Goal: Complete application form

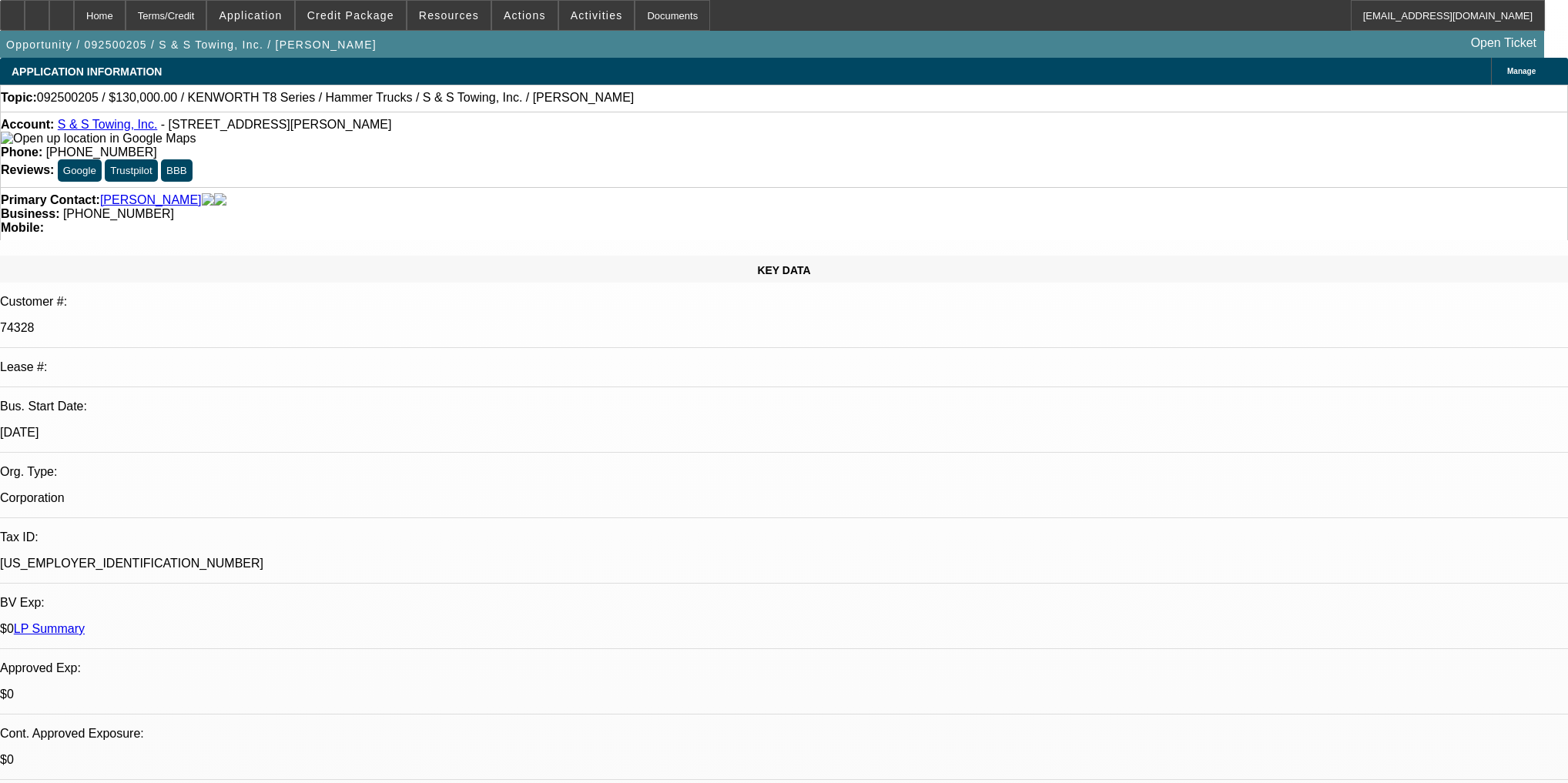
select select "0"
select select "2"
select select "0"
select select "6"
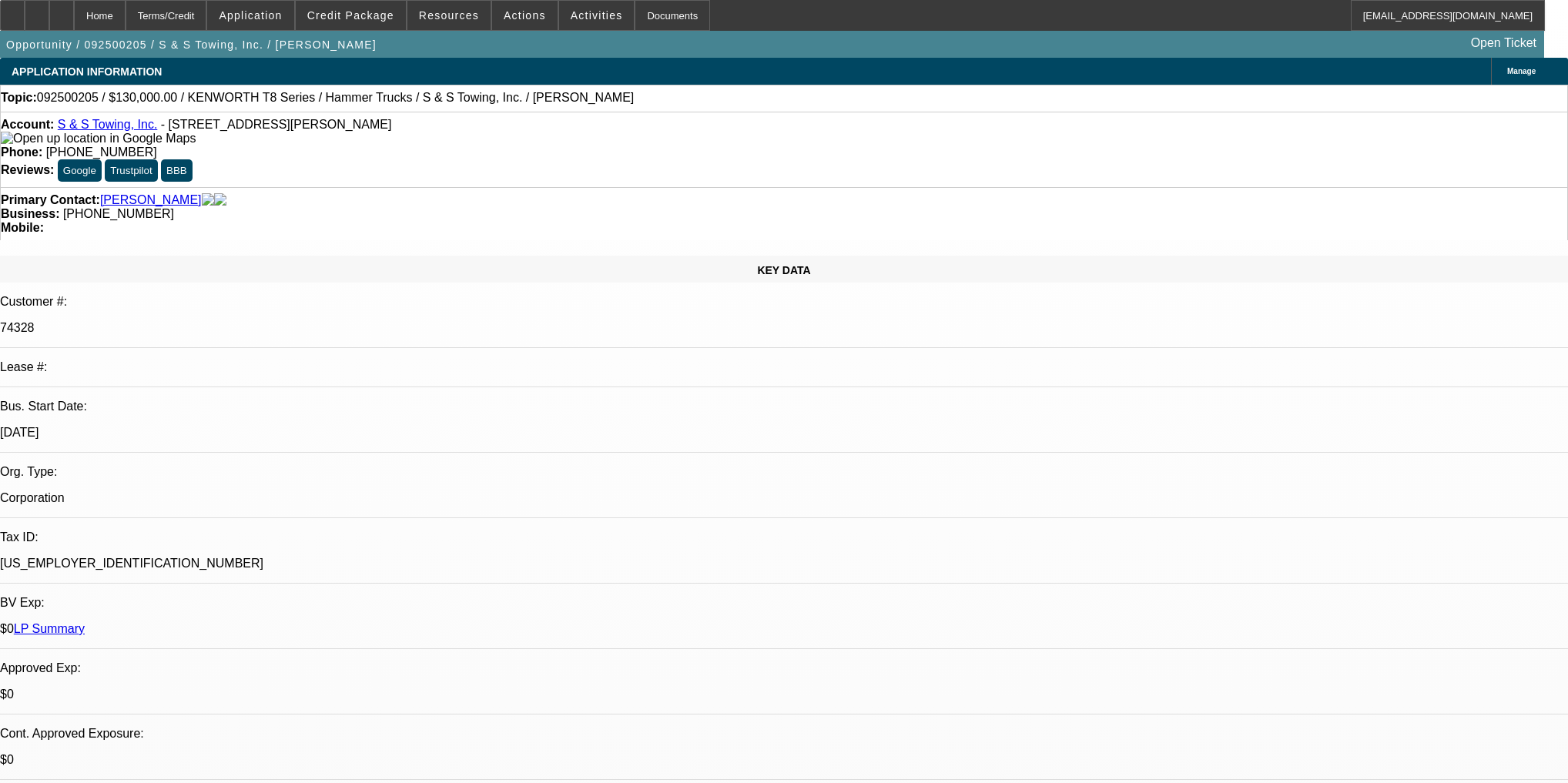
select select "0"
select select "2"
select select "0"
select select "6"
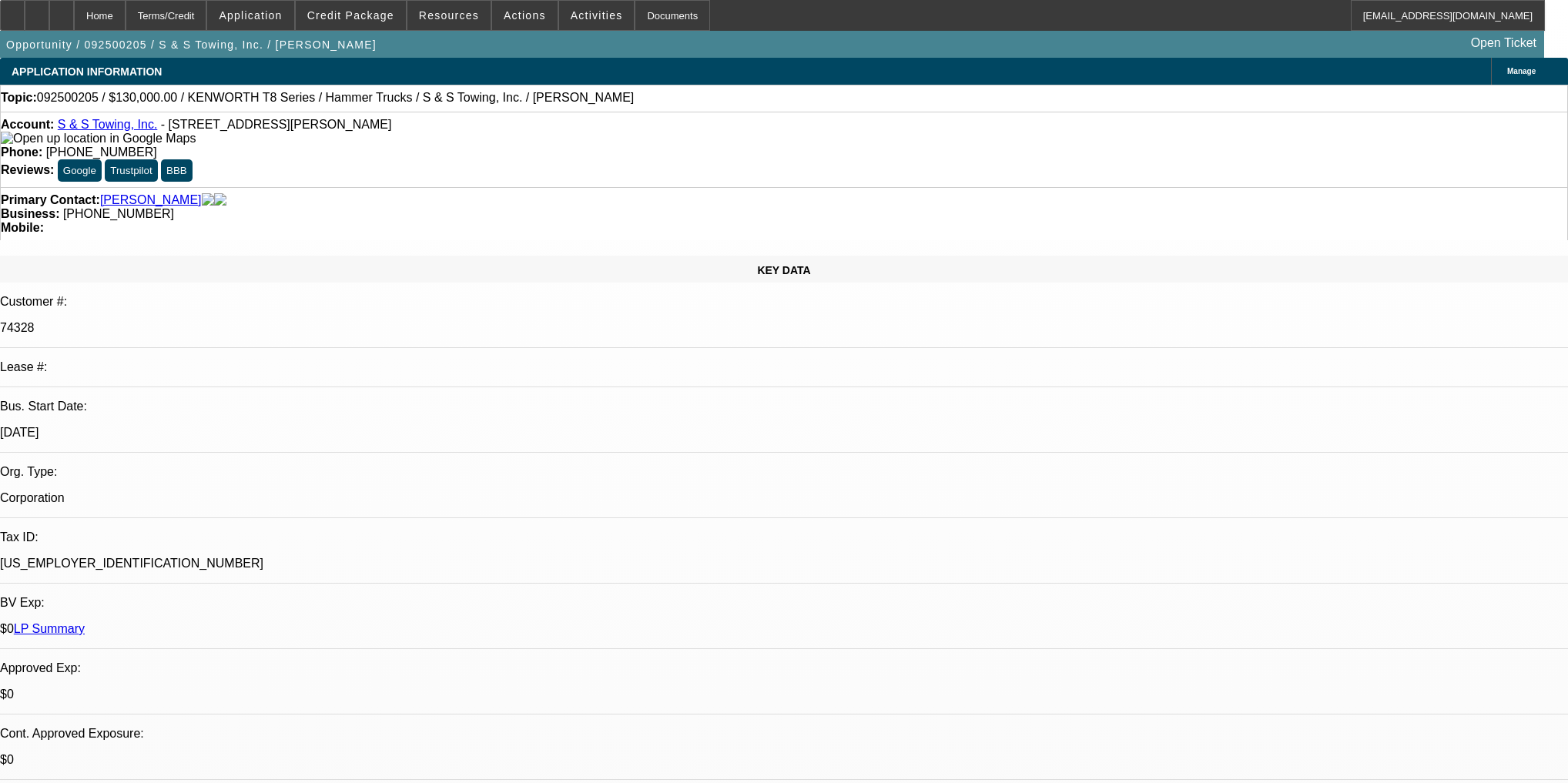
select select "0"
select select "2"
select select "0"
select select "6"
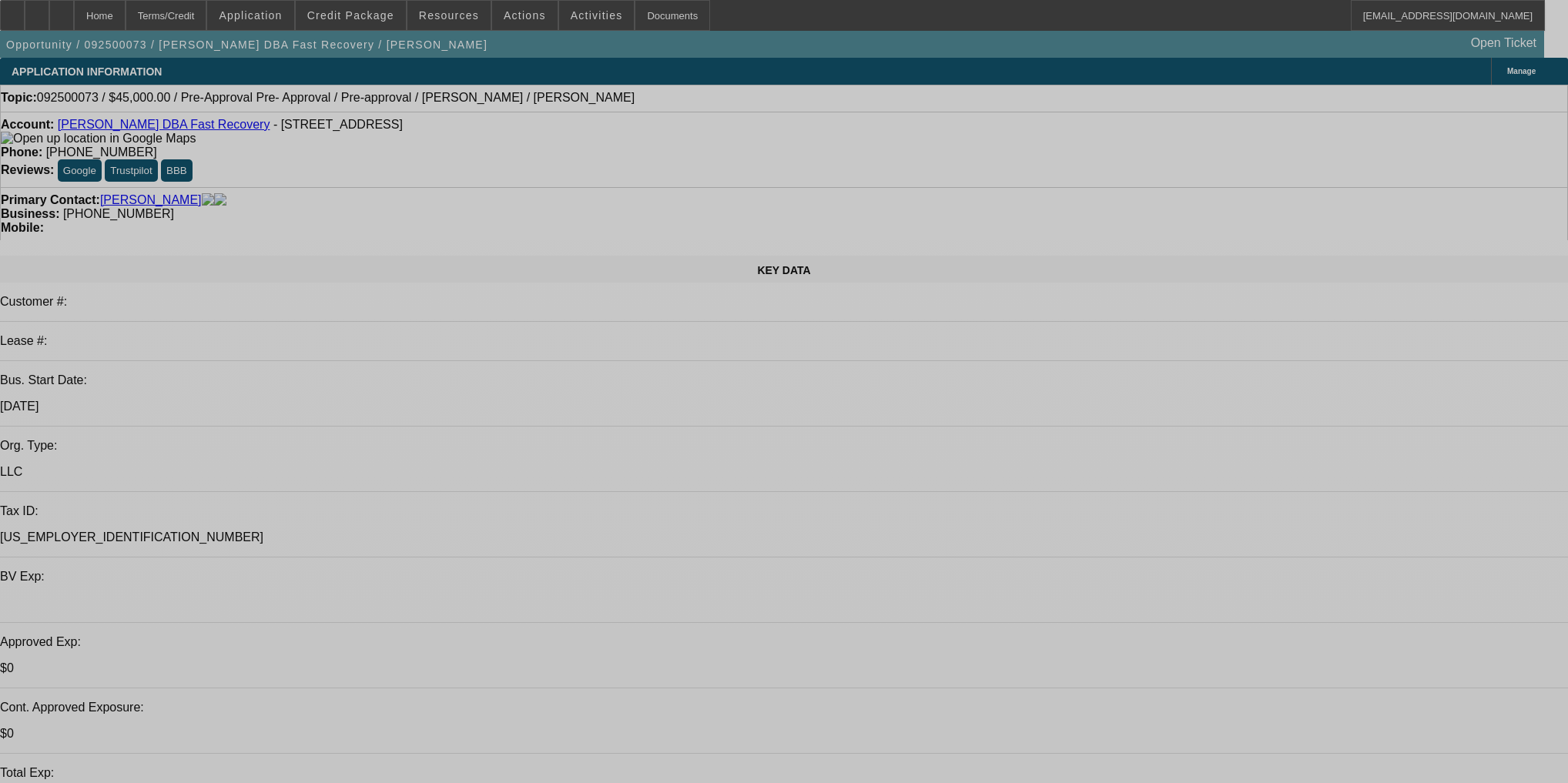
select select "0"
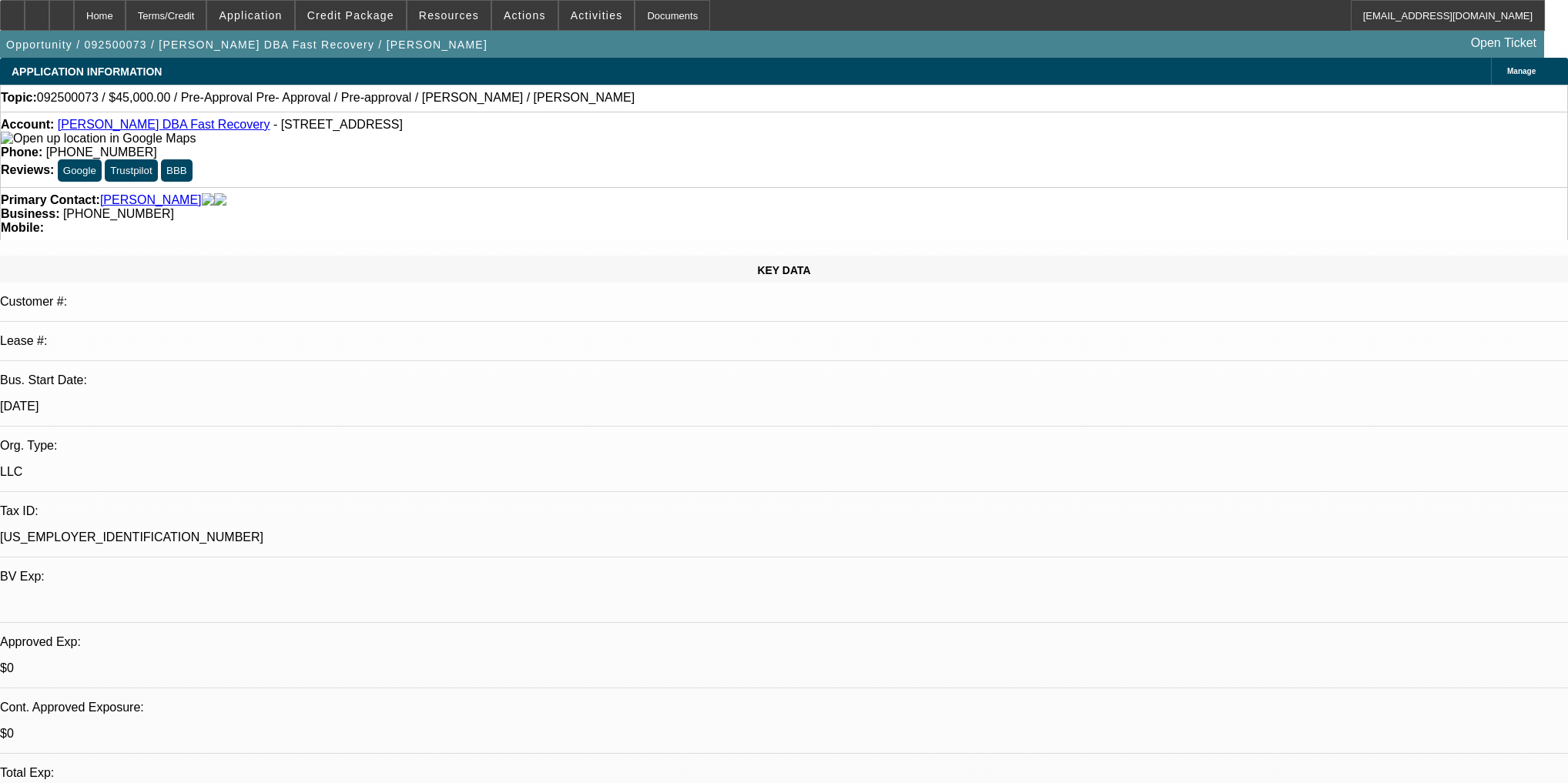
select select "0"
select select "6"
select select "0"
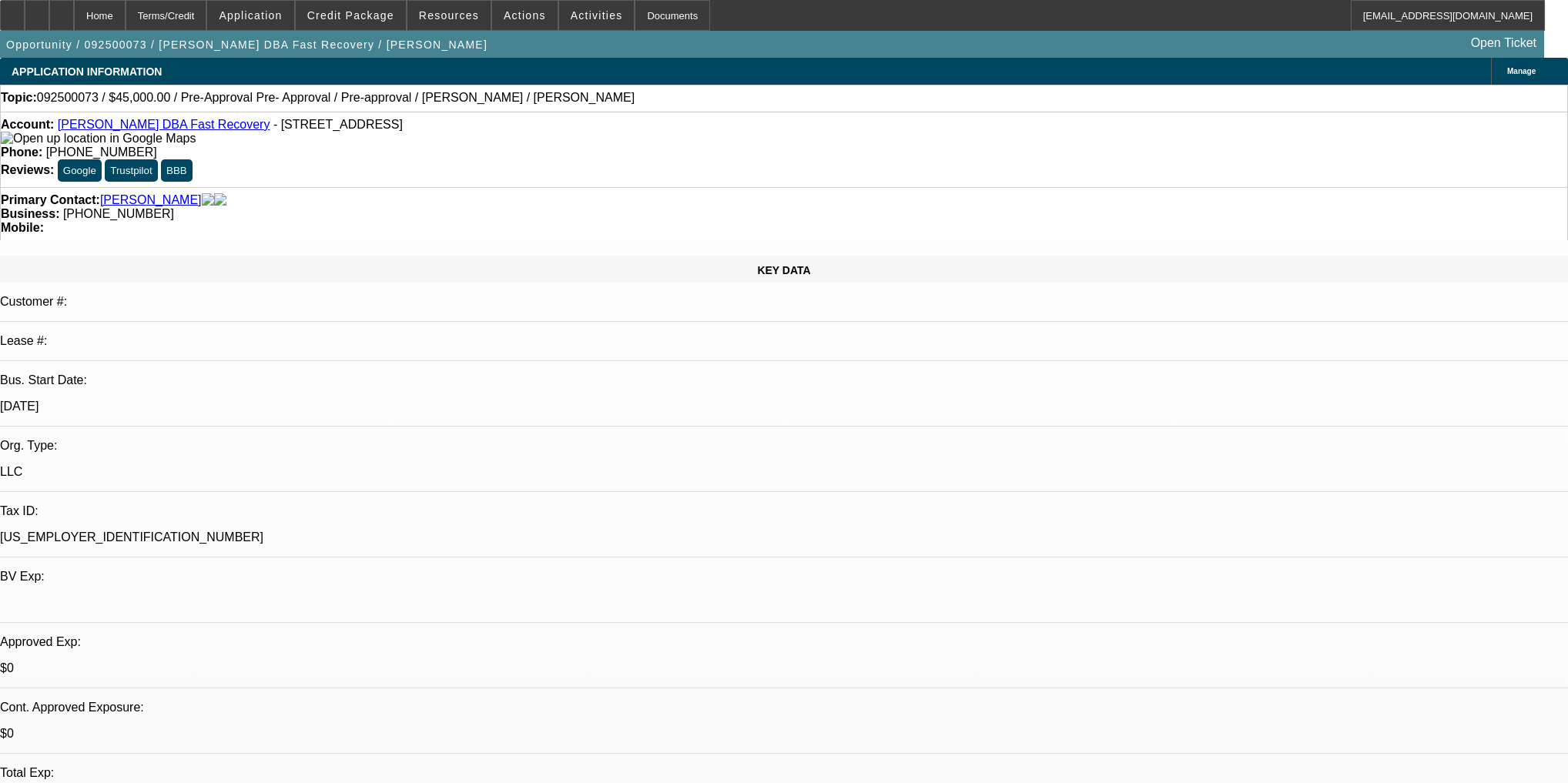
select select "0.1"
select select "4"
select select "0"
select select "0.1"
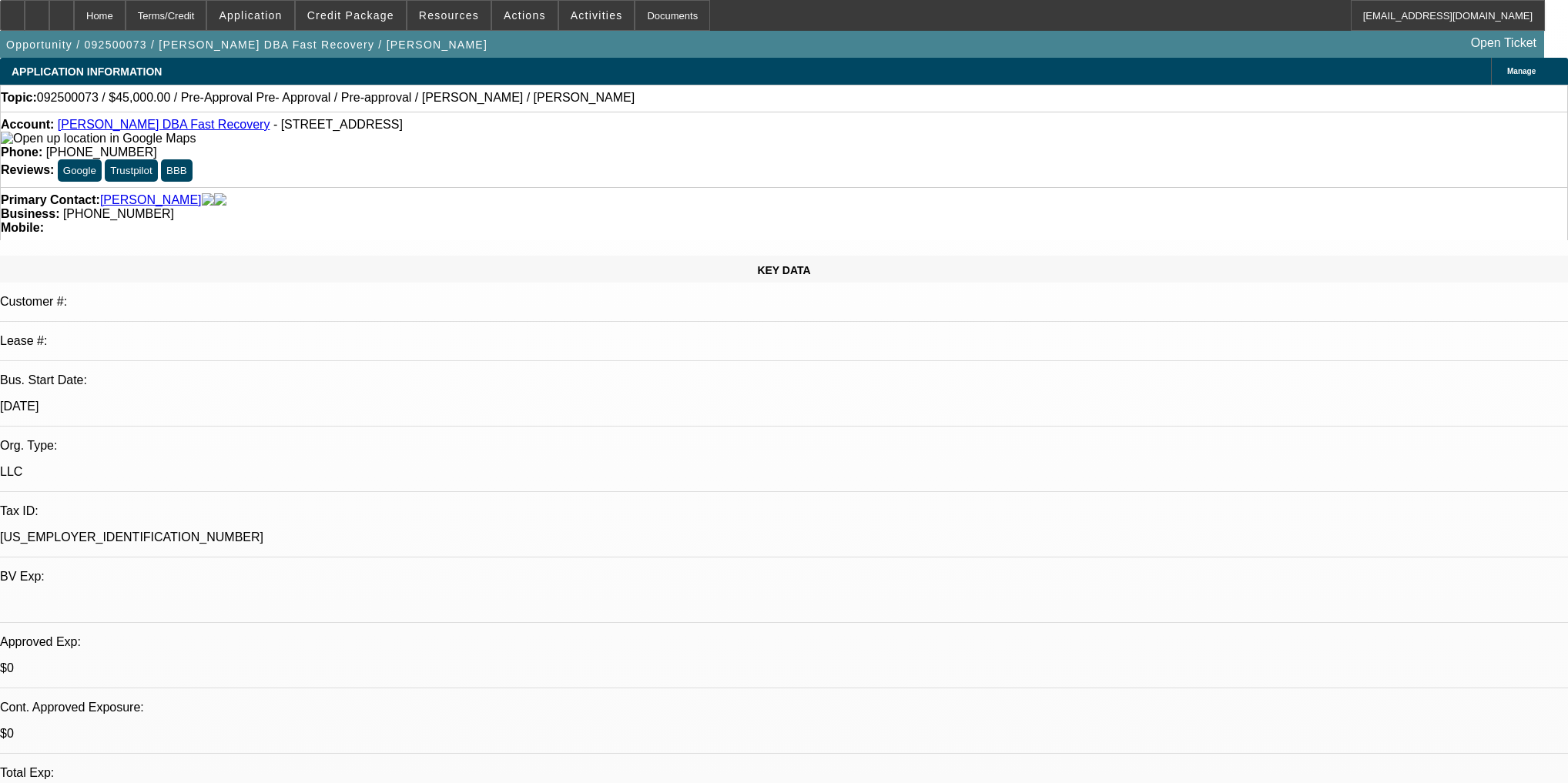
select select "4"
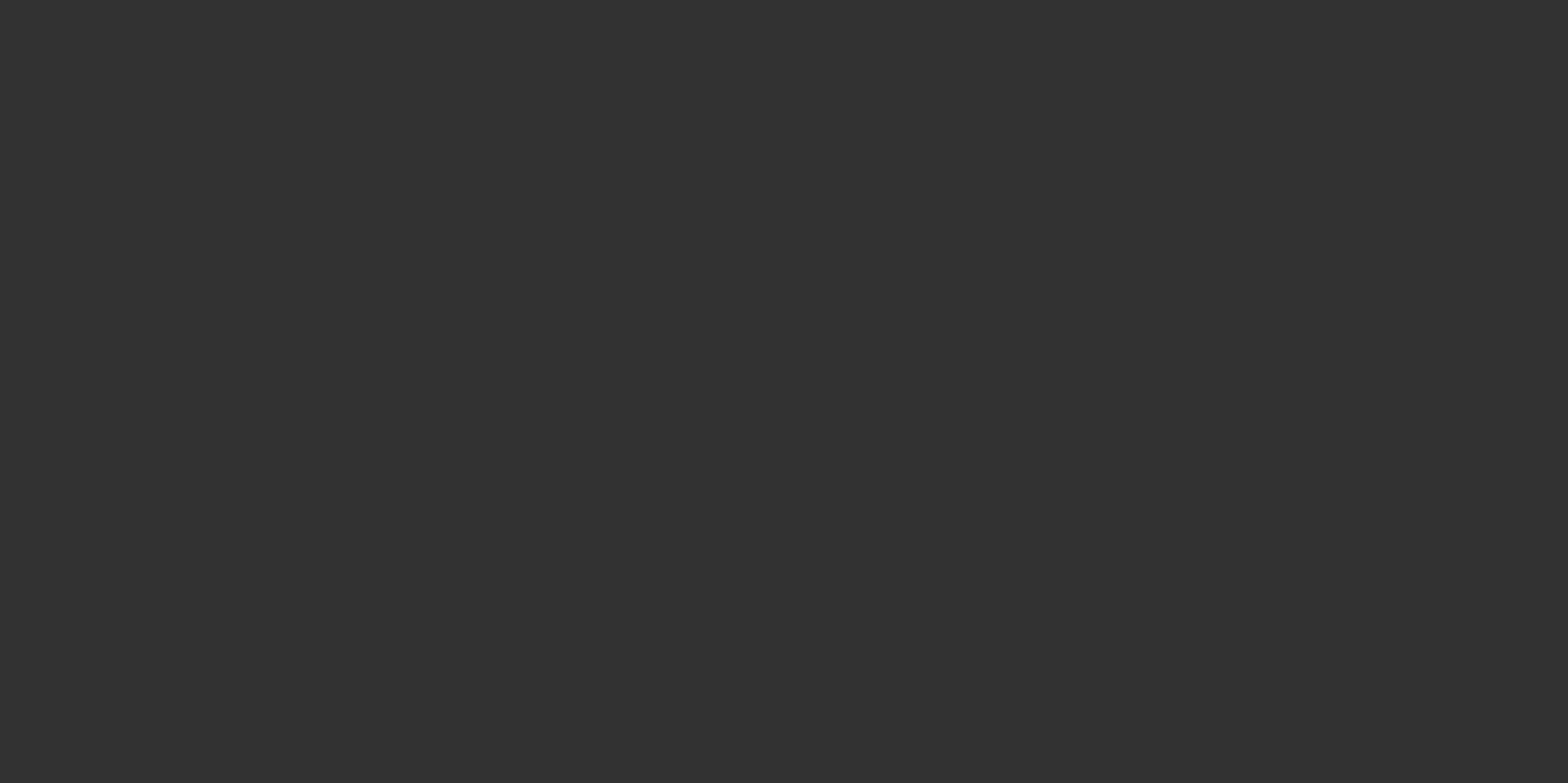
select select "0"
select select "2"
select select "0"
select select "6"
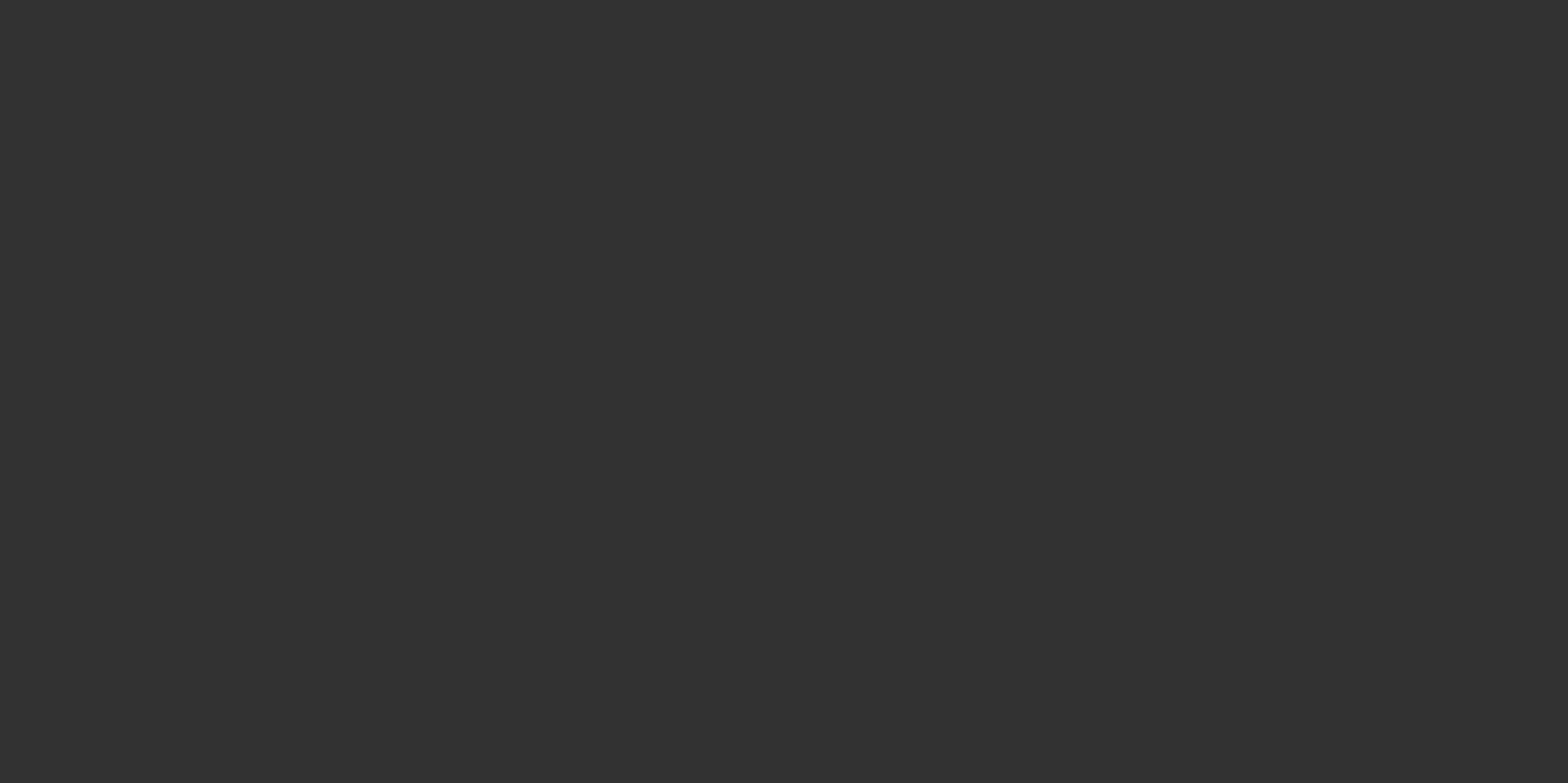
select select "0"
select select "2"
select select "0"
select select "6"
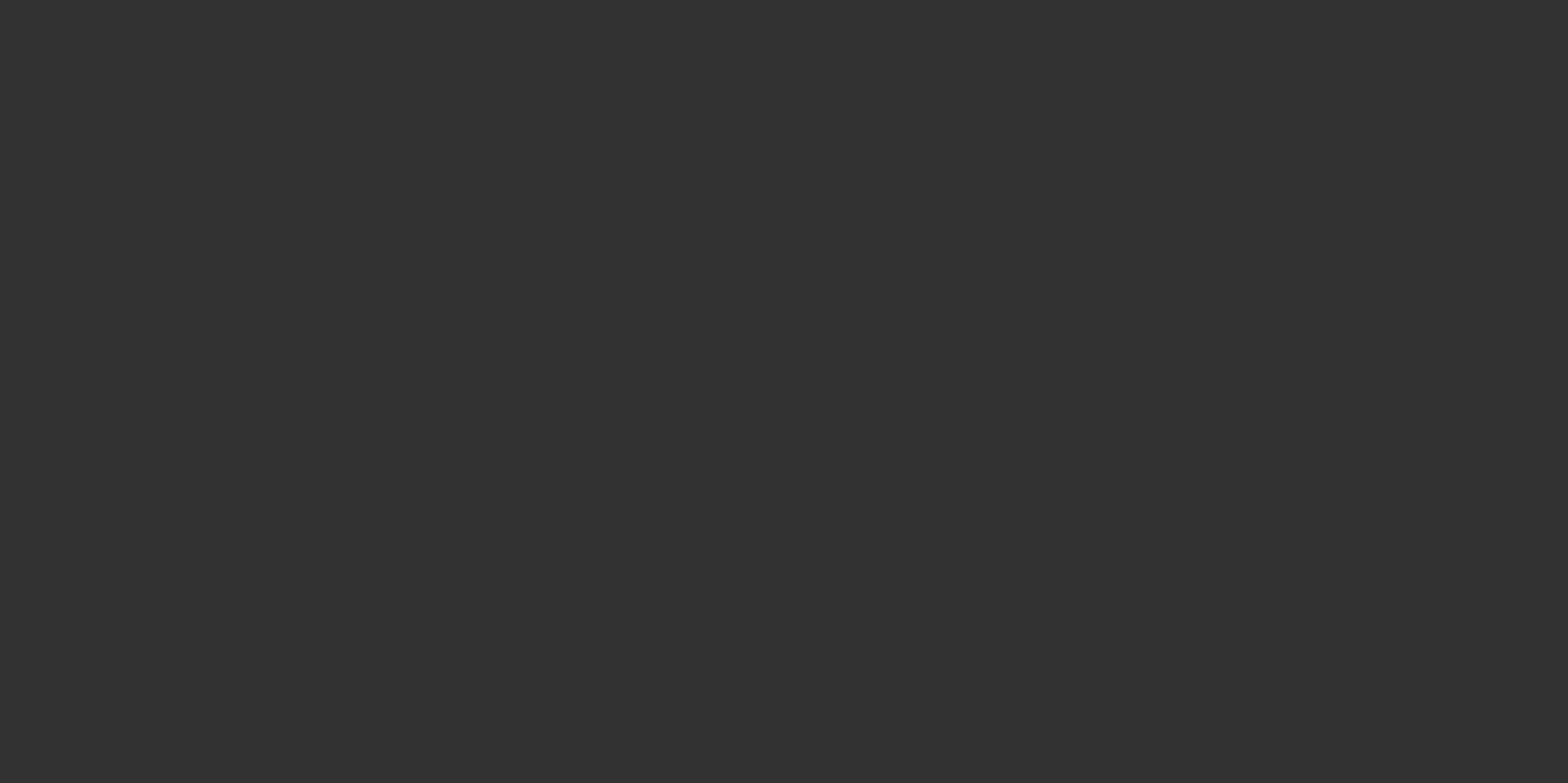
select select "0"
select select "2"
select select "0"
select select "6"
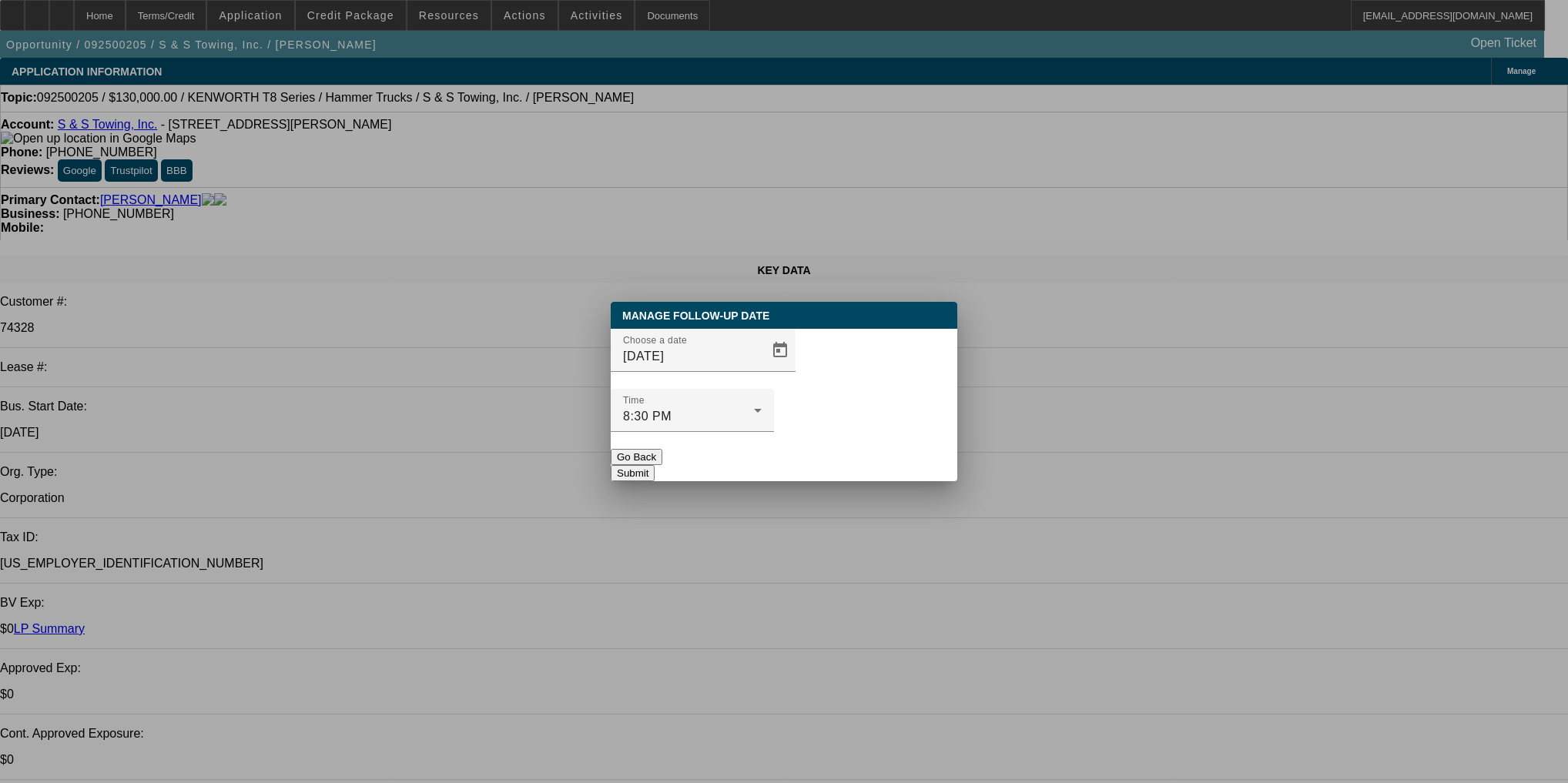
click at [662, 449] on button "Go Back" at bounding box center [637, 457] width 51 height 16
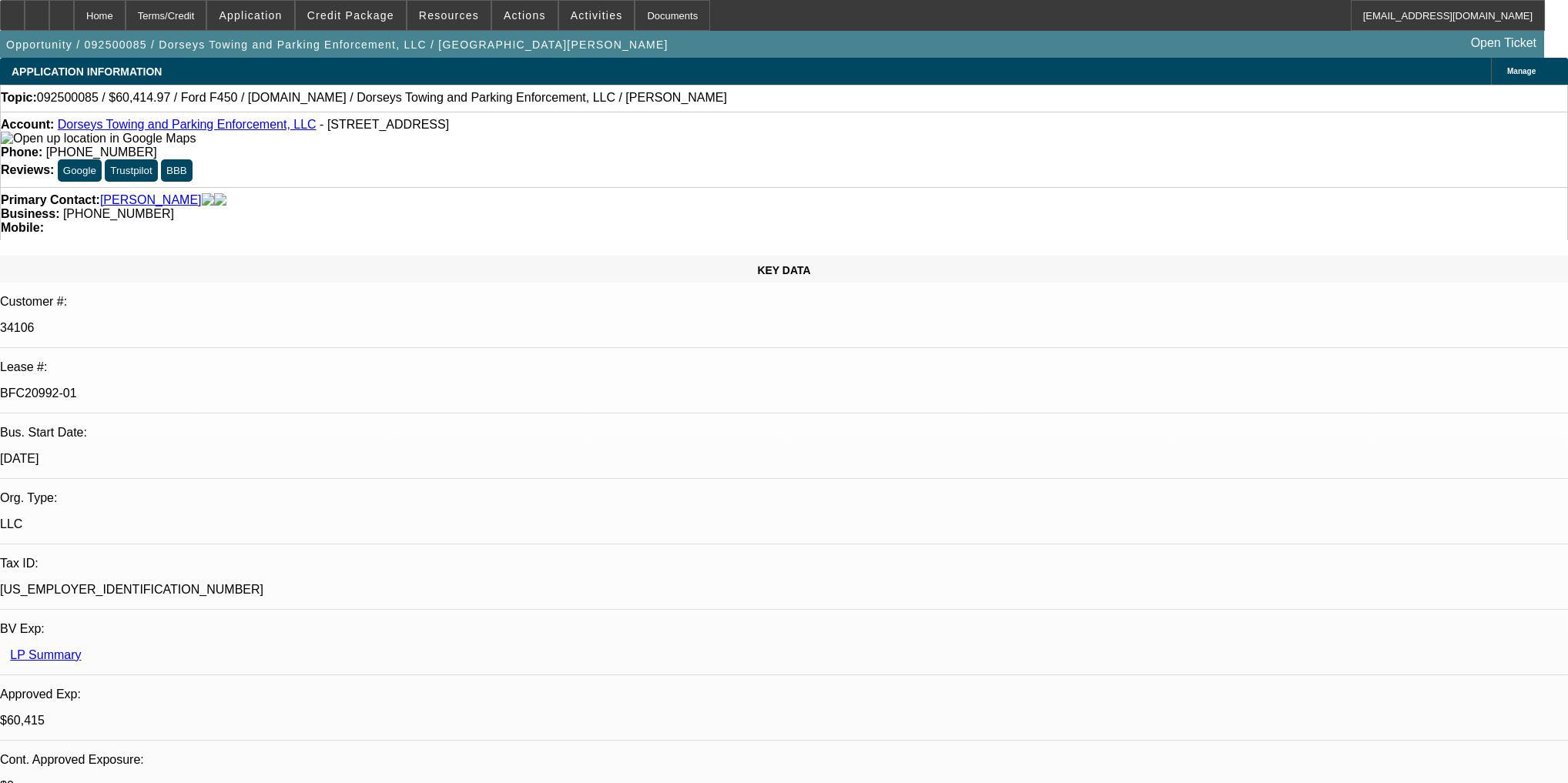
select select "2"
select select "0"
select select "6"
select select "2"
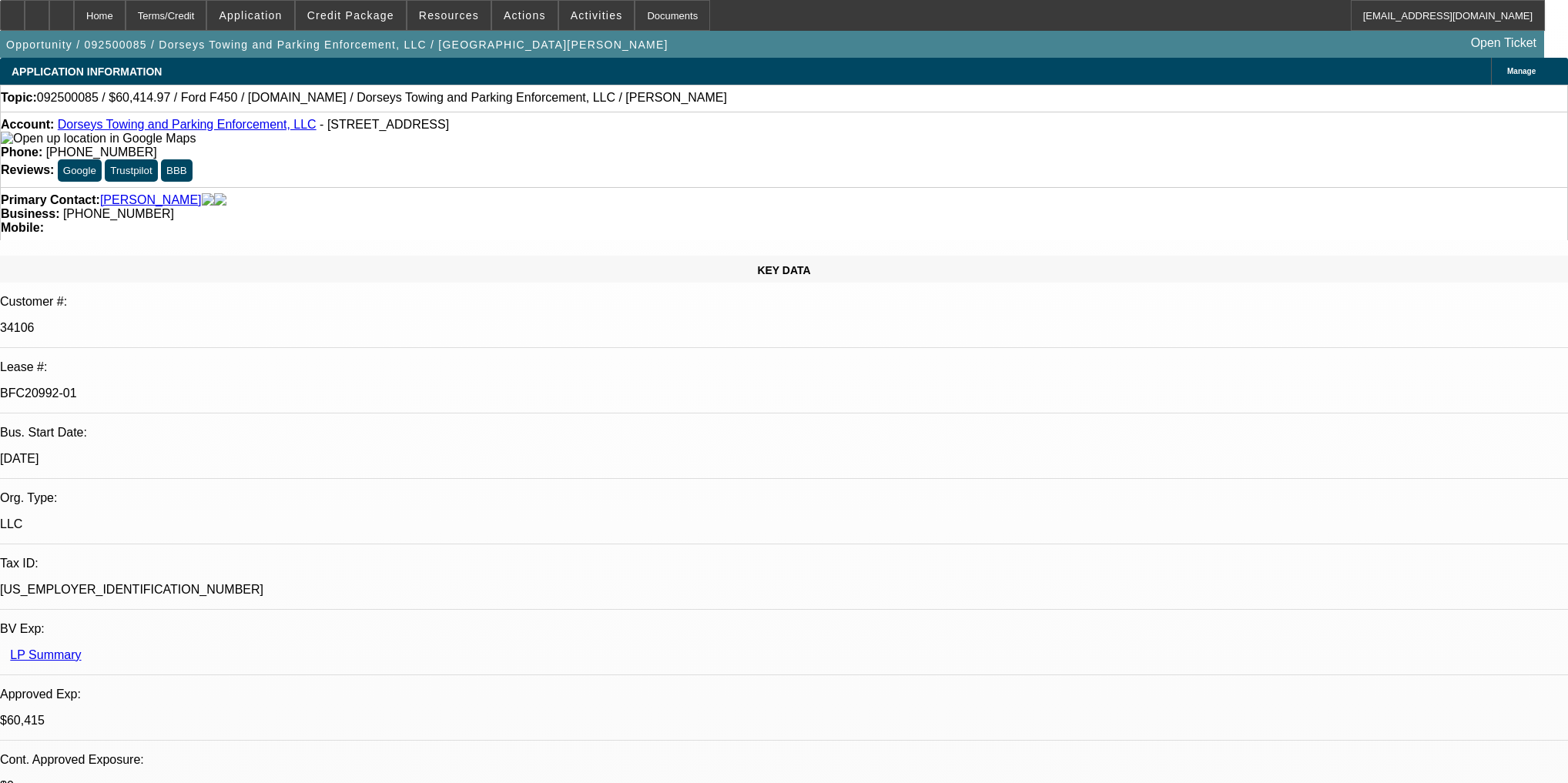
select select "2"
select select "0"
select select "6"
select select "0"
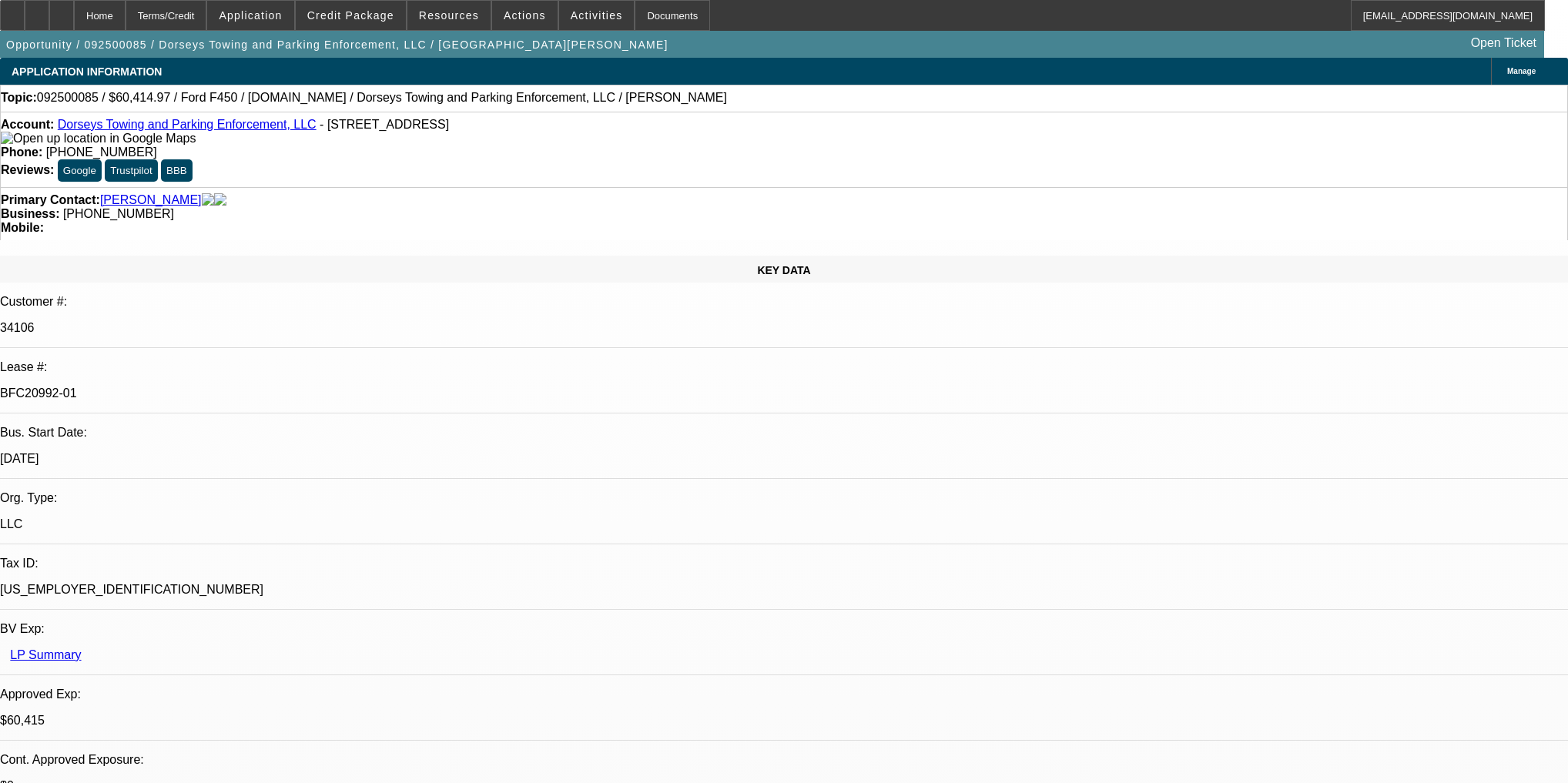
select select "2"
select select "0"
select select "6"
select select "0"
select select "2"
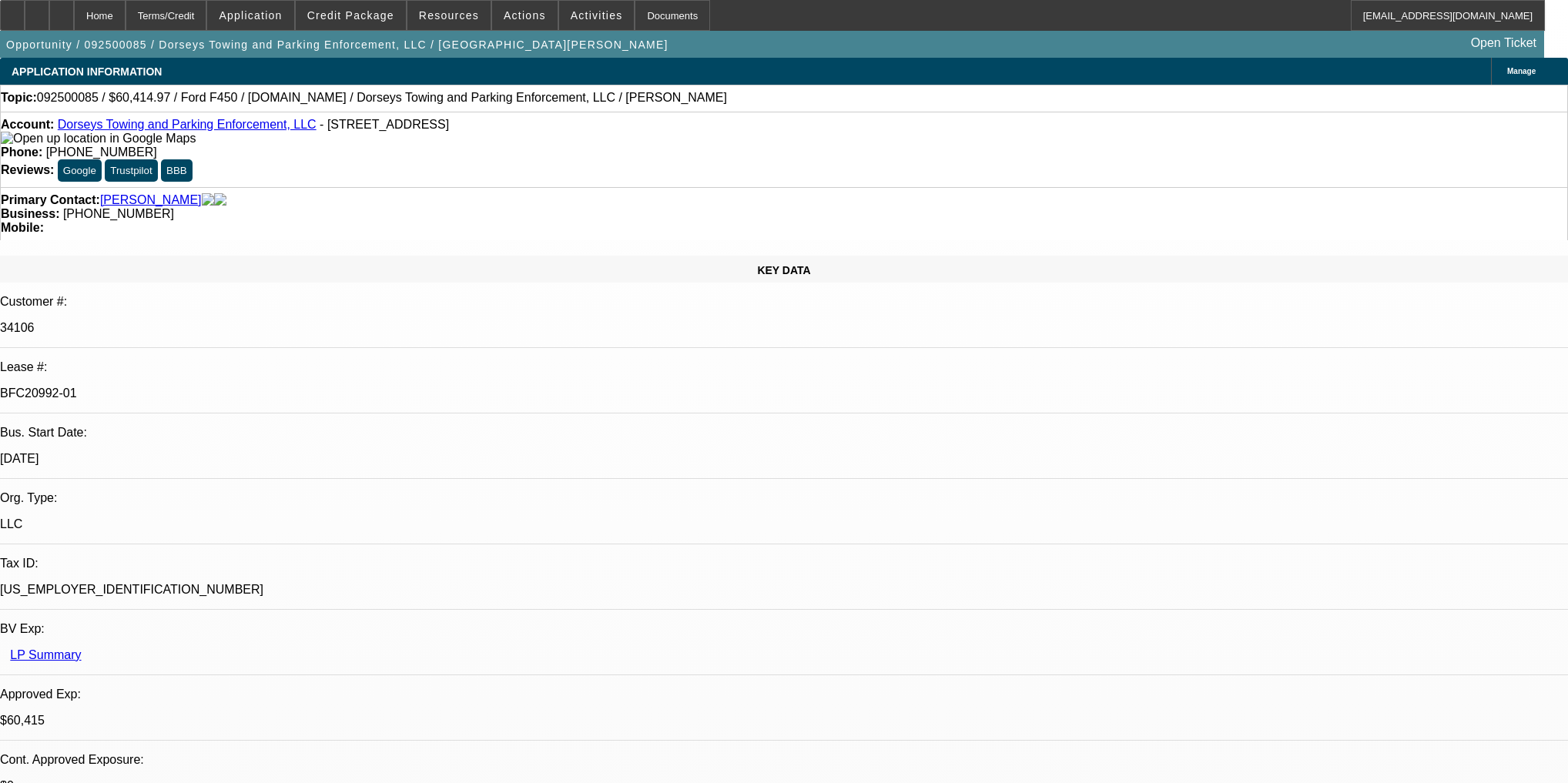
select select "2"
select select "0"
select select "6"
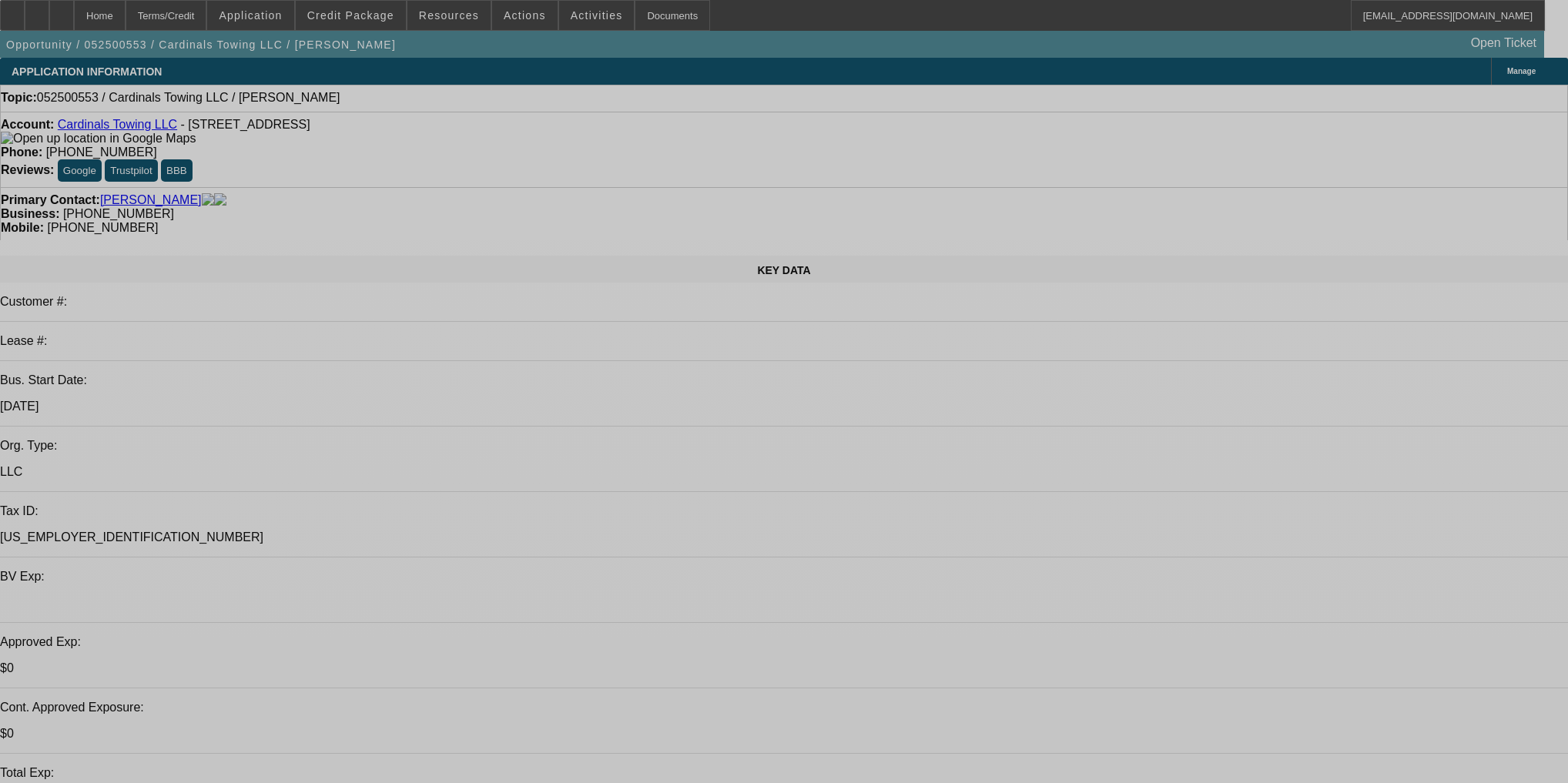
select select "0"
select select "2"
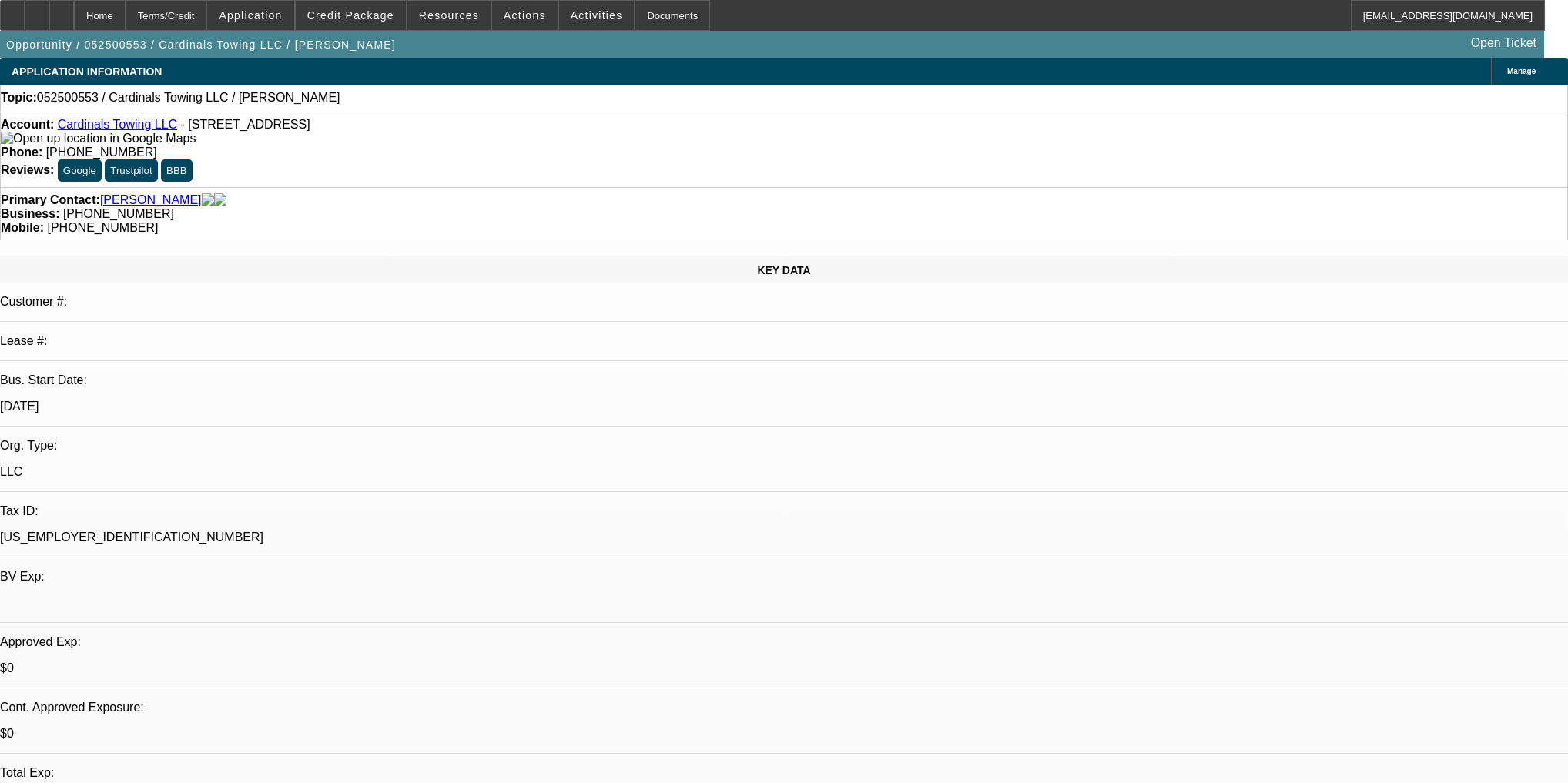
select select "0.1"
select select "4"
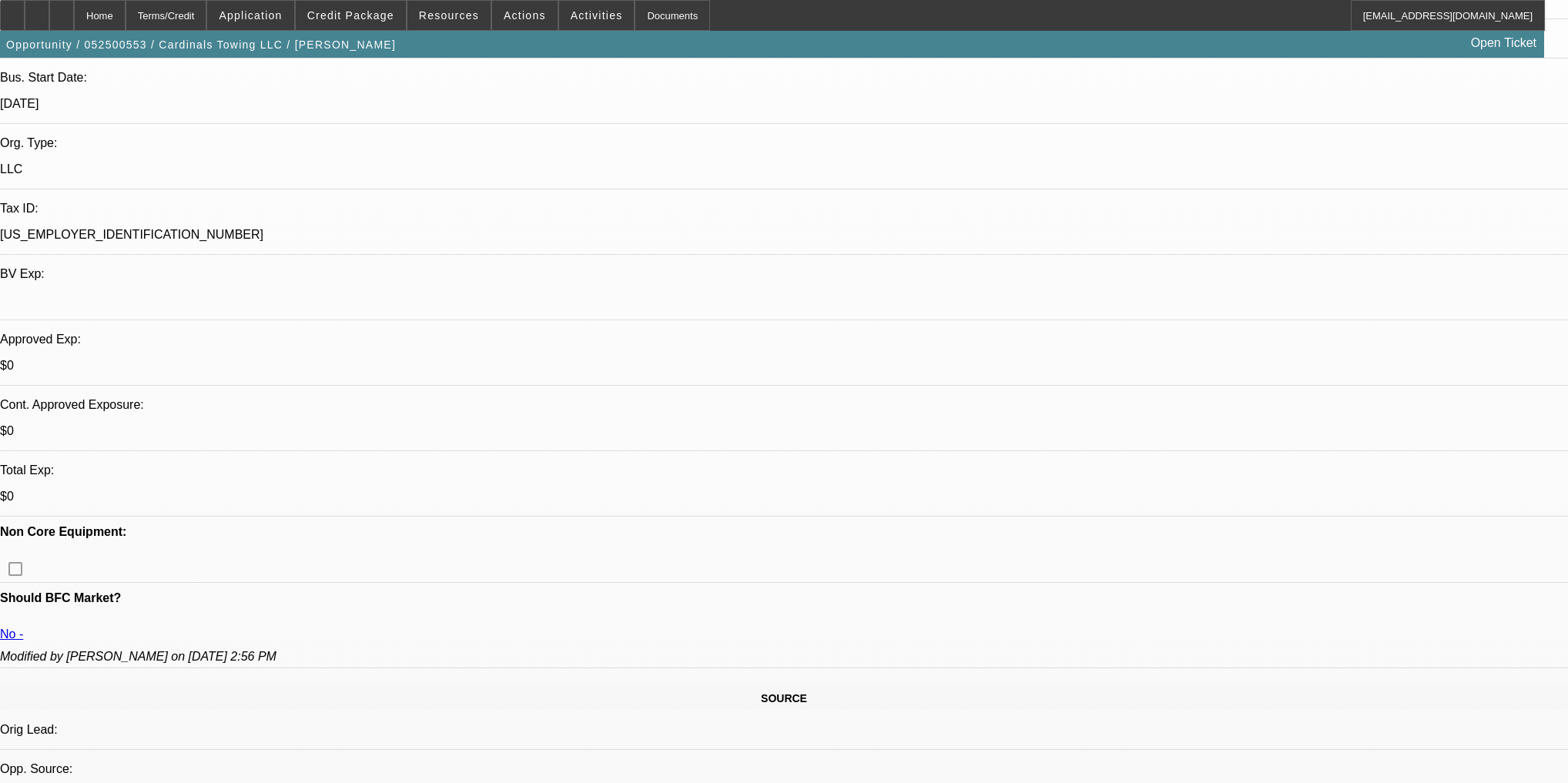
scroll to position [308, 0]
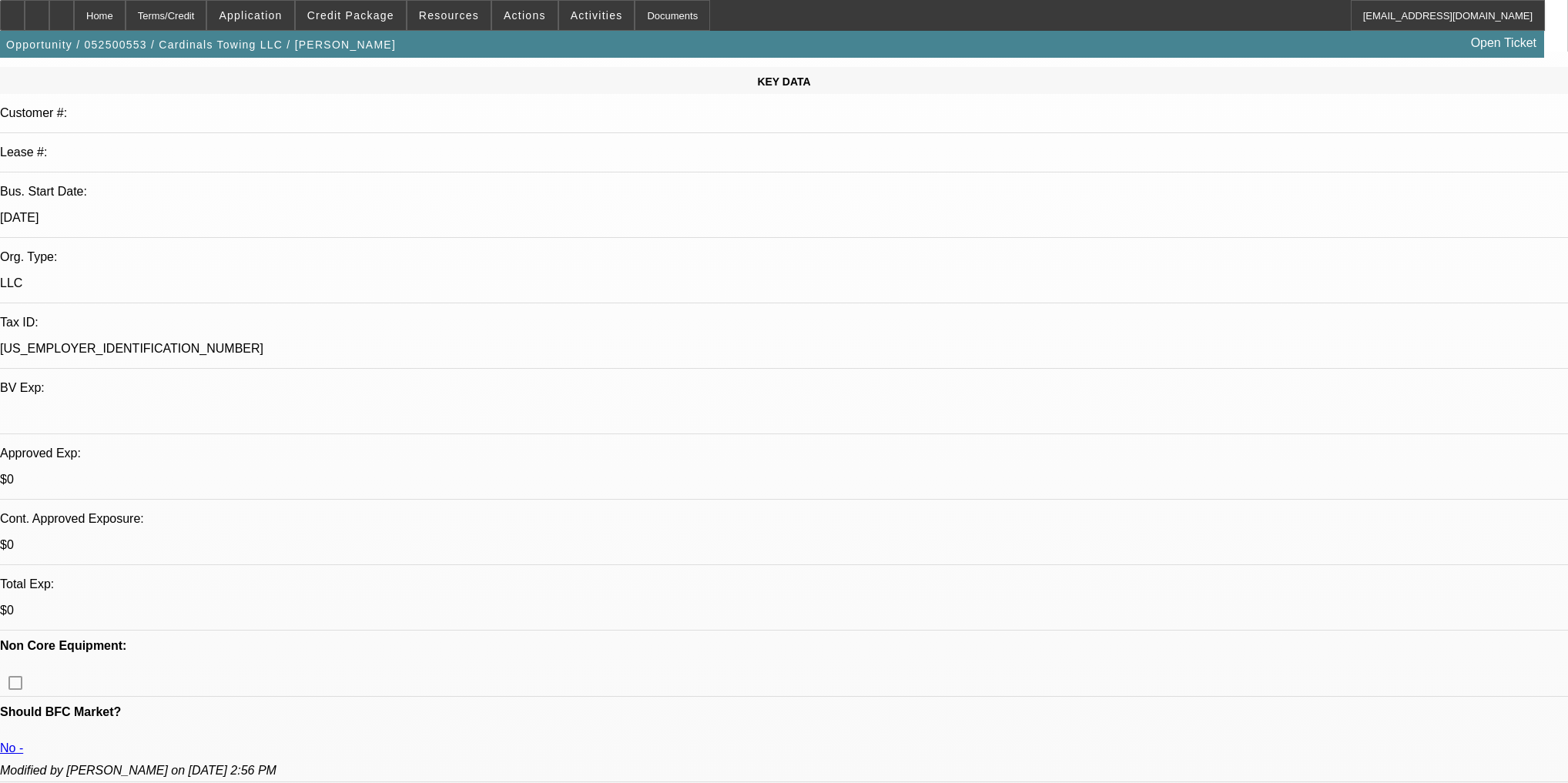
scroll to position [0, 0]
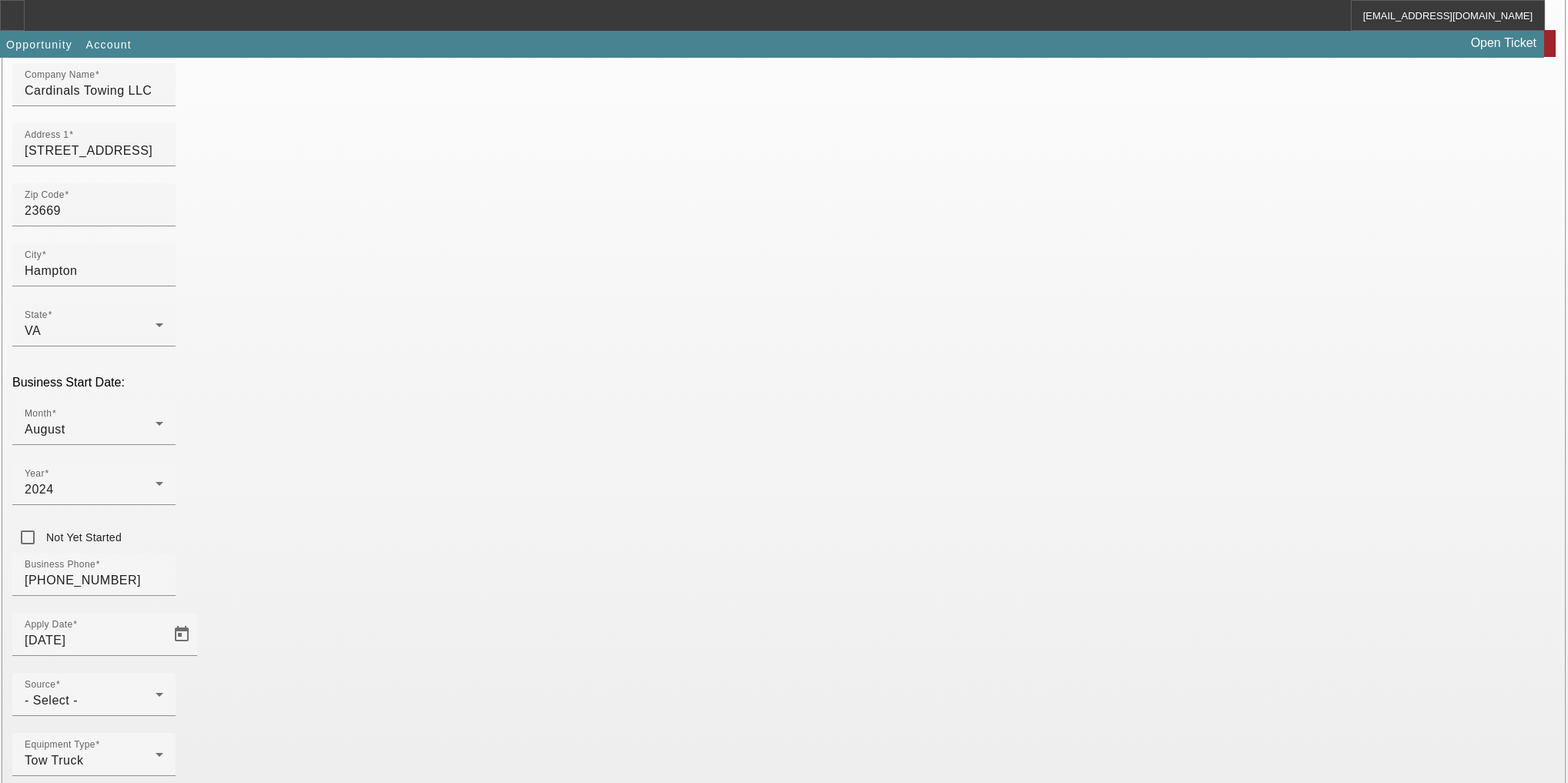
scroll to position [183, 0]
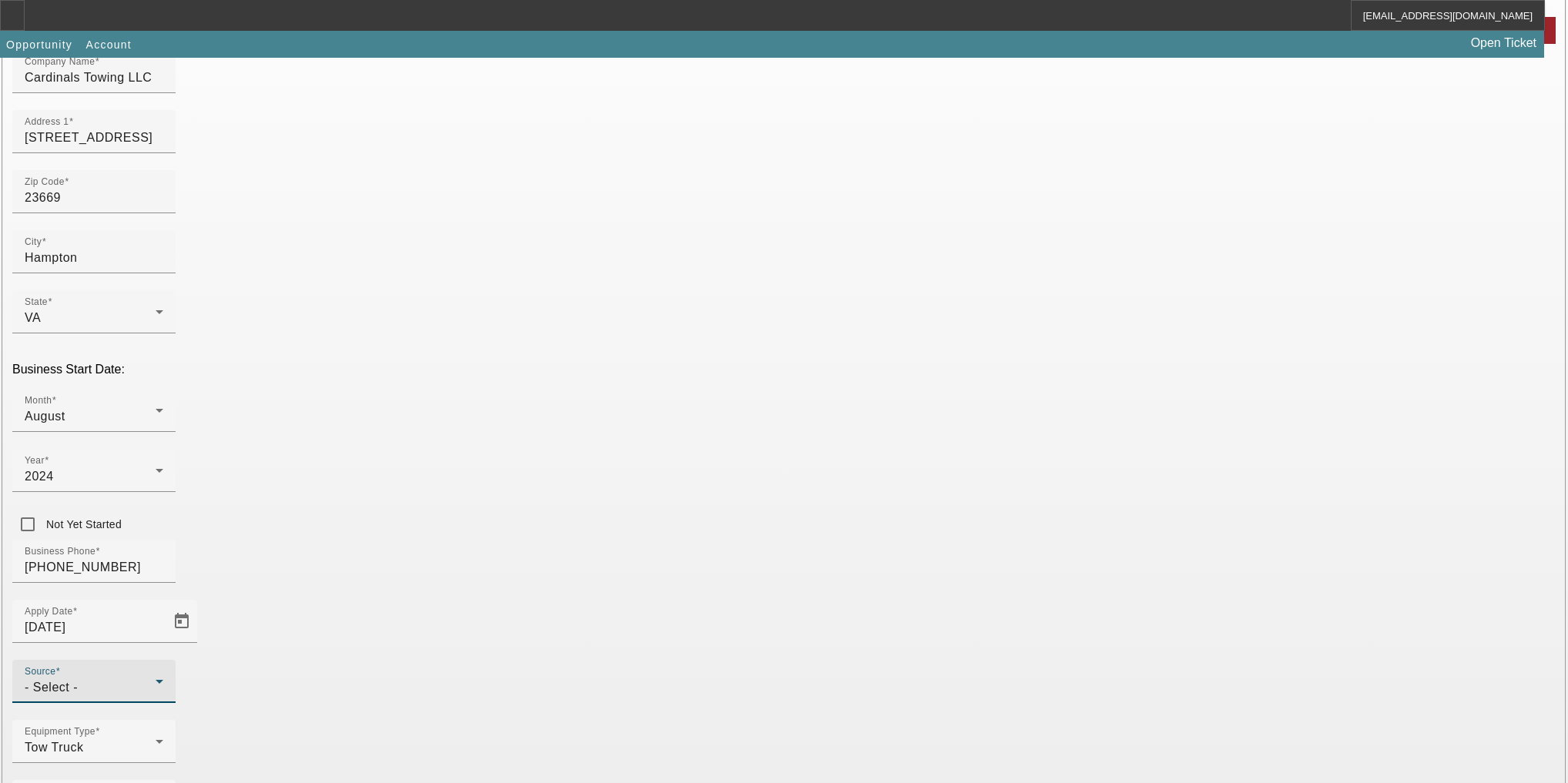
click at [156, 679] on div "- Select -" at bounding box center [90, 688] width 131 height 19
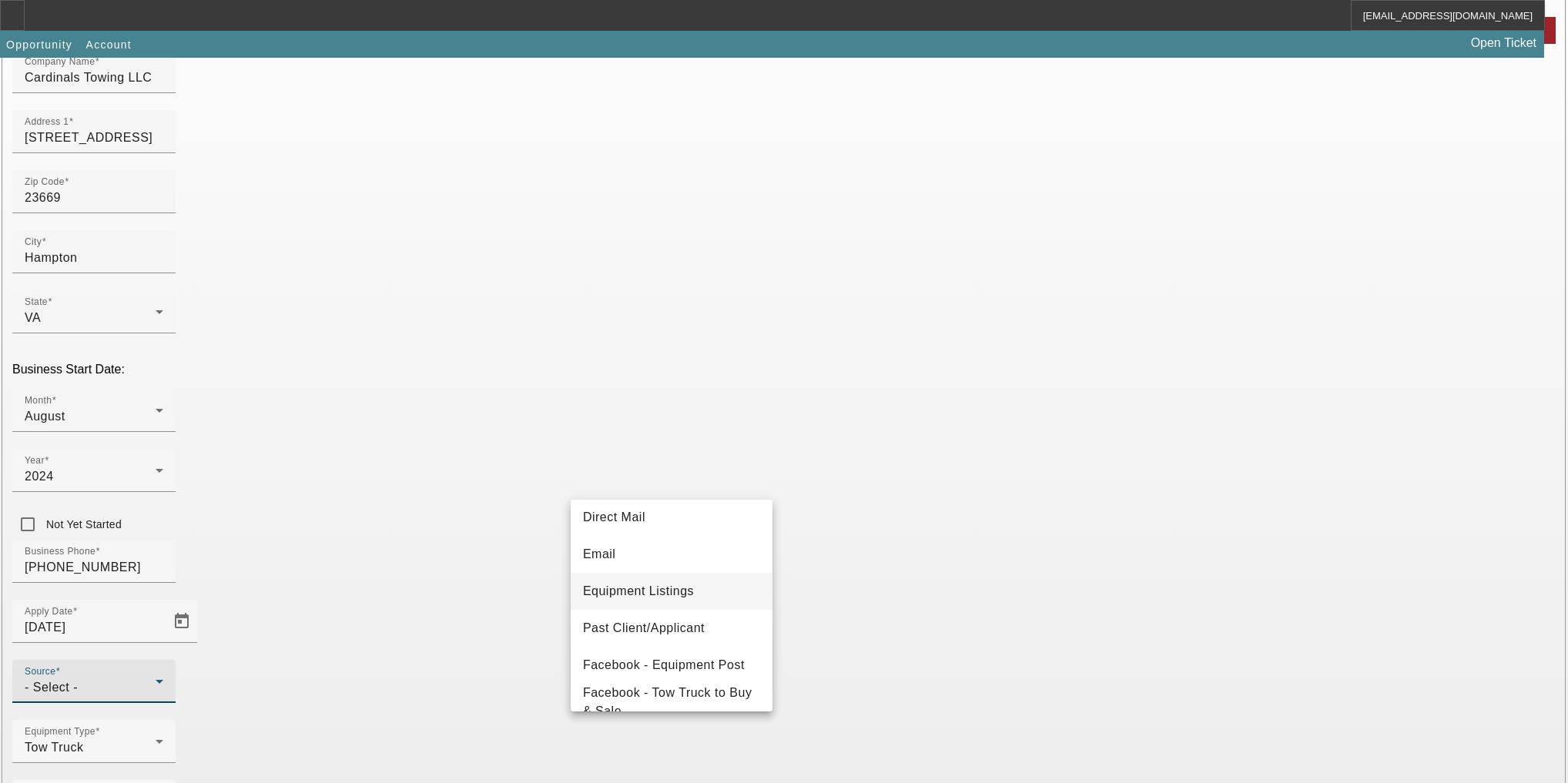
scroll to position [123, 0]
drag, startPoint x: 697, startPoint y: 662, endPoint x: 695, endPoint y: 684, distance: 22.1
click at [695, 684] on div "- Select - Bank Referral Client Referral Direct Mail Email Equipment Listings P…" at bounding box center [672, 605] width 202 height 211
click at [695, 684] on span "Facebook - Tow Truck to Buy & Sale" at bounding box center [671, 697] width 177 height 37
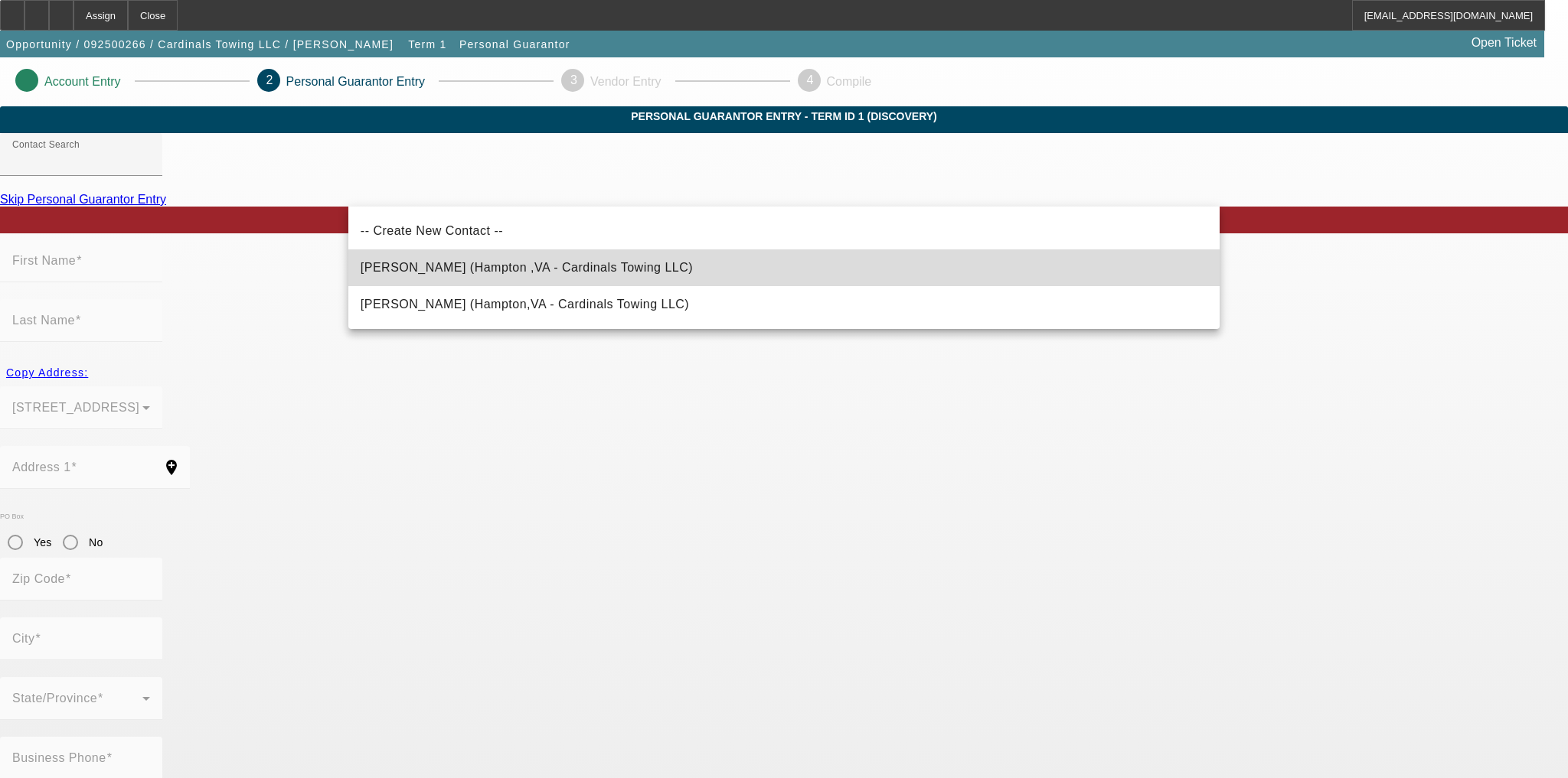
click at [842, 252] on mat-option "McPherson, Caleb (Hampton ,VA - Cardinals Towing LLC)" at bounding box center [784, 267] width 871 height 37
type input "McPherson, Caleb (Hampton ,VA - Cardinals Towing LLC)"
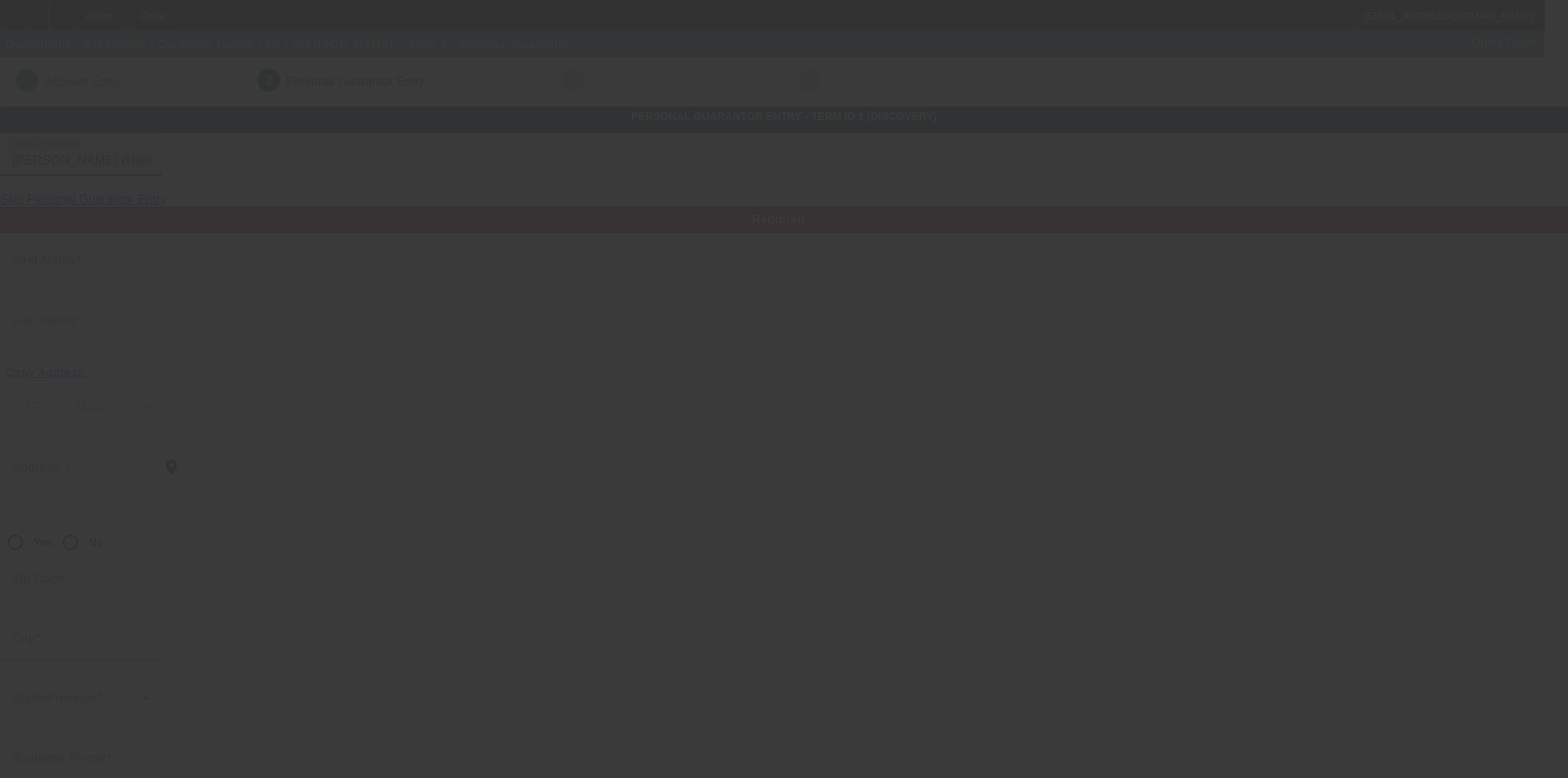
type input "Caleb"
type input "McPherson"
type input "455 England Ave"
radio input "true"
type input "23669"
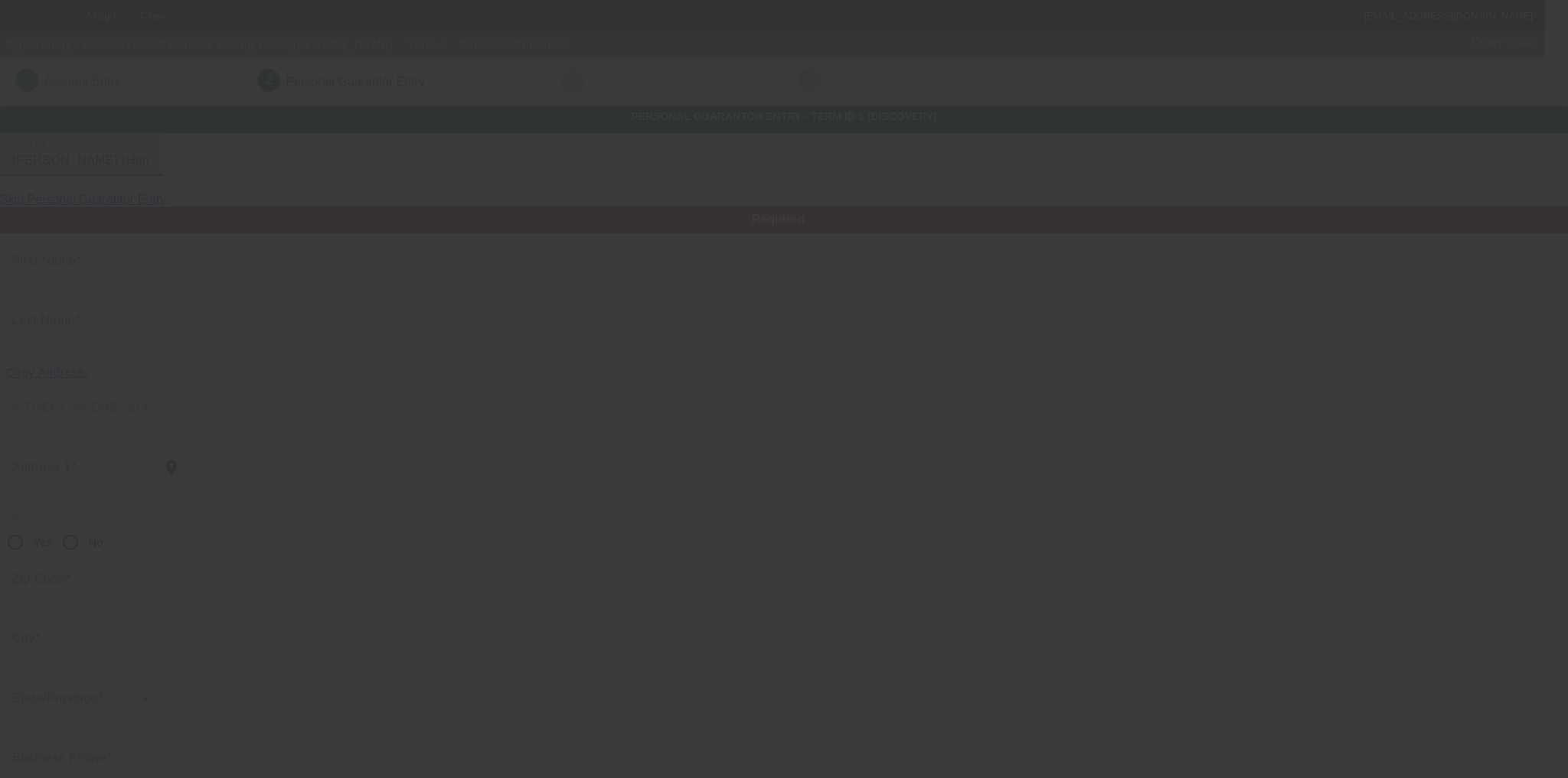
type input "Hampton"
type input "(254) 434-8292"
type input "50"
type input "447-15-9610"
type input "cardinaltowing757@gmail.com"
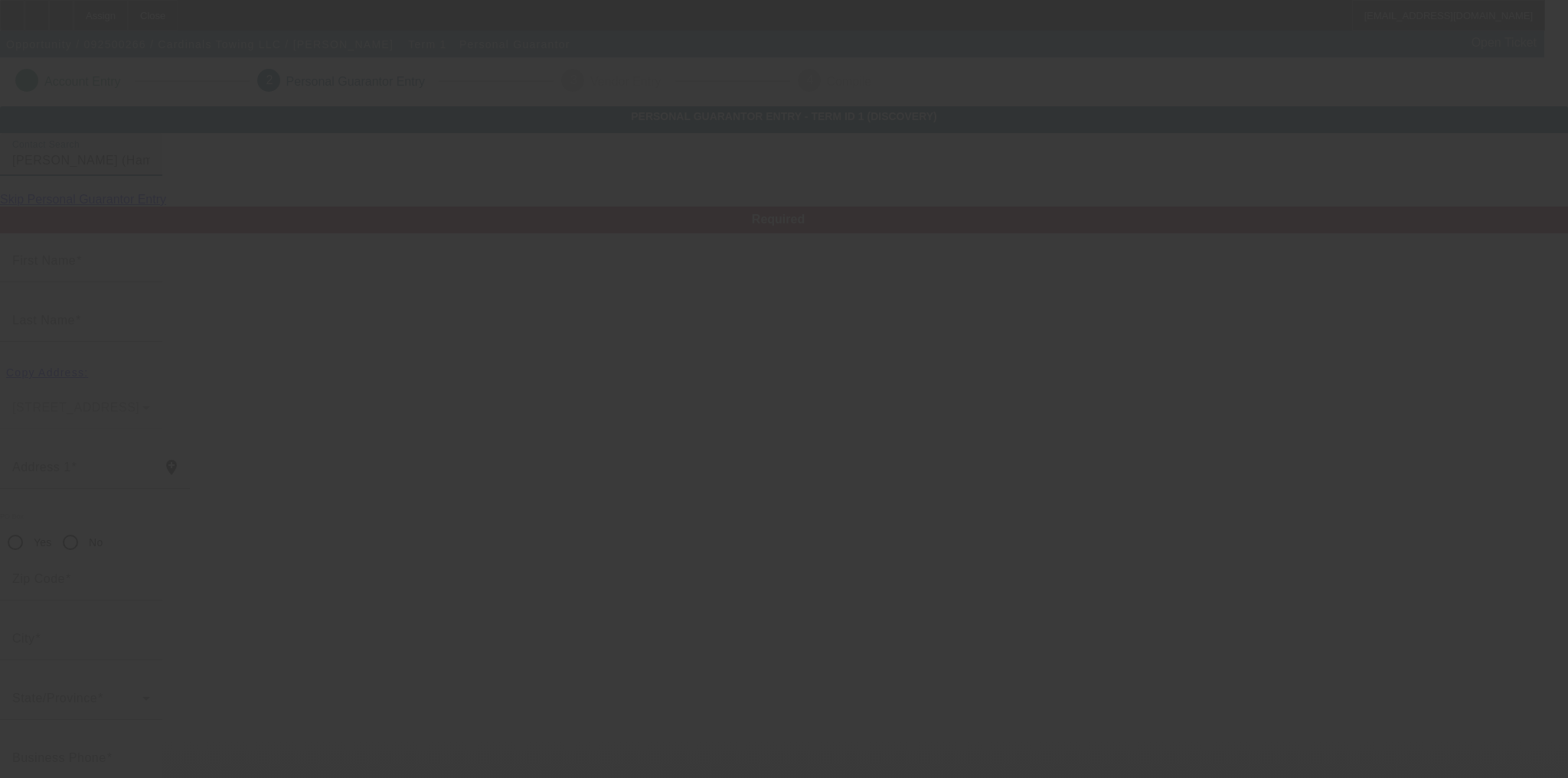
type input "[PHONE_NUMBER]"
type input "(407) 272-8056"
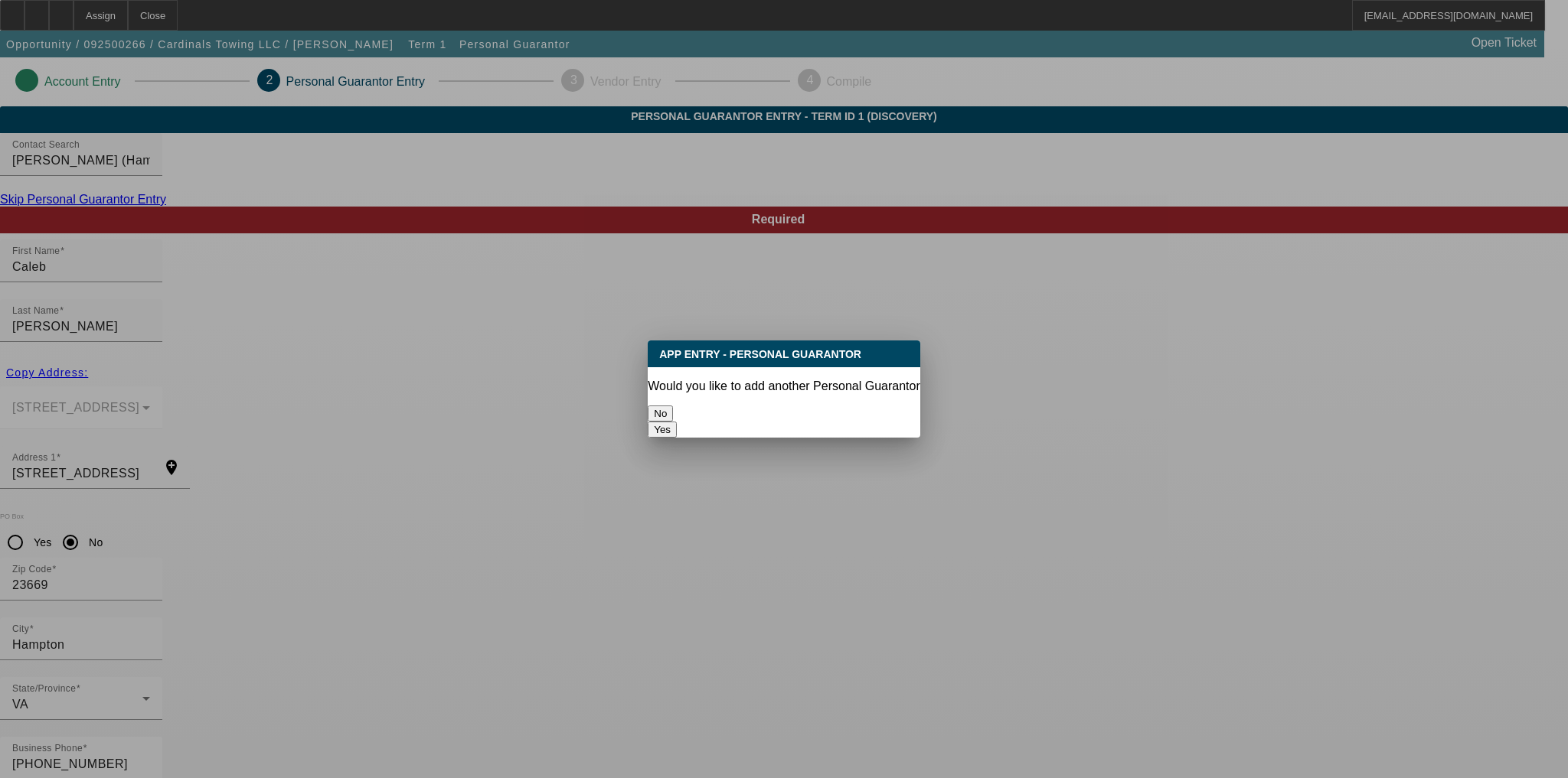
click at [676, 422] on button "Yes" at bounding box center [662, 429] width 29 height 16
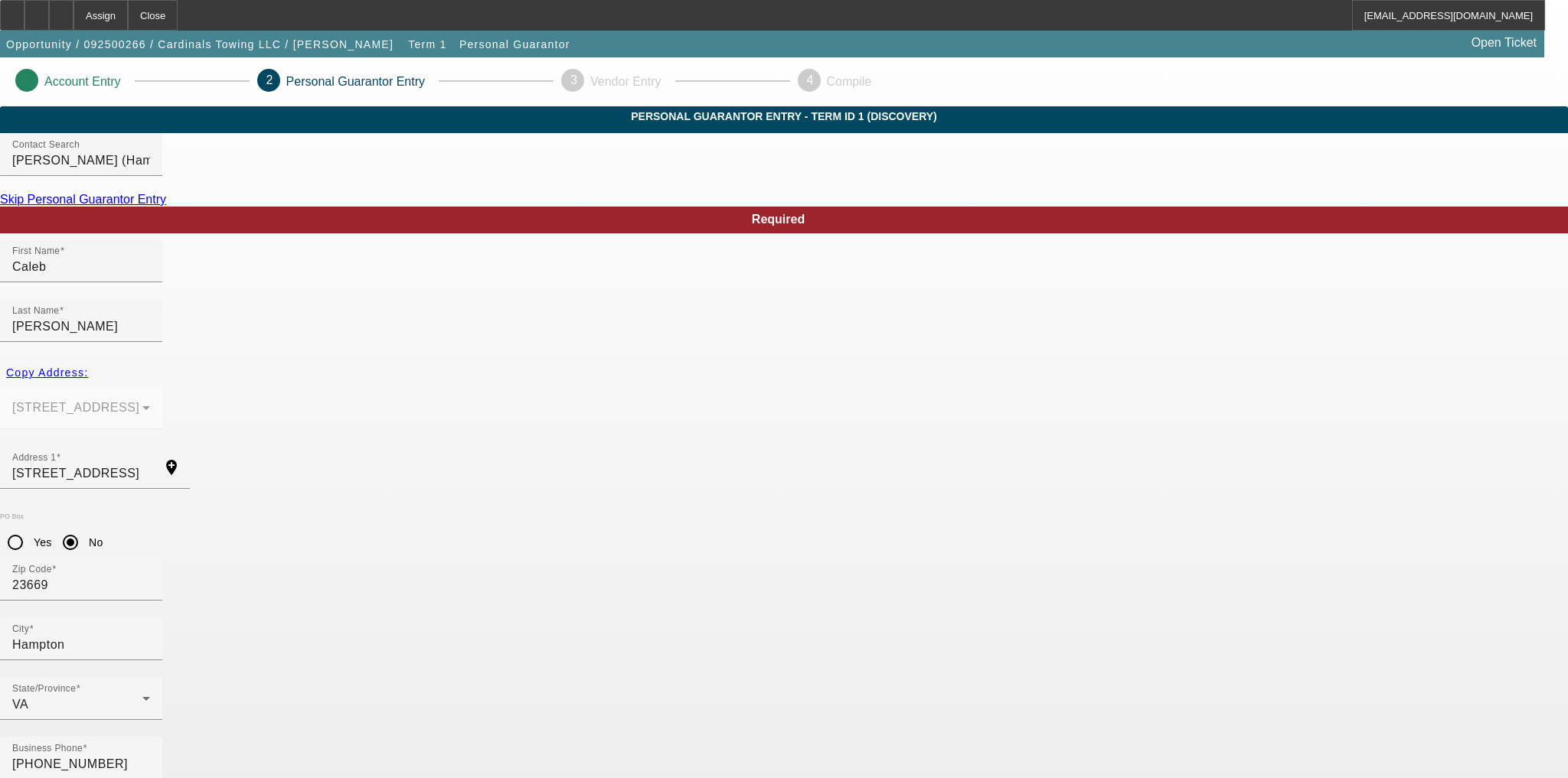
radio input "false"
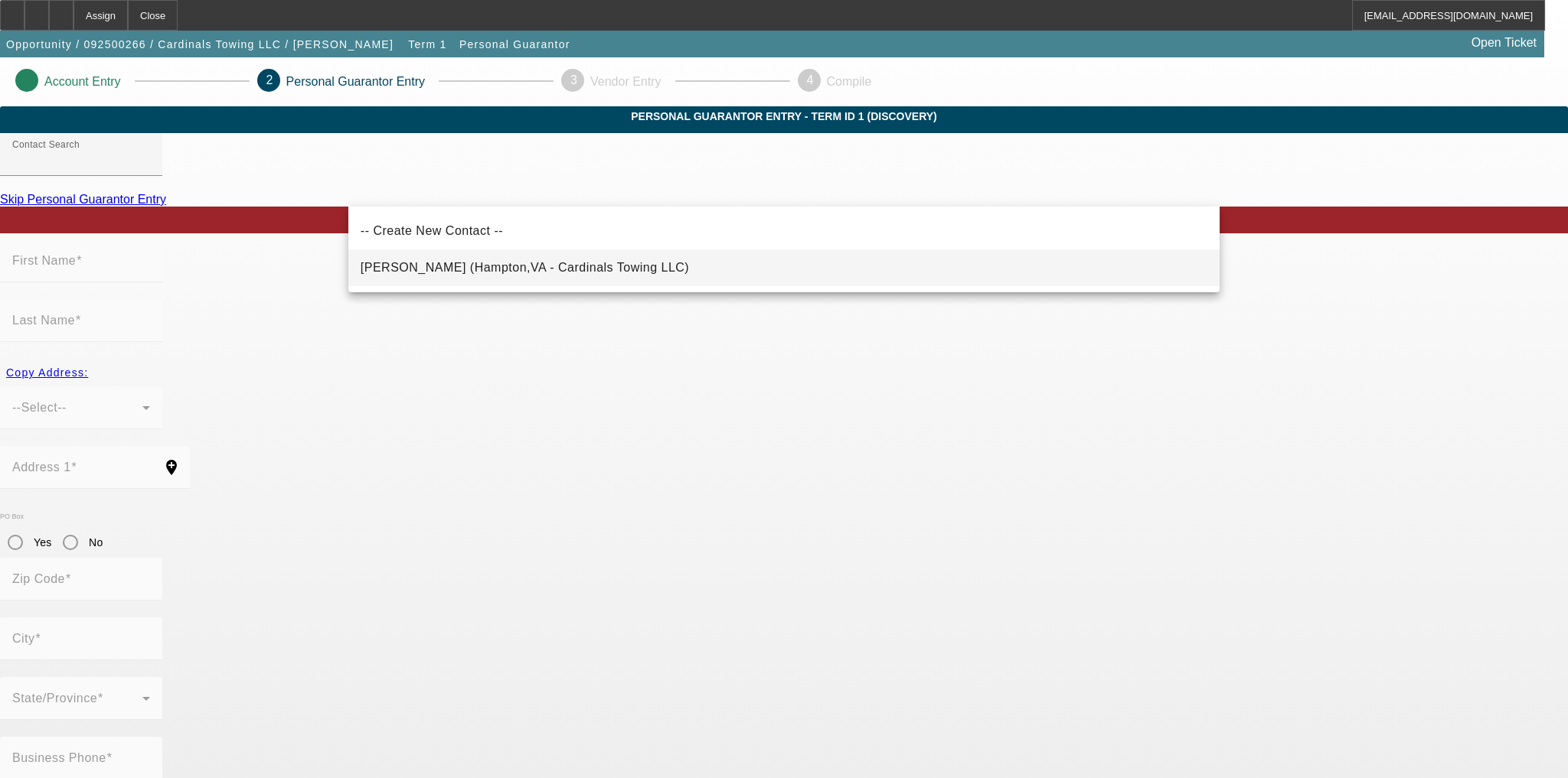
click at [657, 281] on mat-option "[PERSON_NAME] (Hampton,VA - Cardinals Towing LLC)" at bounding box center [784, 267] width 871 height 37
type input "[PERSON_NAME] (Hampton,VA - Cardinals Towing LLC)"
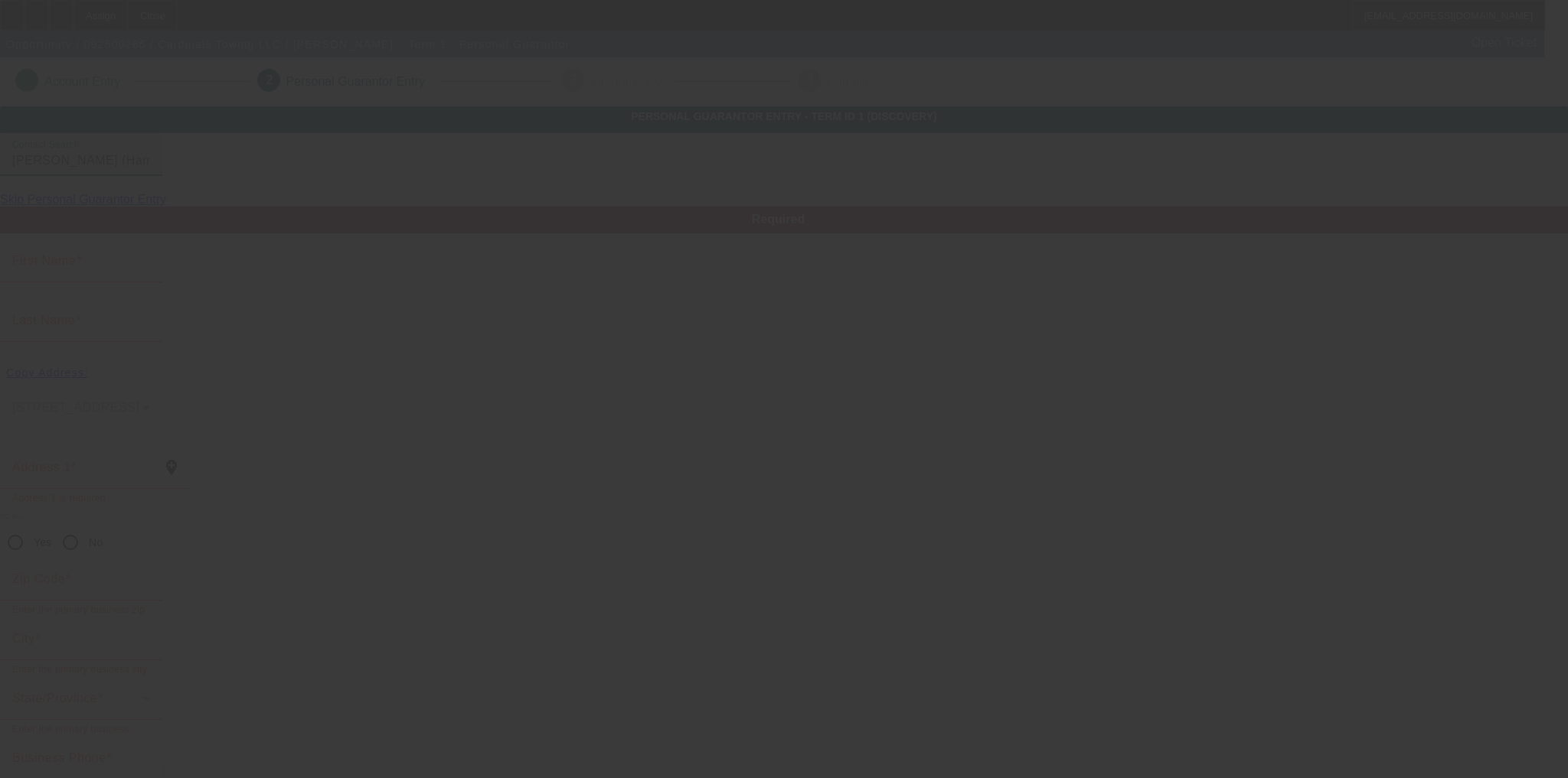
type input "Denzel"
type input "[PERSON_NAME]"
type input "[STREET_ADDRESS]"
radio input "true"
type input "23669"
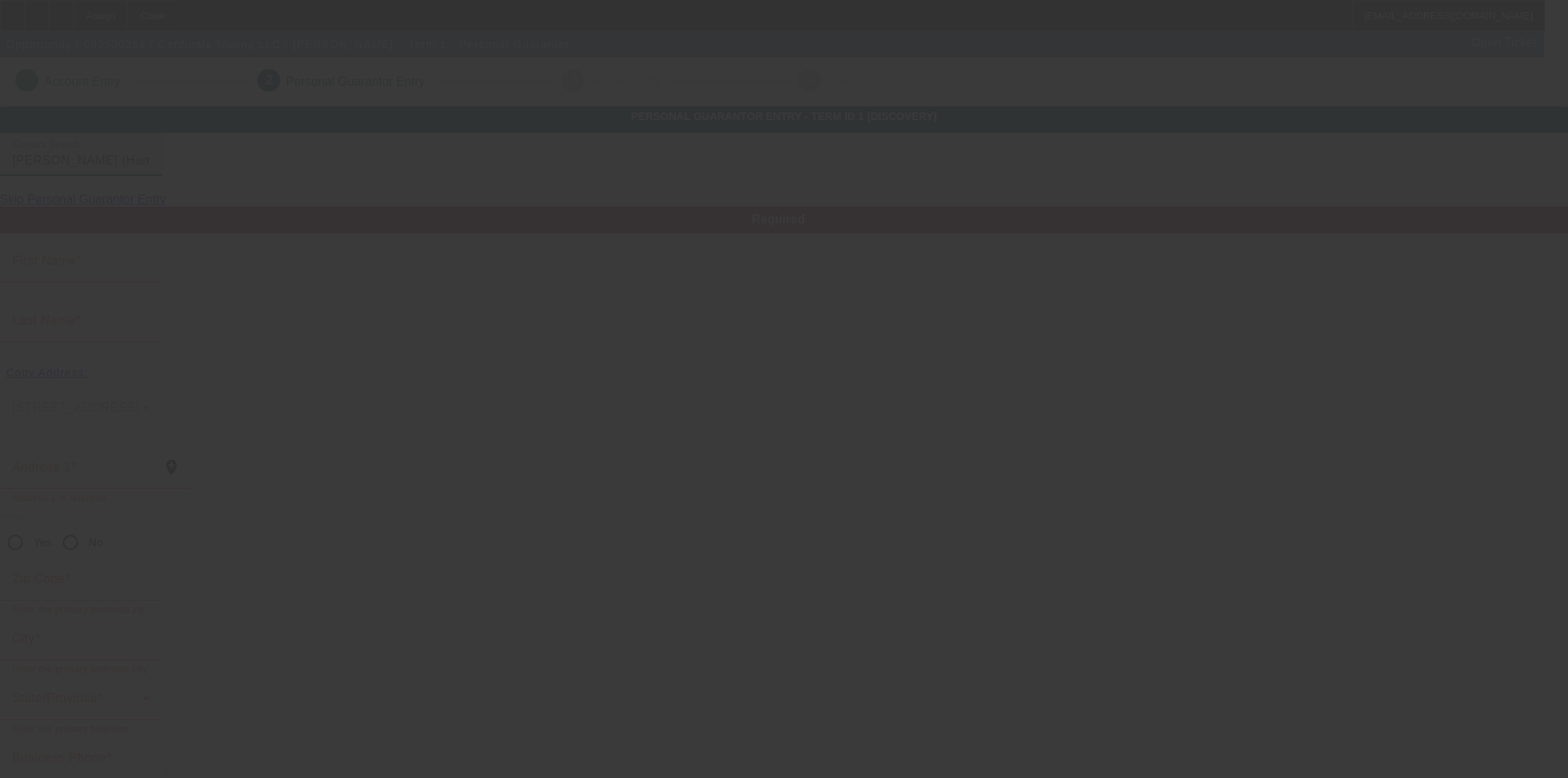
type input "Hampton"
type input "[PHONE_NUMBER]"
type input "100"
type input "231-71-3583"
type input "[EMAIL_ADDRESS][DOMAIN_NAME]"
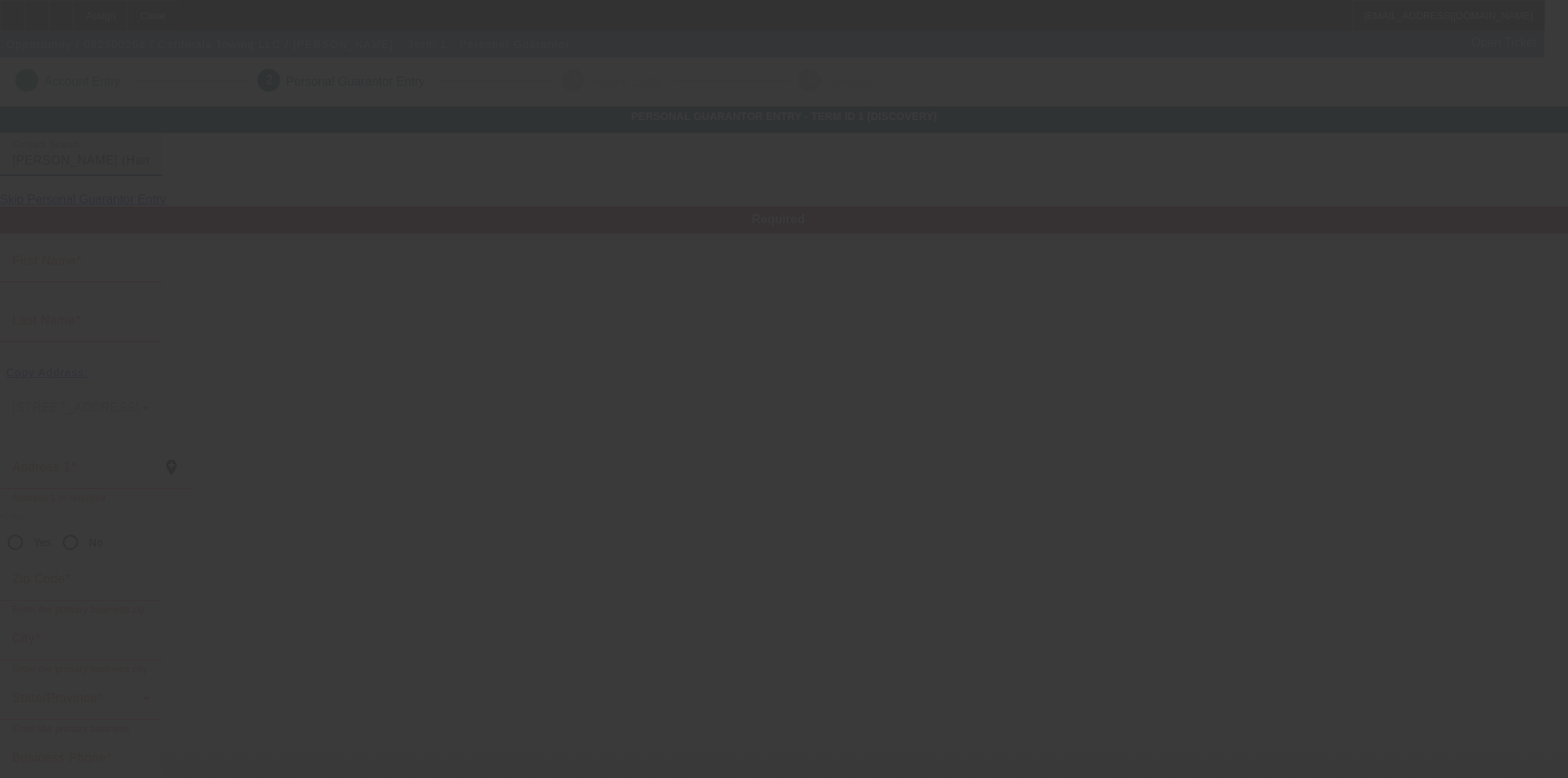
type input "[PHONE_NUMBER]"
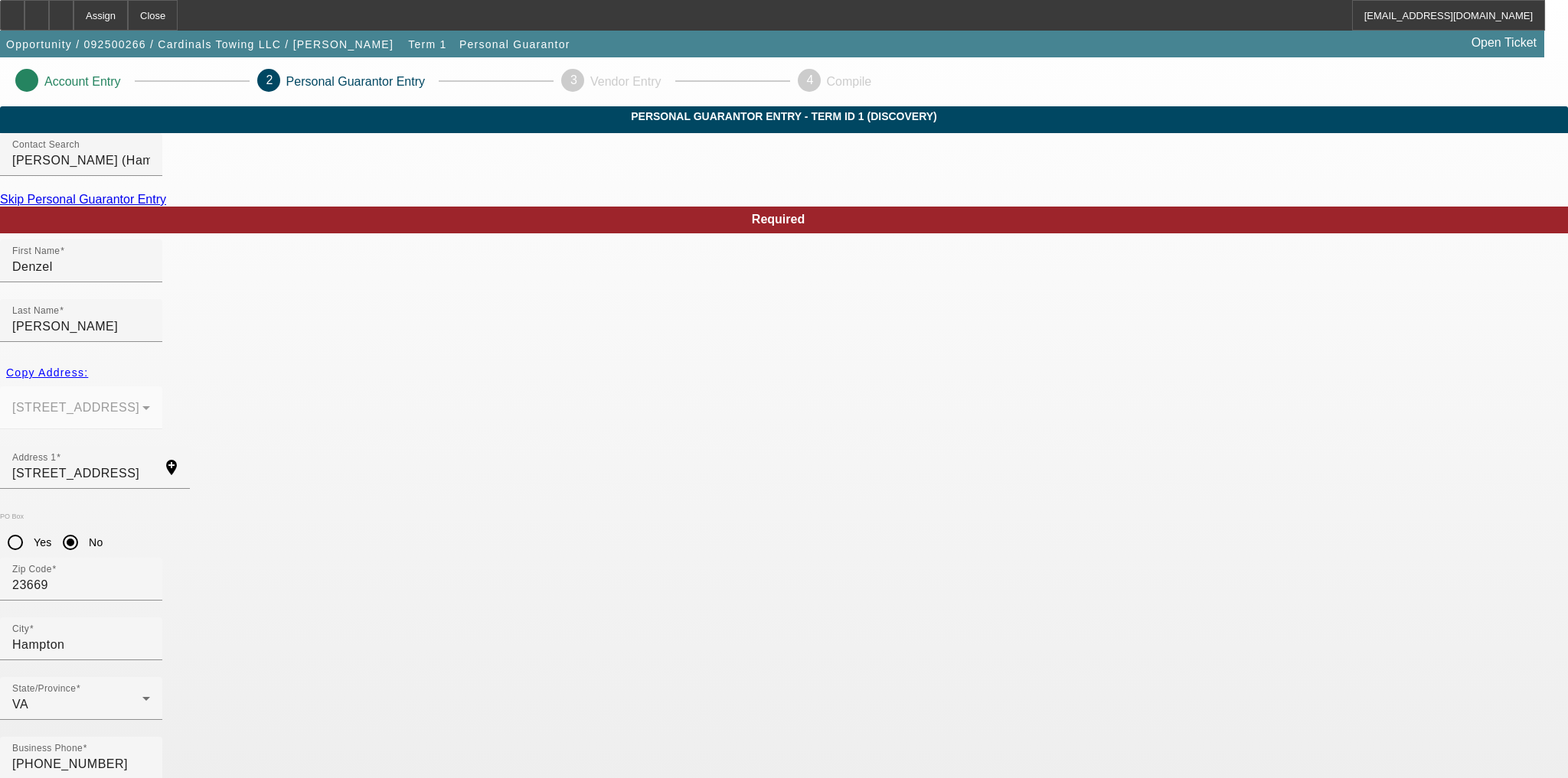
type input "50"
click at [150, 464] on input "[STREET_ADDRESS]" at bounding box center [81, 474] width 138 height 19
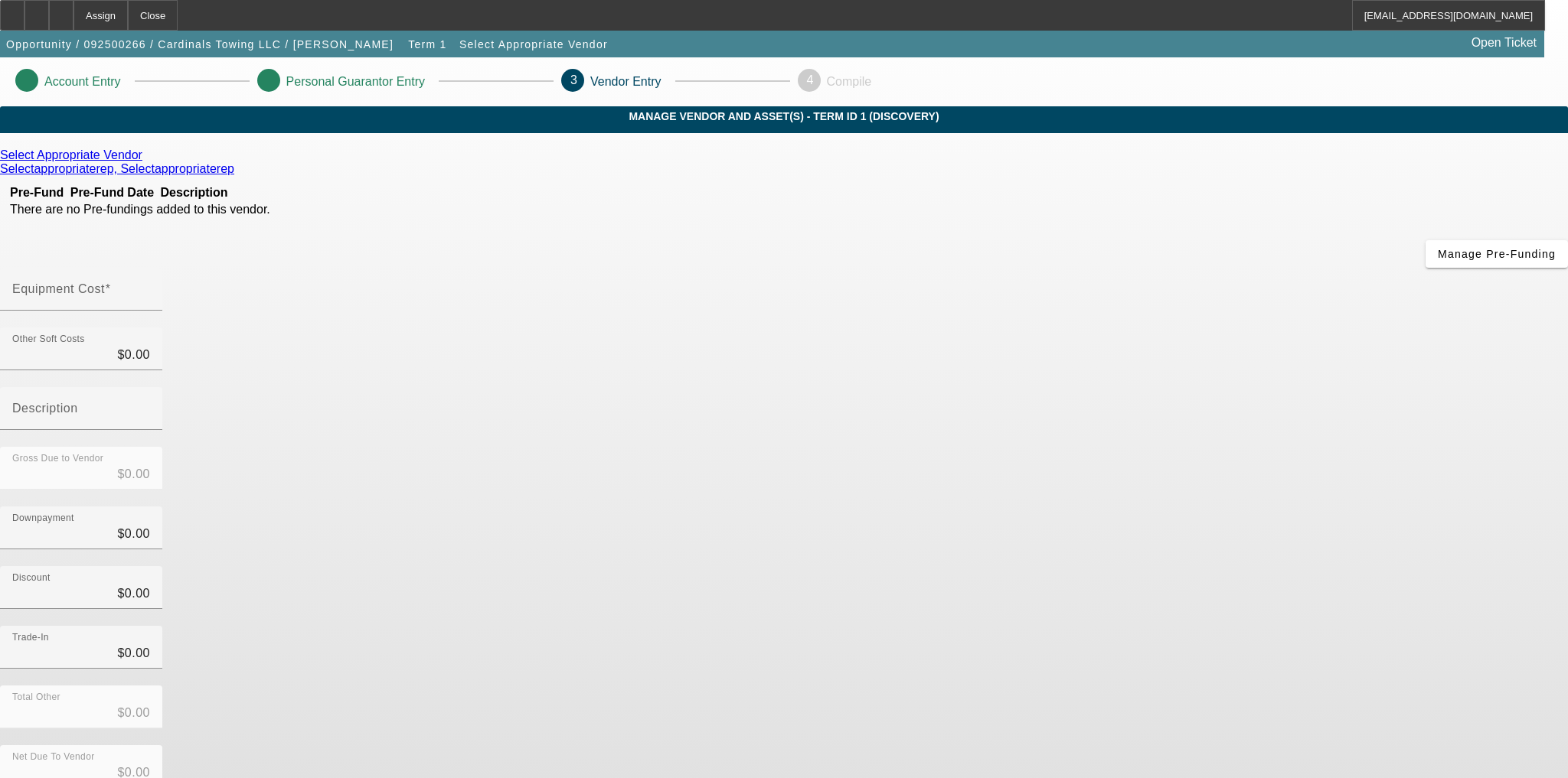
click at [105, 282] on mat-label "Equipment Cost" at bounding box center [58, 288] width 93 height 13
click at [150, 287] on input "Equipment Cost" at bounding box center [81, 296] width 138 height 19
type input "4"
type input "$4.00"
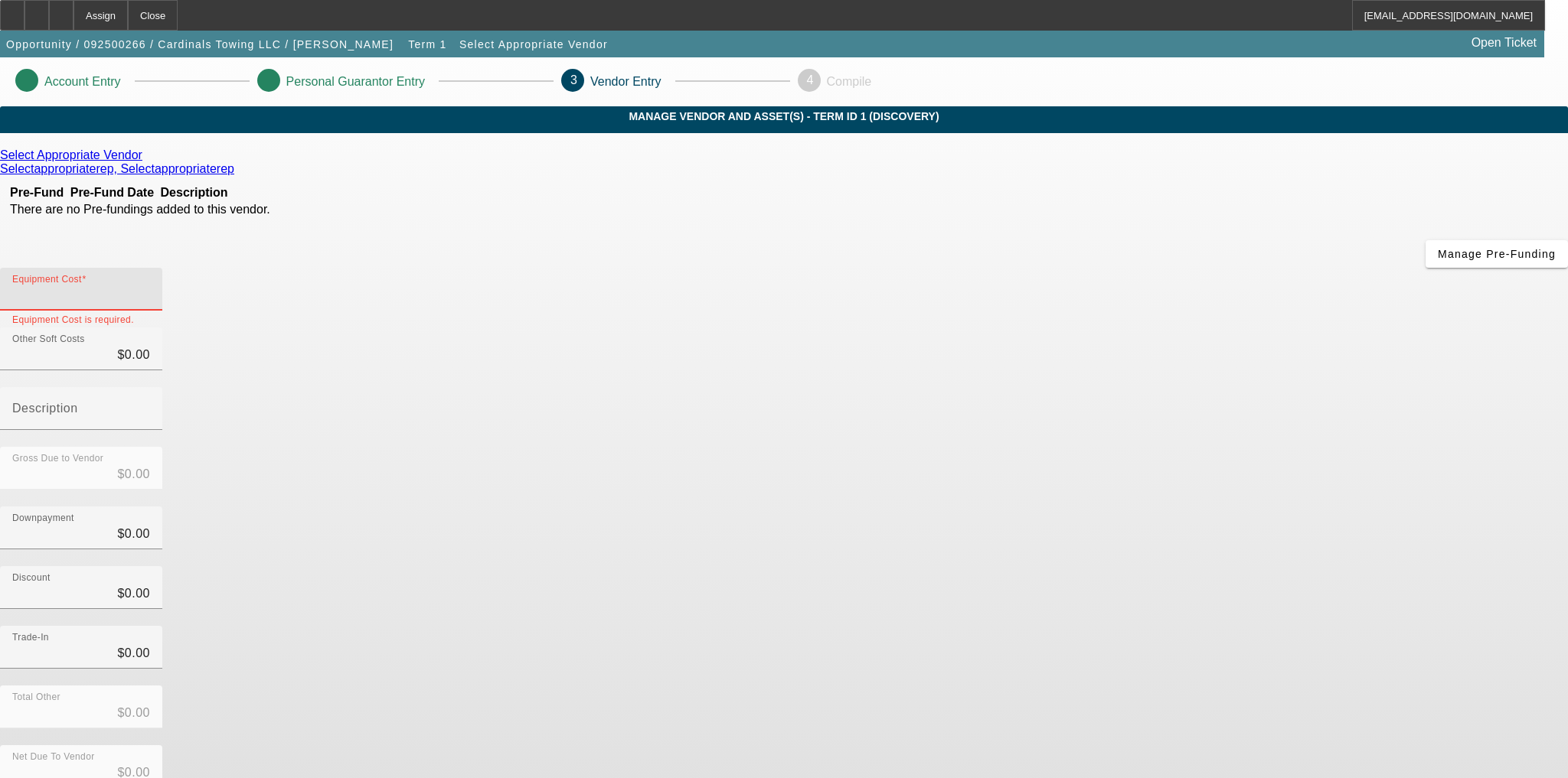
type input "$4.00"
type input "45"
type input "$45.00"
type input "450"
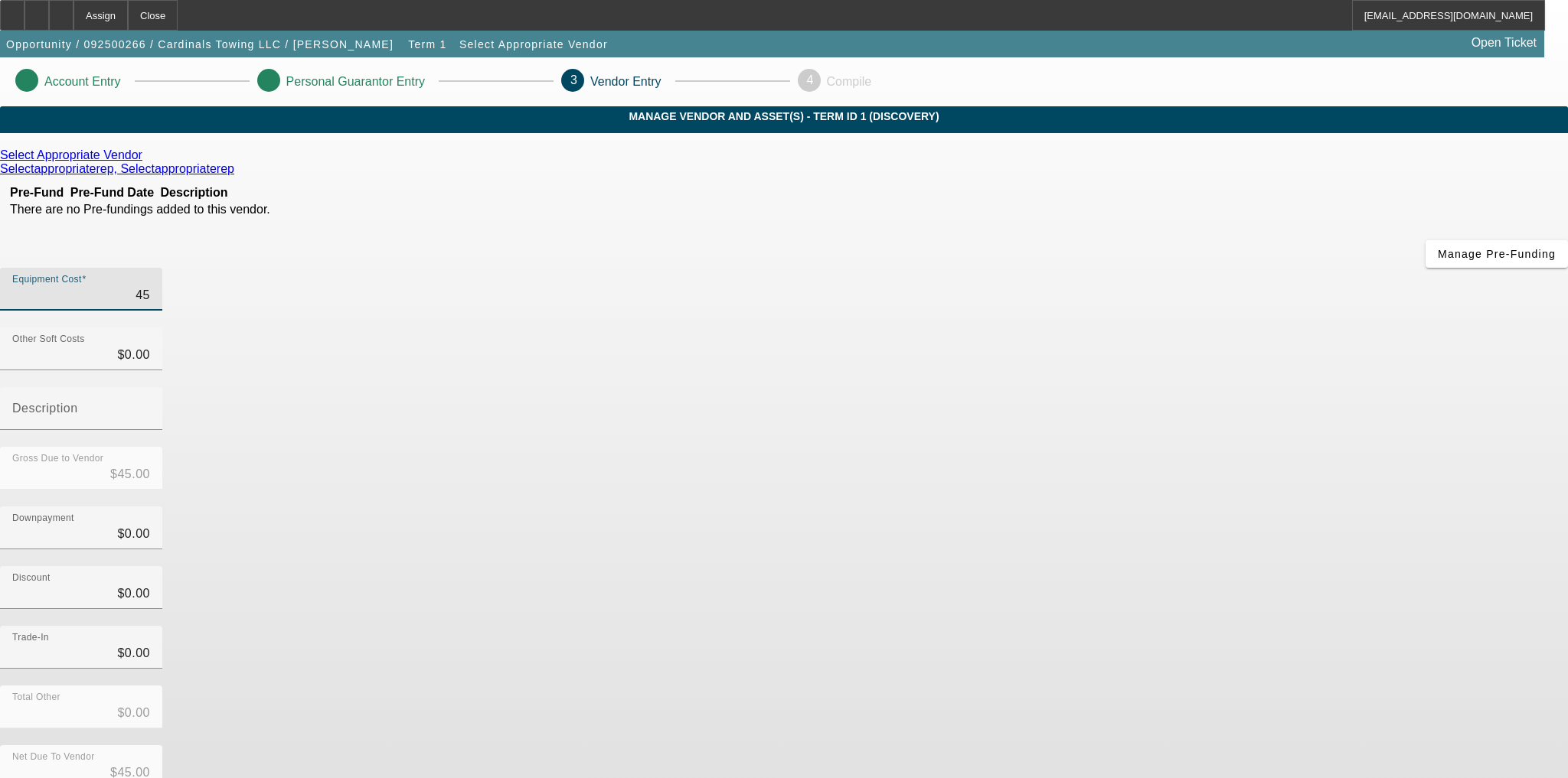
type input "$450.00"
type input "4500"
type input "$4,500.00"
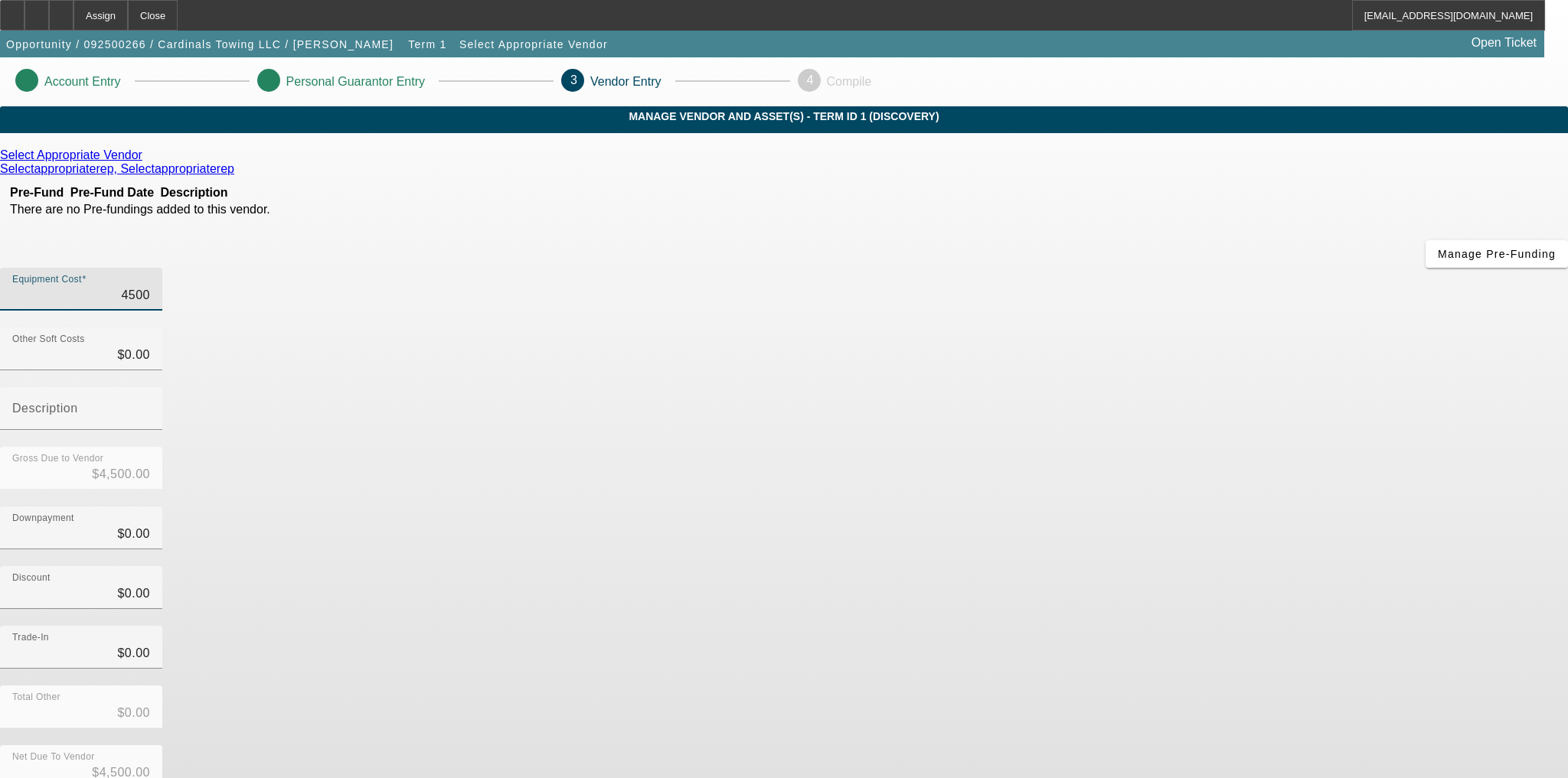
type input "45000"
type input "$45,000.00"
type input "$0.00"
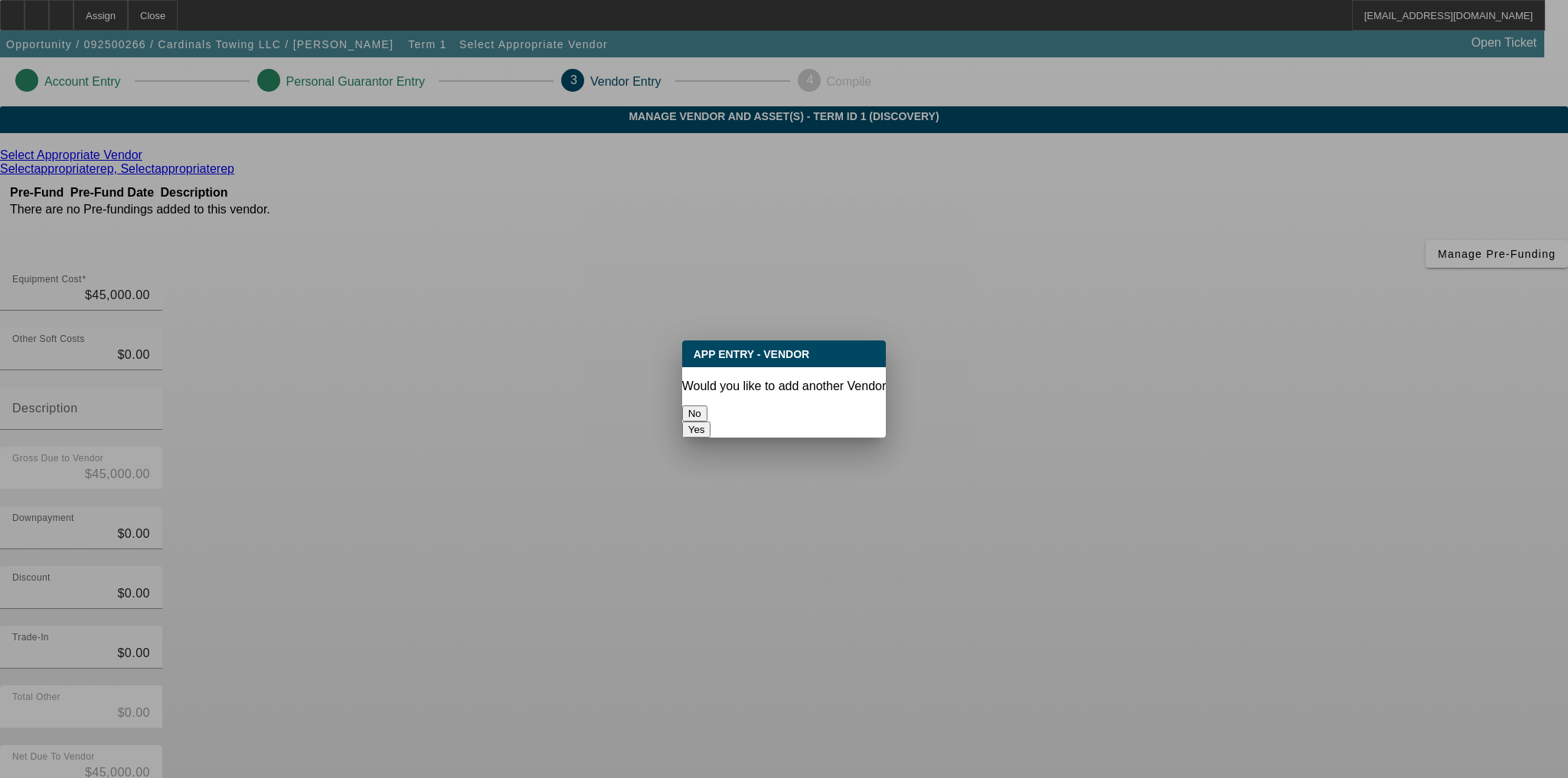
click at [707, 412] on button "No" at bounding box center [695, 413] width 26 height 16
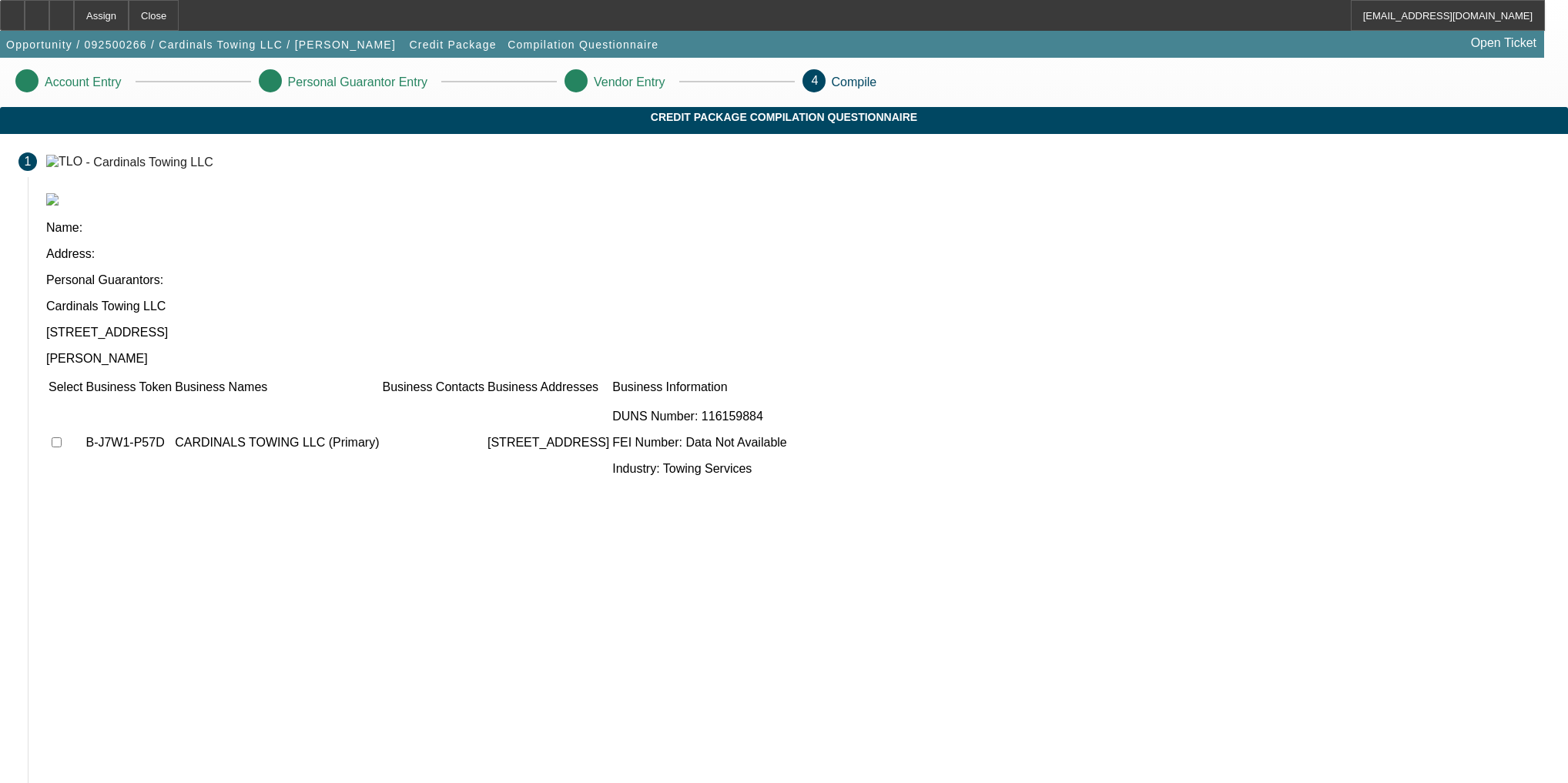
click at [83, 396] on td at bounding box center [65, 442] width 35 height 92
click at [62, 437] on input "checkbox" at bounding box center [56, 442] width 10 height 10
checkbox input "true"
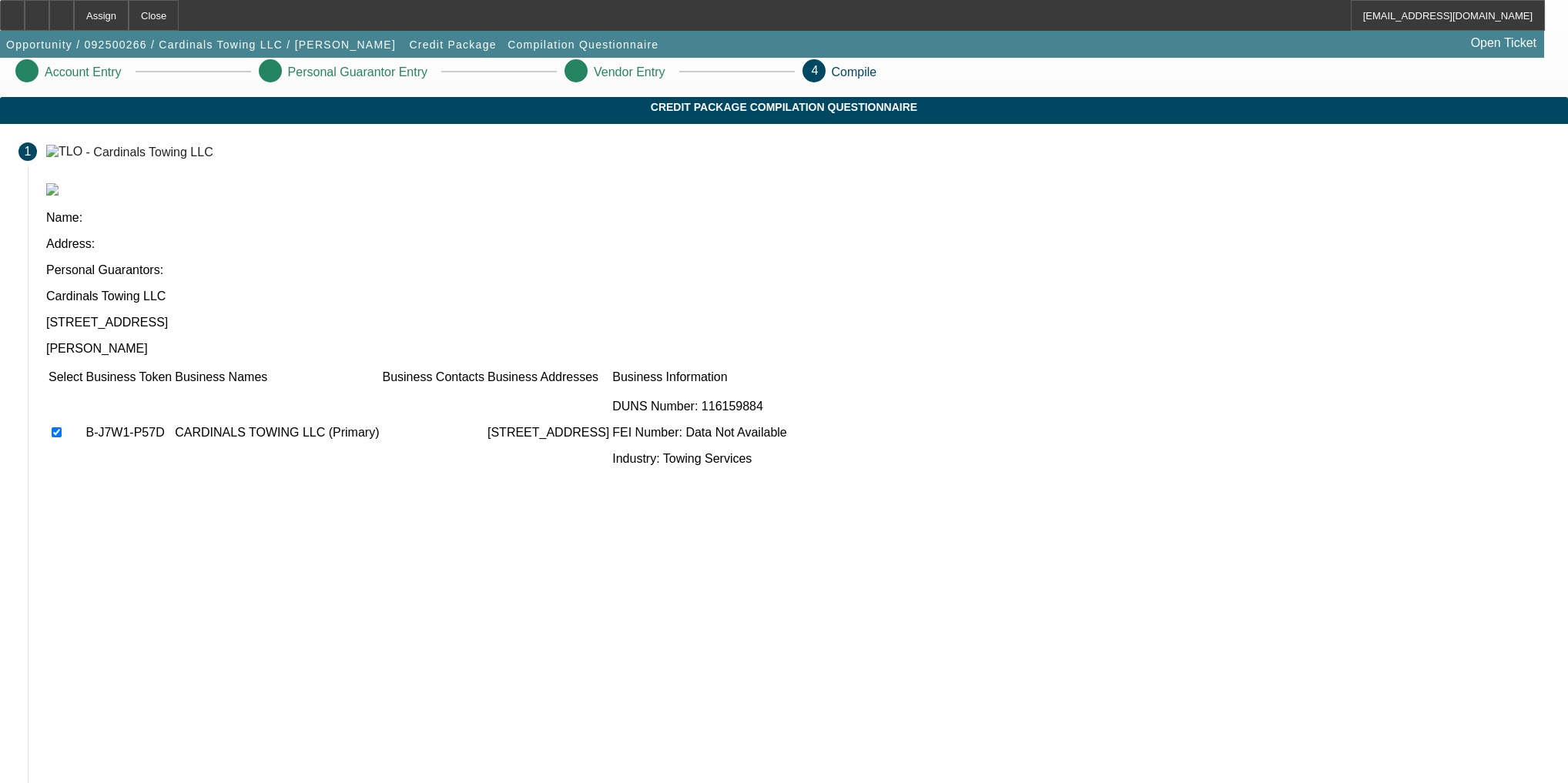
scroll to position [13, 0]
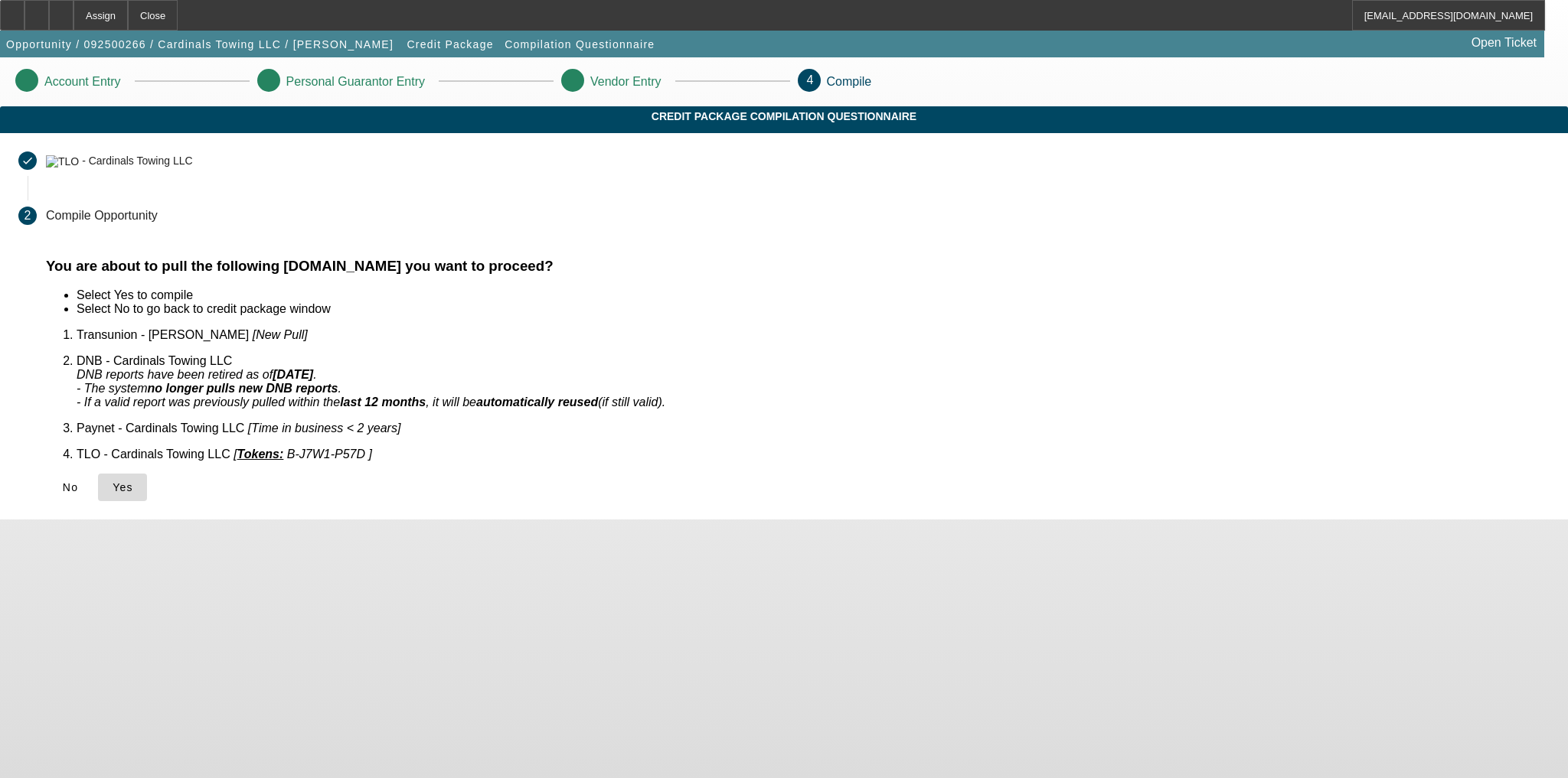
click at [134, 481] on span "Yes" at bounding box center [123, 487] width 20 height 12
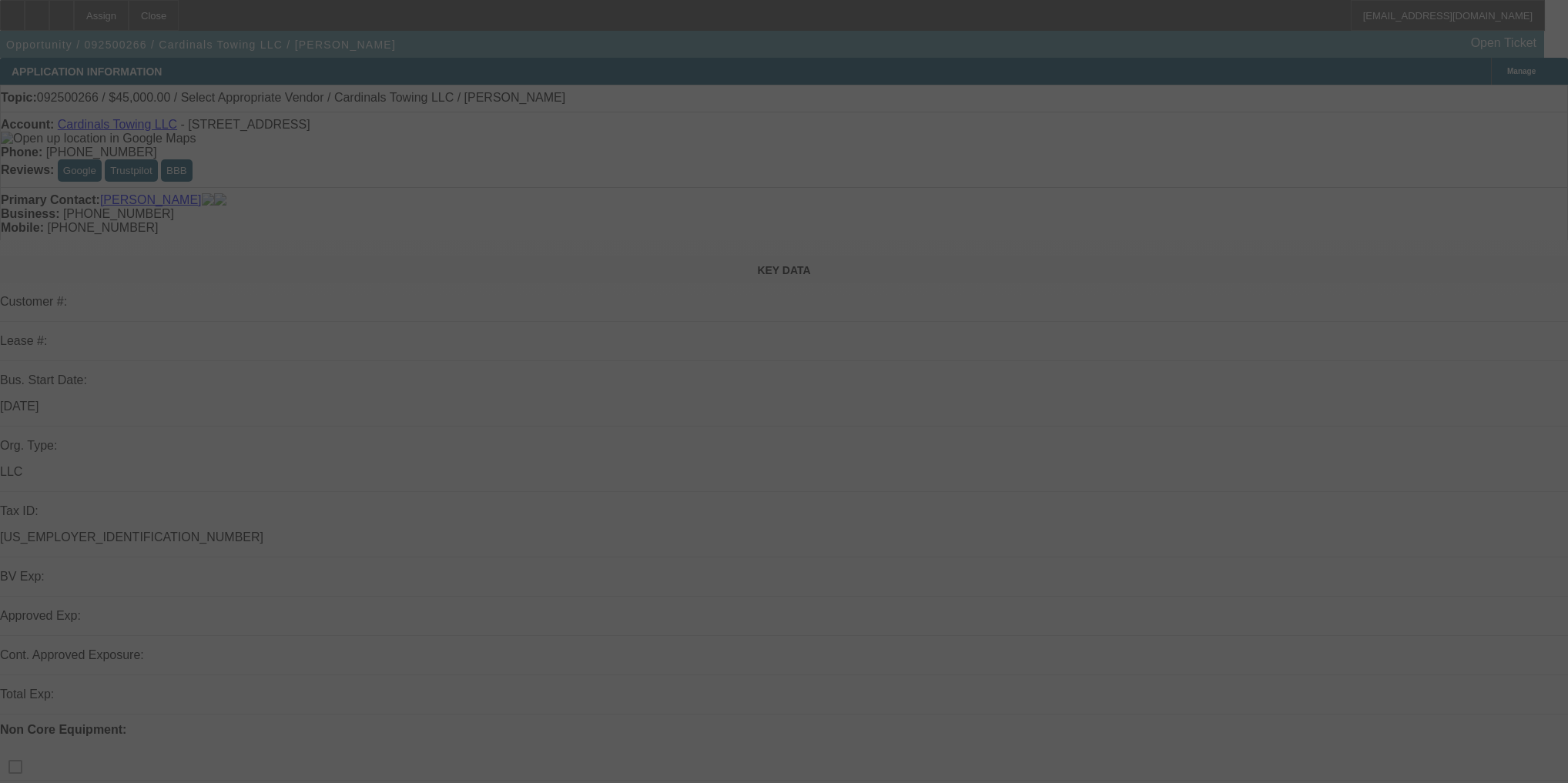
select select "0"
select select "2"
select select "0.1"
select select "4"
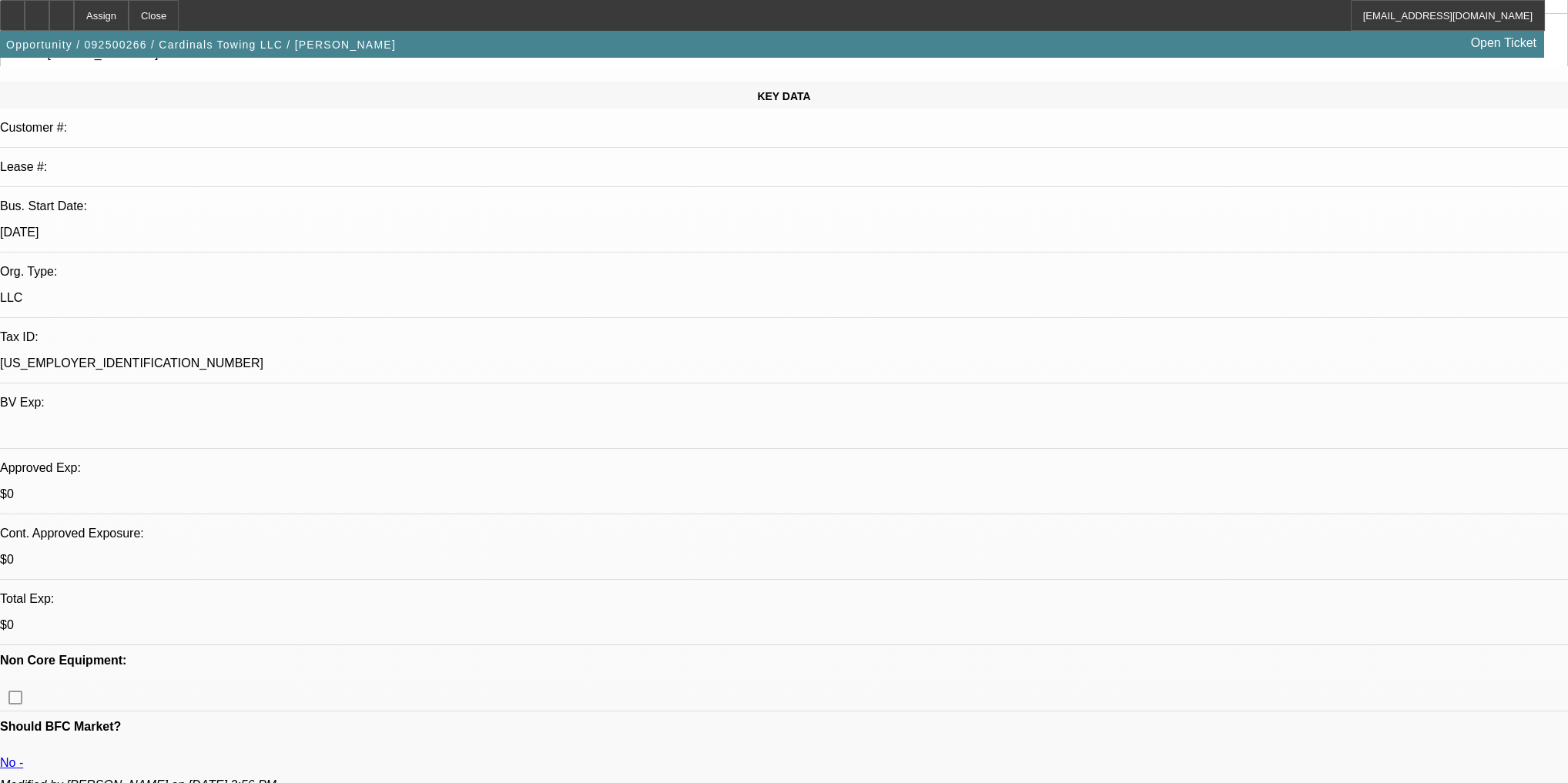
scroll to position [185, 0]
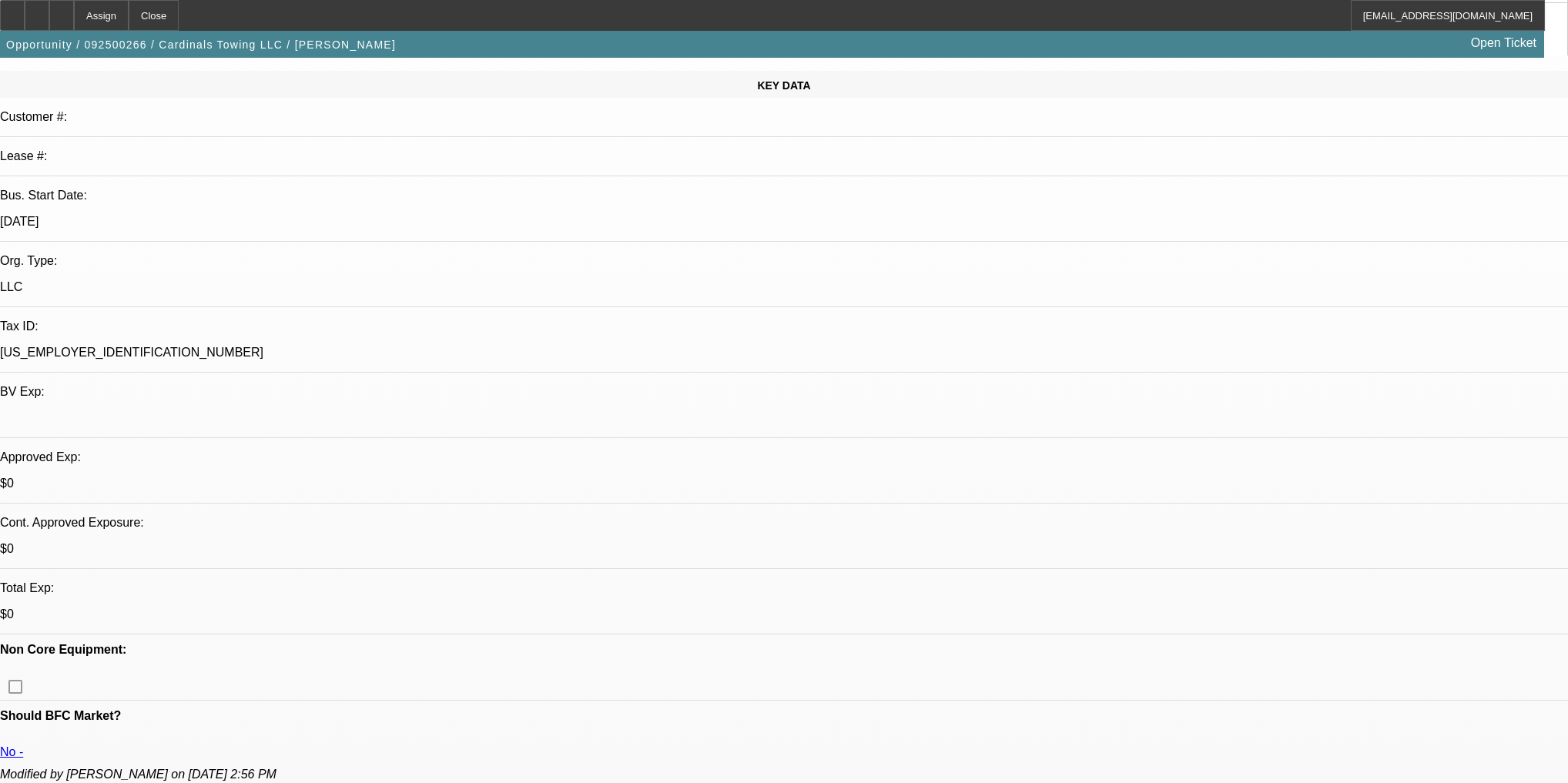
type textarea "50% co owner has TERRIBLE Credit. [PERSON_NAME] told him 40% down"
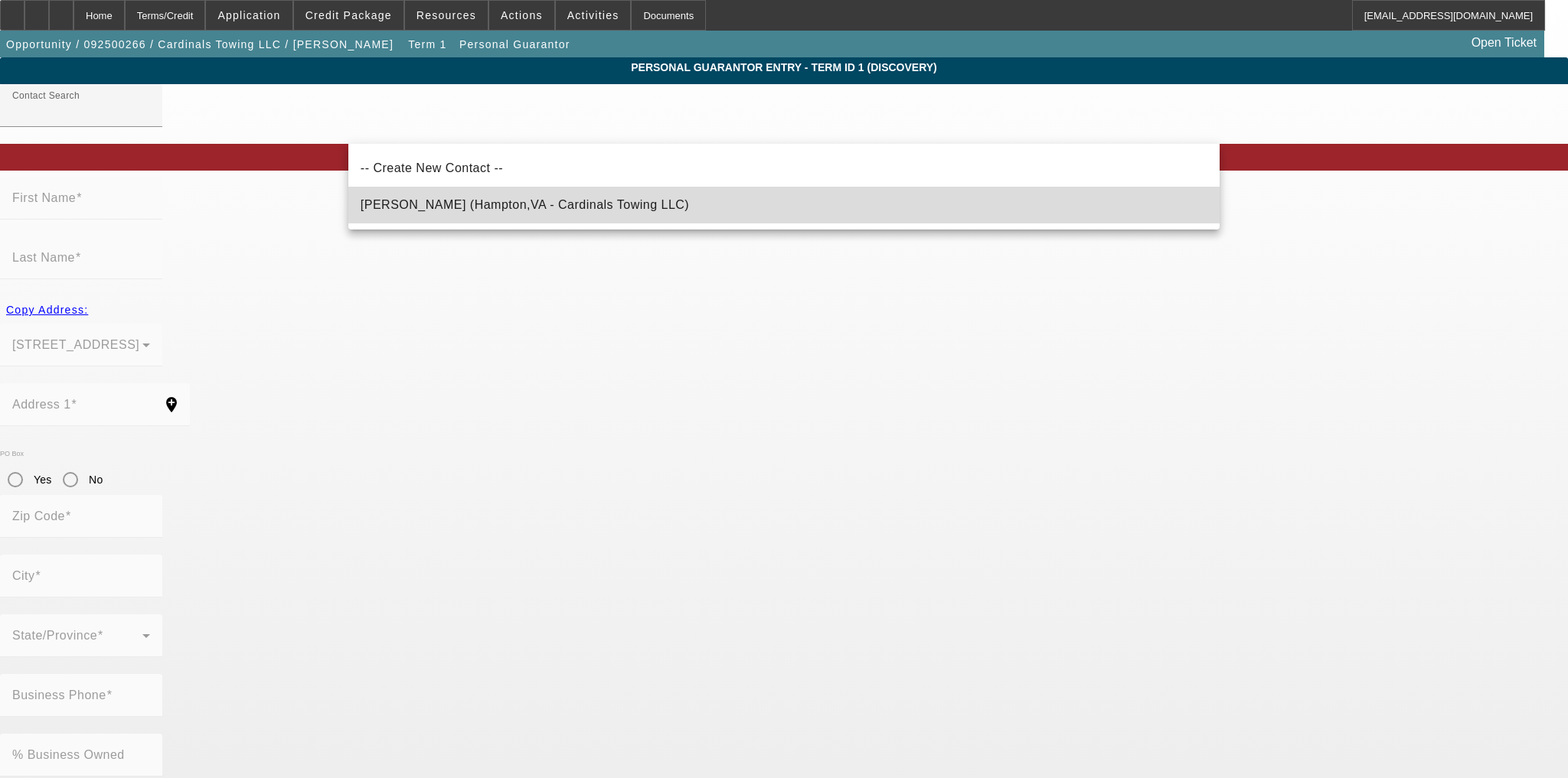
click at [649, 214] on mat-option "[PERSON_NAME] (Hampton,VA - Cardinals Towing LLC)" at bounding box center [784, 205] width 871 height 37
type input "[PERSON_NAME] (Hampton,VA - Cardinals Towing LLC)"
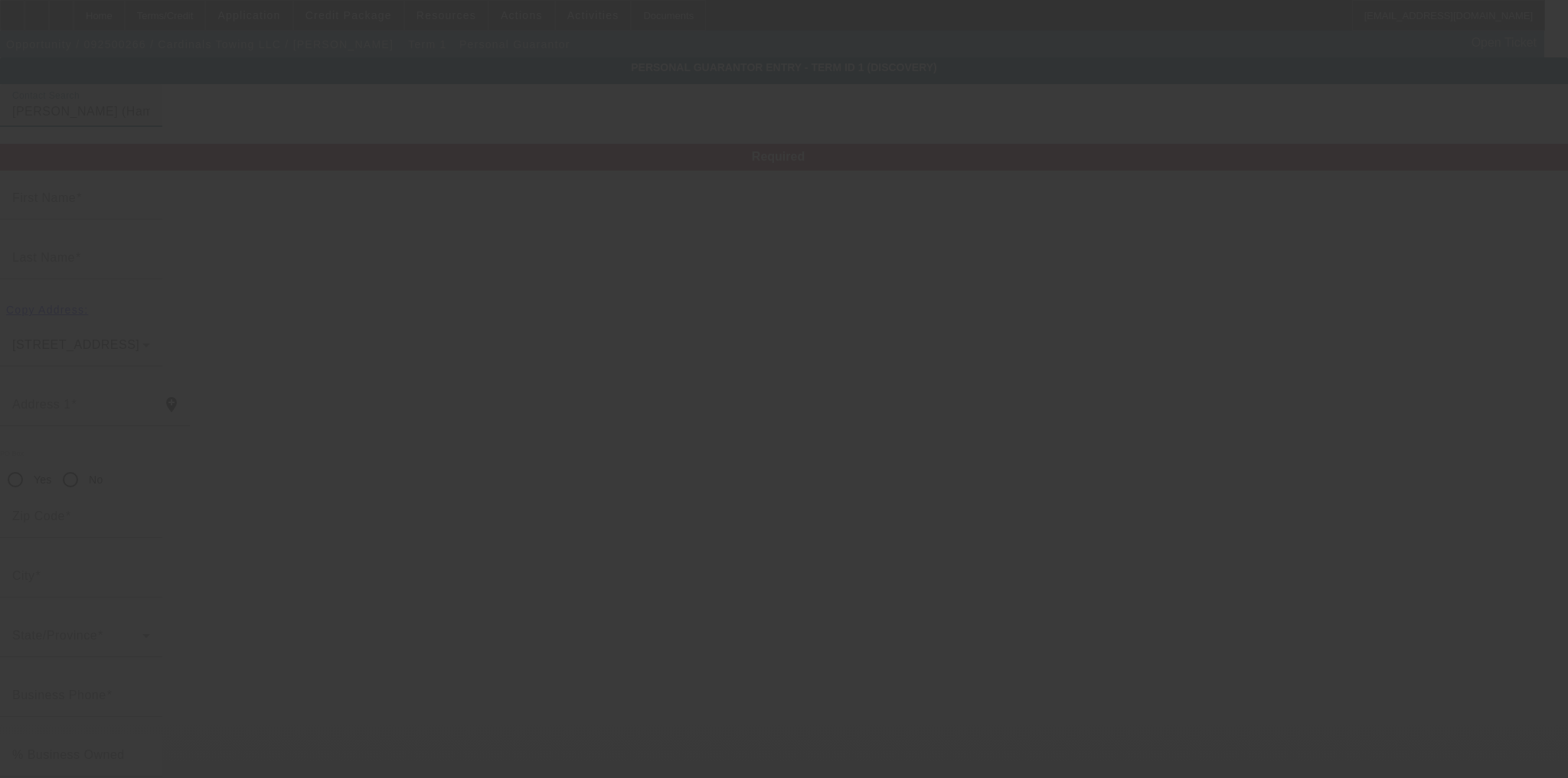
type input "Denzel"
type input "[PERSON_NAME]"
type input "[STREET_ADDRESS]"
radio input "true"
type input "23669"
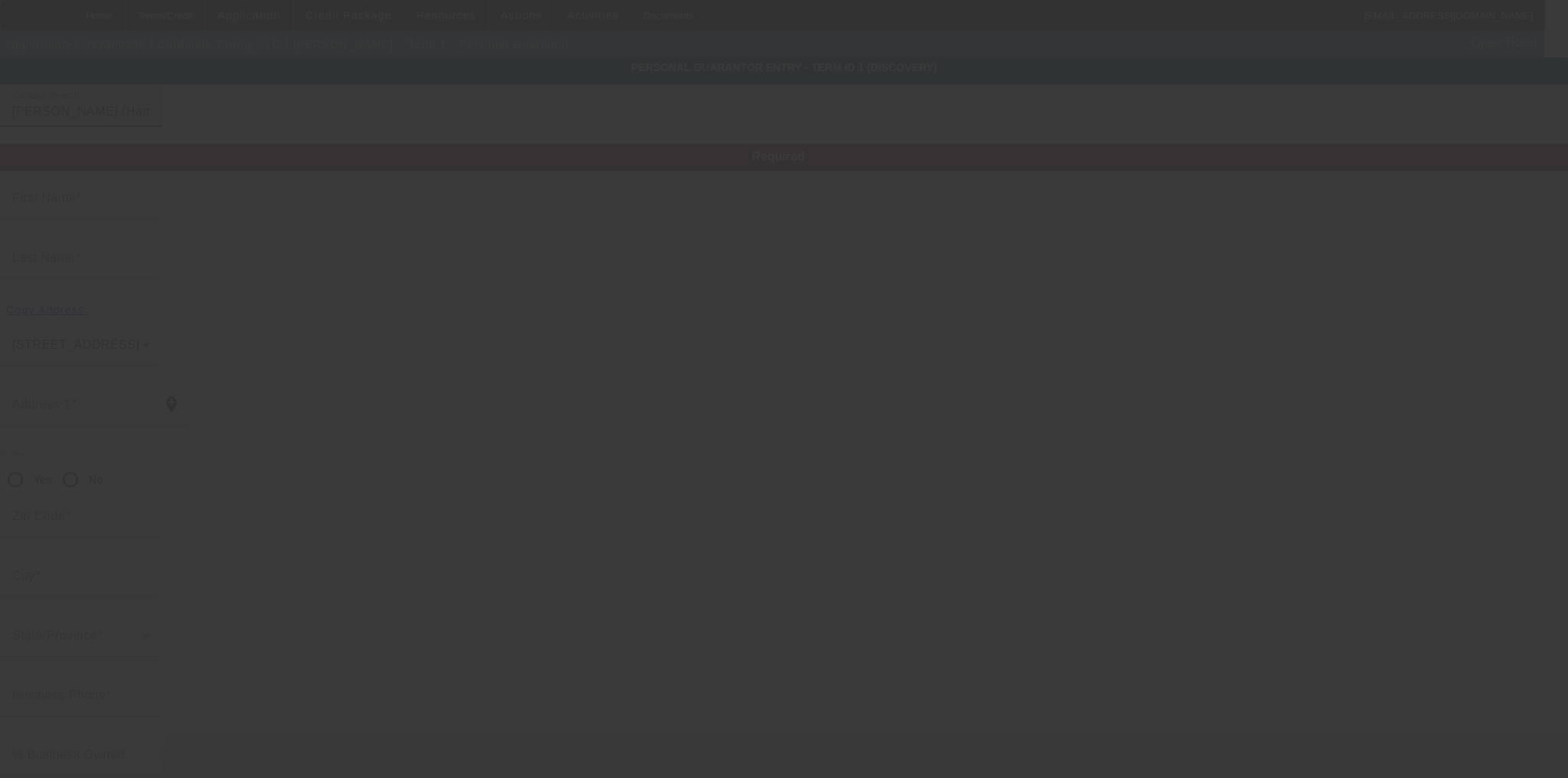
type input "Hampton"
type input "[PHONE_NUMBER]"
type input "100"
type input "231-71-3583"
type input "denzelihh@gmail.com"
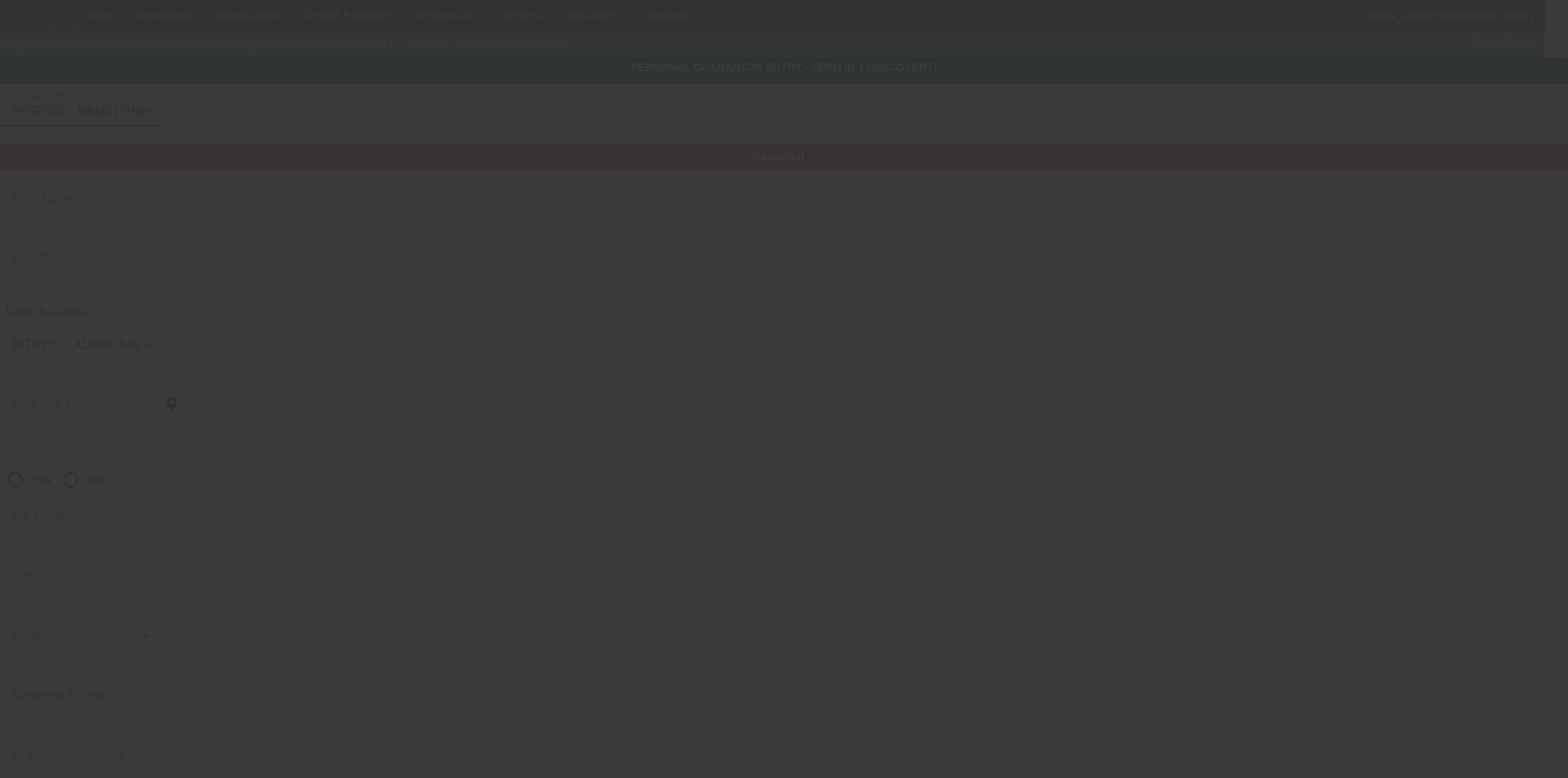
type input "[PHONE_NUMBER]"
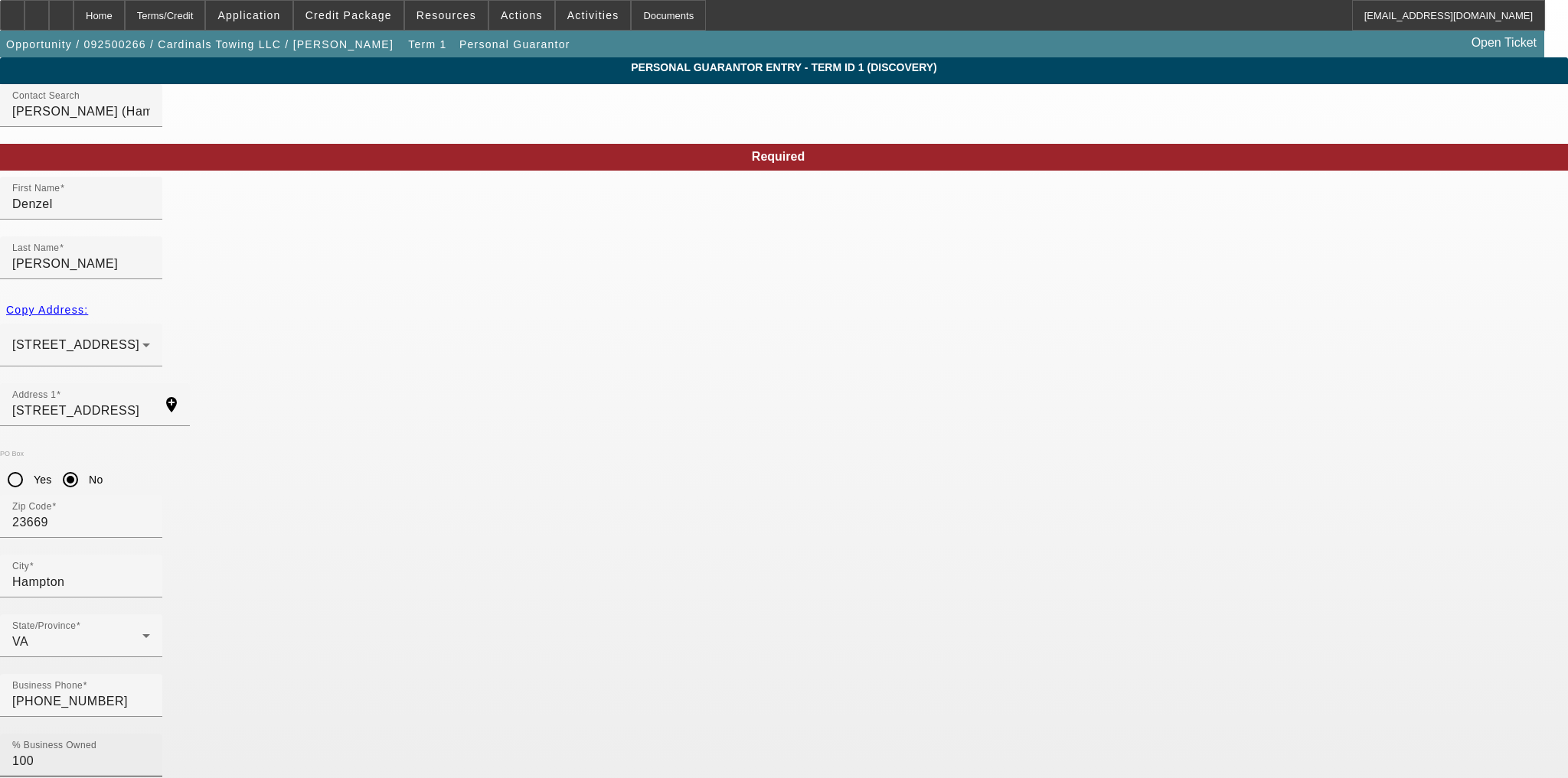
click at [163, 734] on div "% Business Owned 100" at bounding box center [81, 755] width 163 height 43
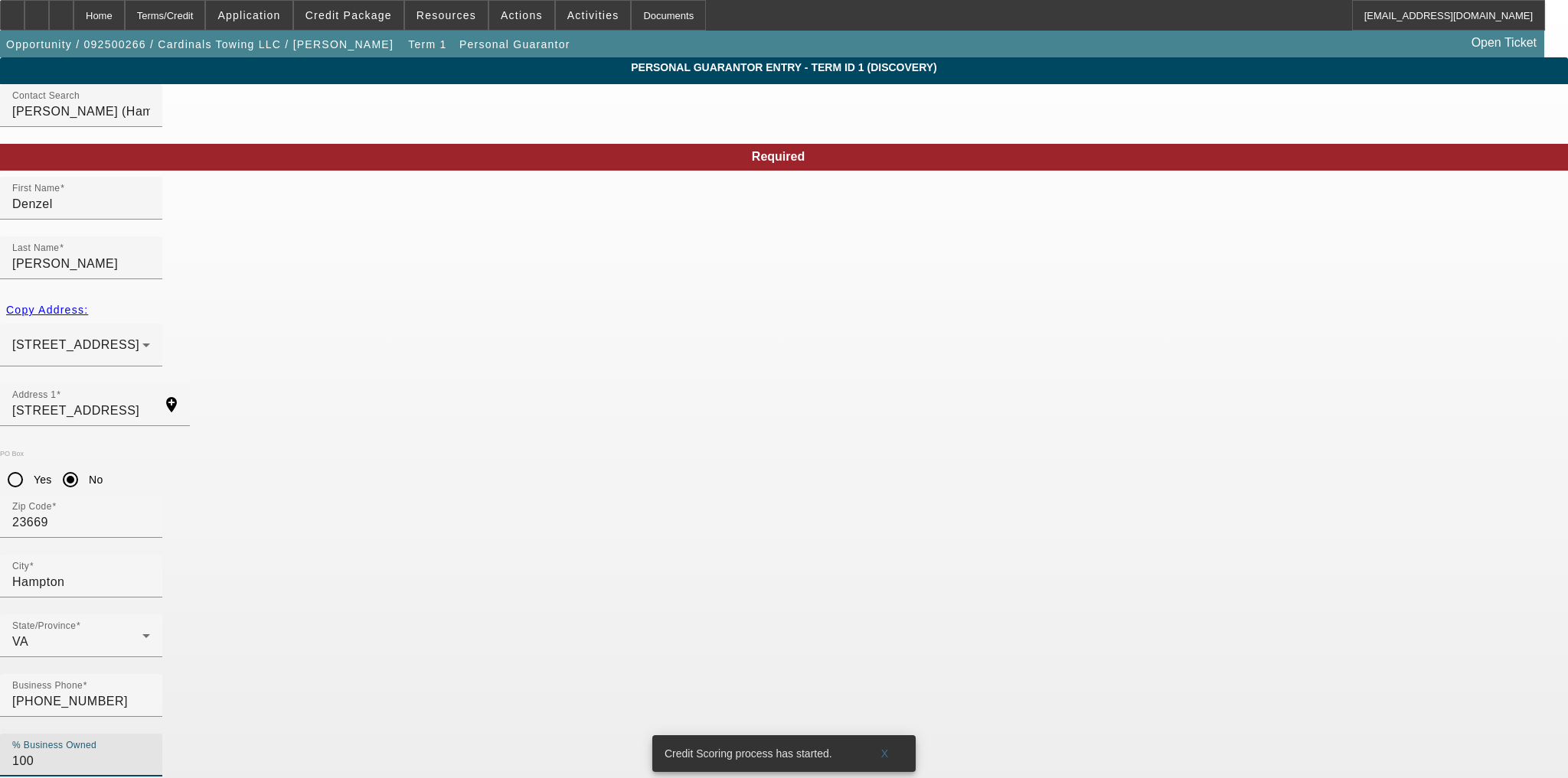
click at [150, 752] on input "100" at bounding box center [81, 762] width 138 height 19
type input "50"
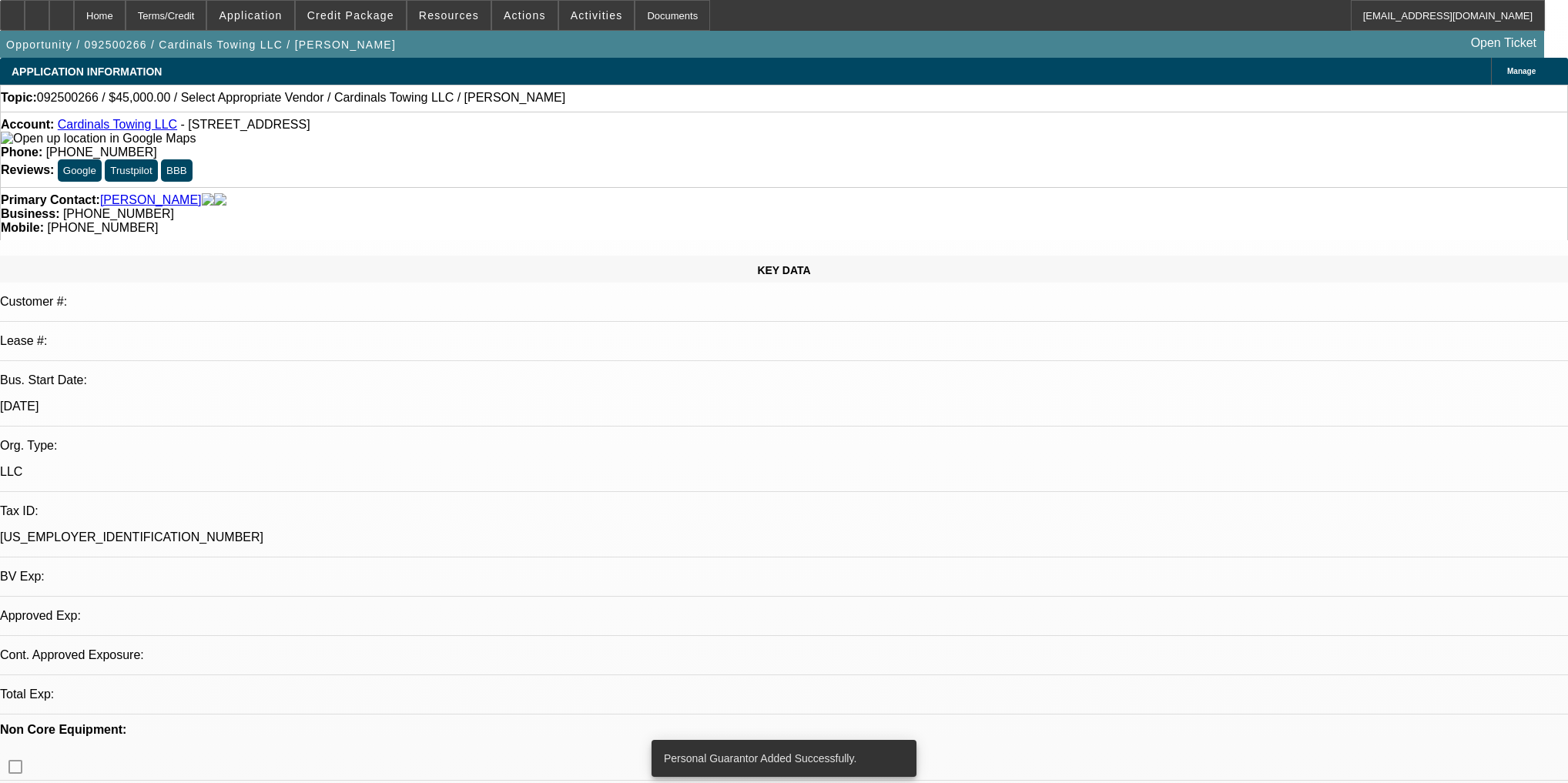
select select "0"
select select "2"
select select "0.1"
select select "4"
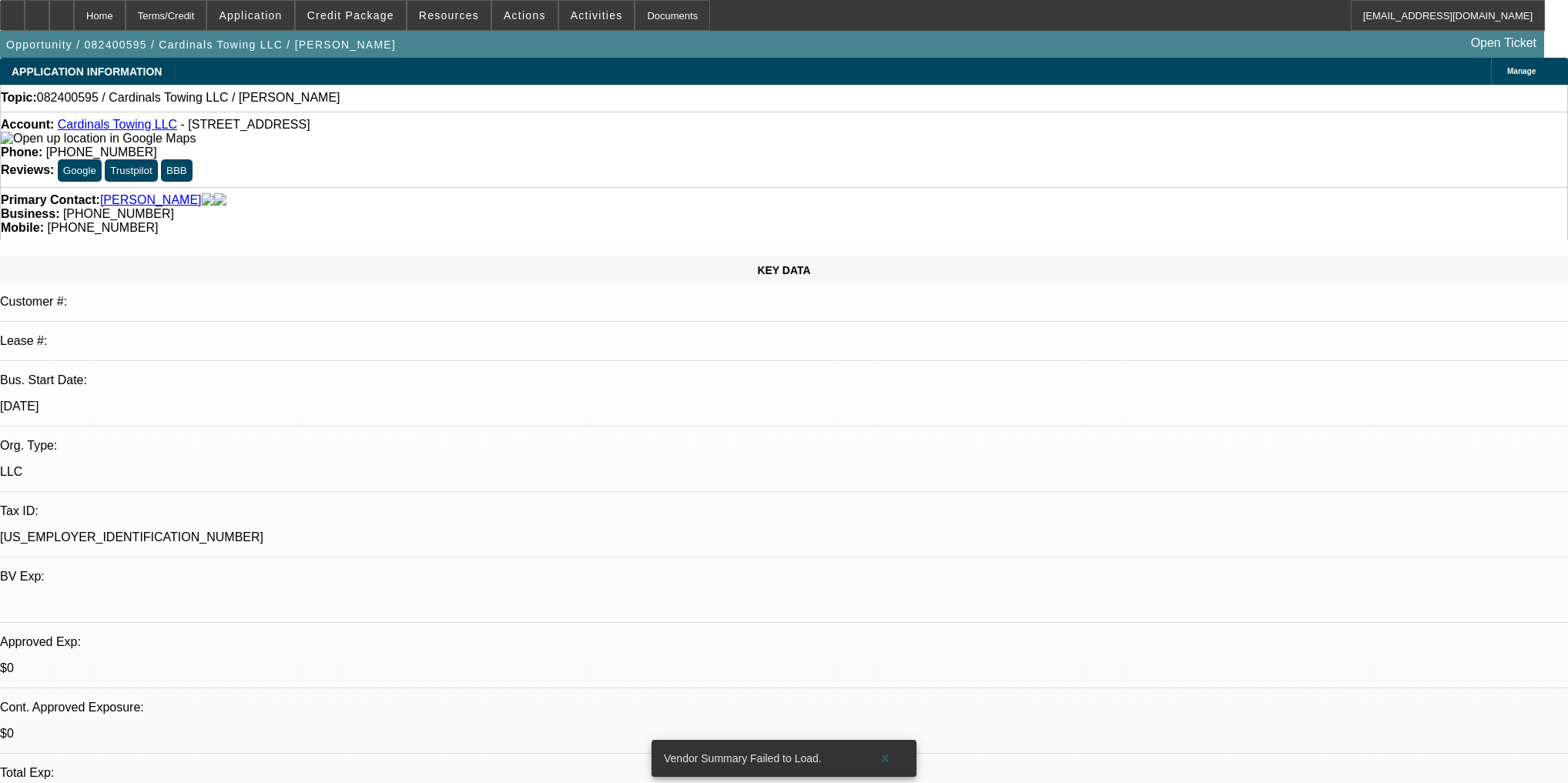
select select "0"
select select "2"
select select "0.1"
select select "4"
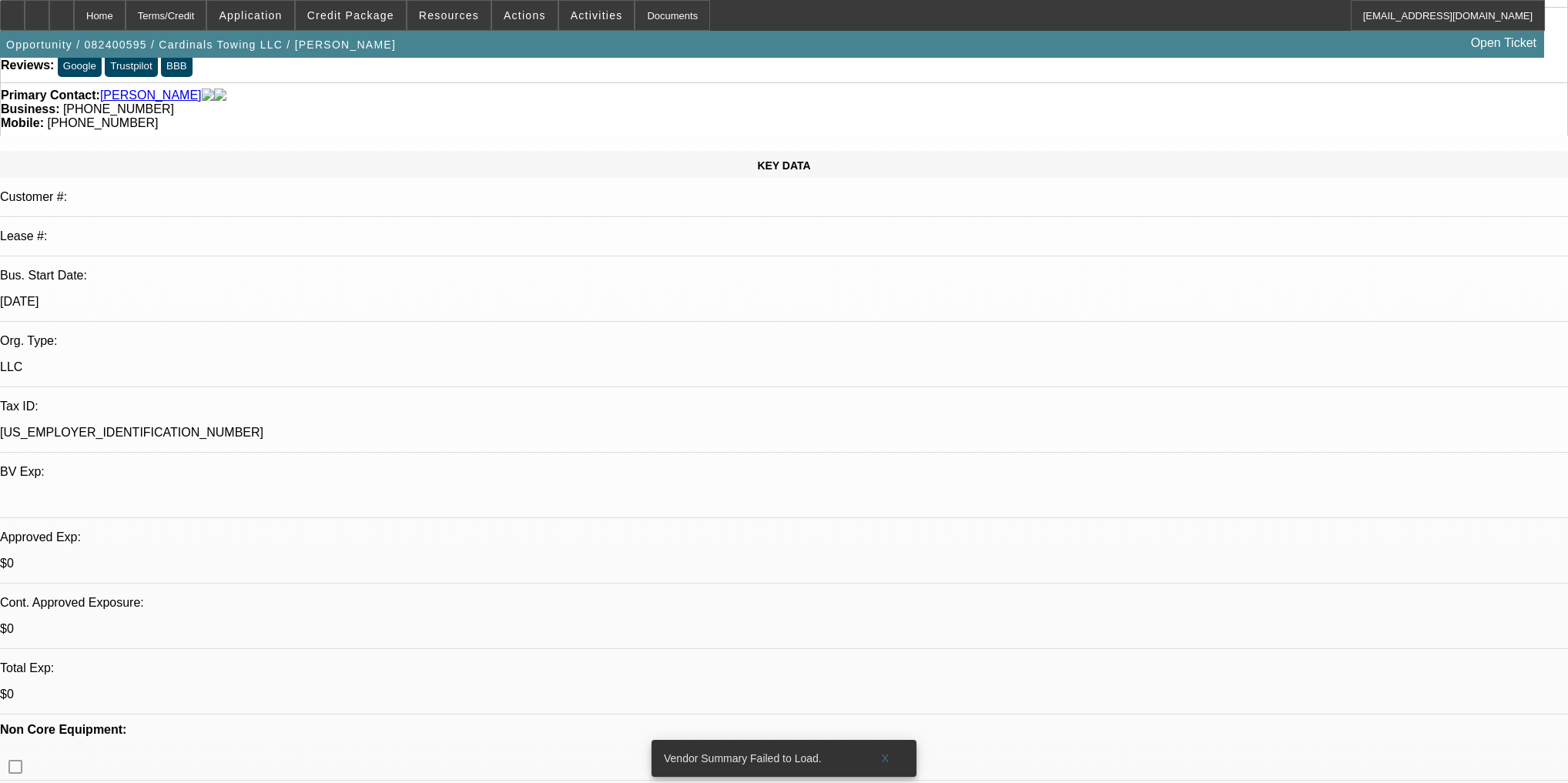
scroll to position [123, 0]
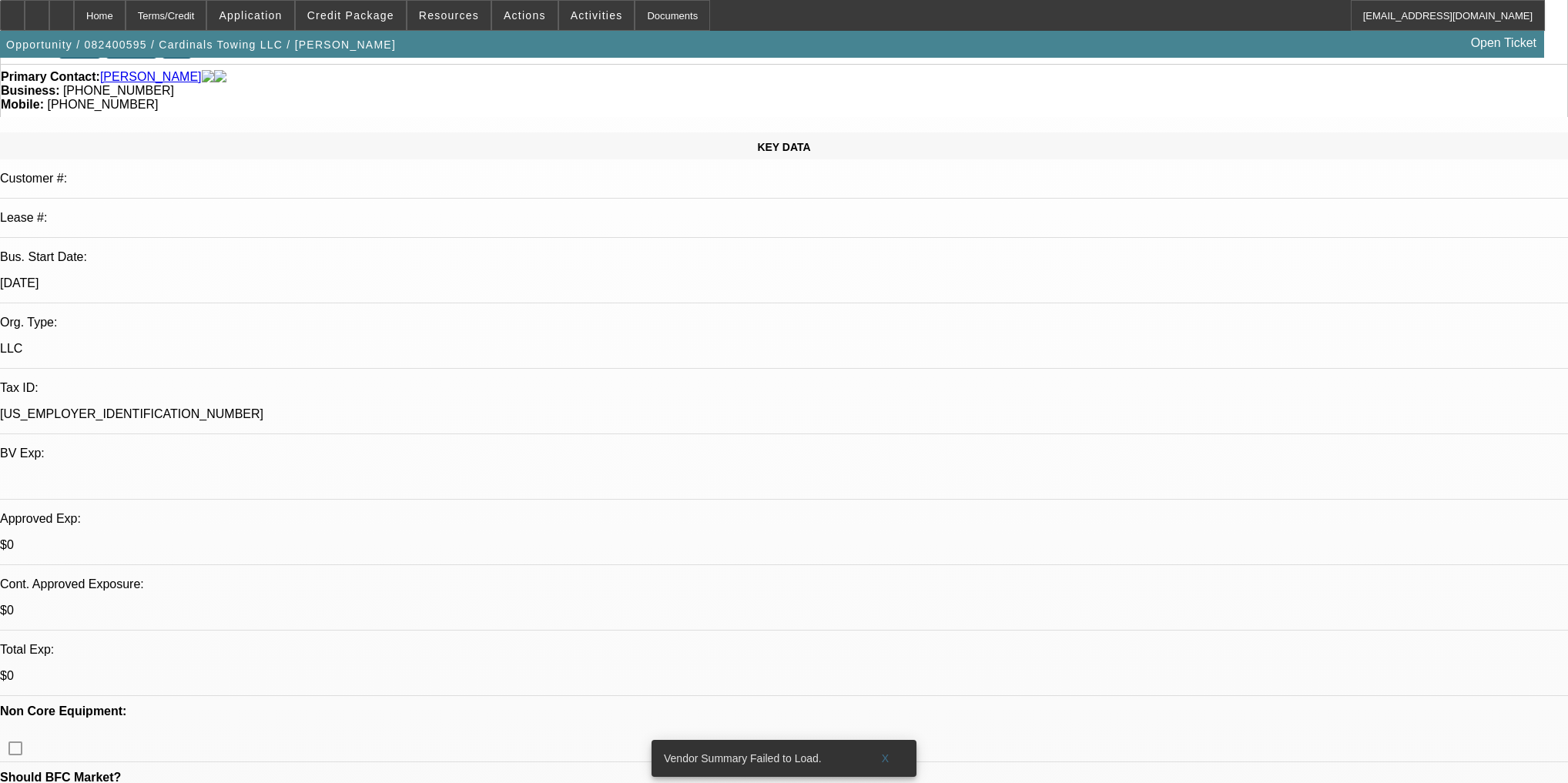
click at [377, 21] on span "Credit Package" at bounding box center [351, 15] width 87 height 12
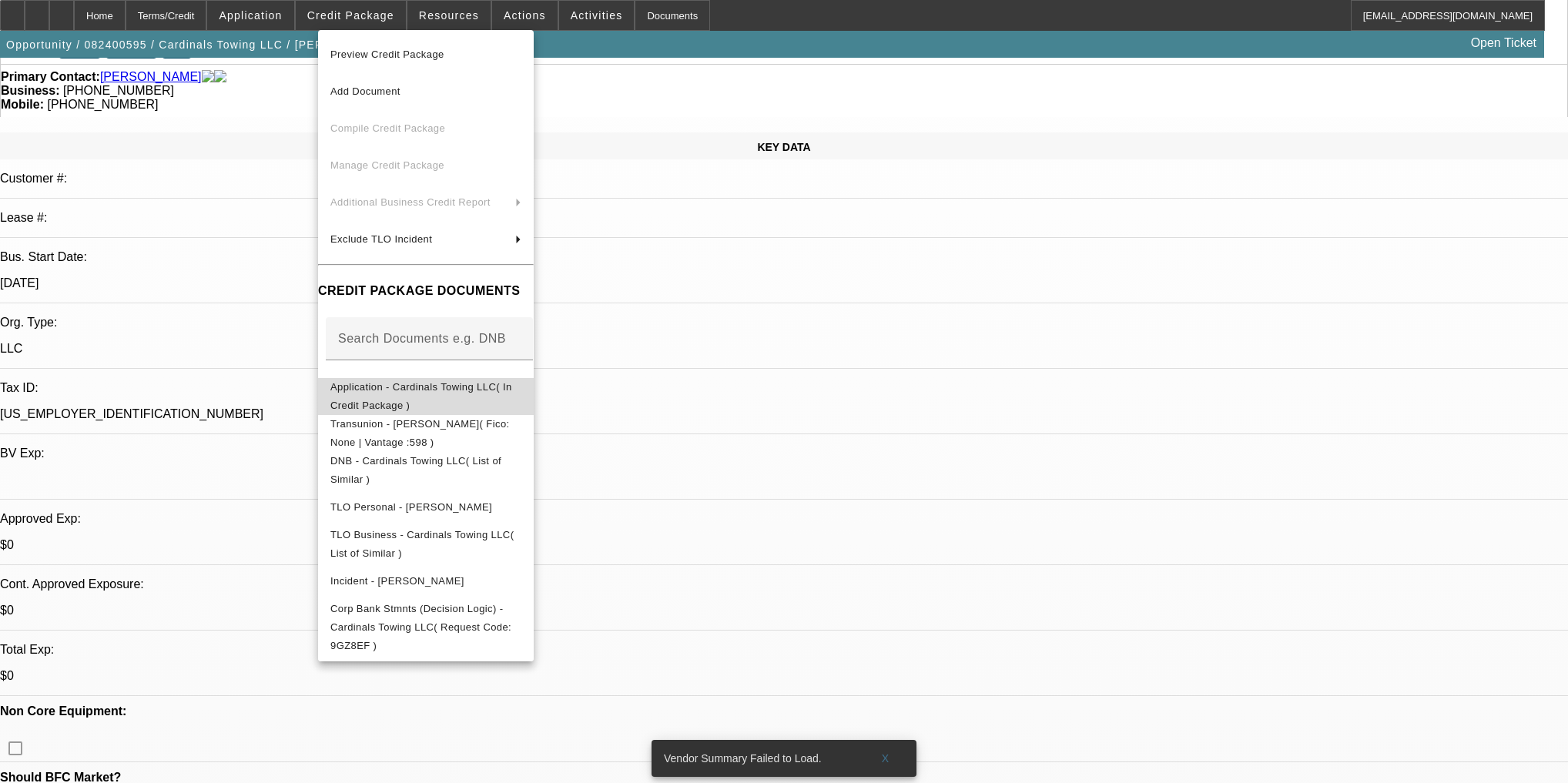
click at [480, 400] on button "Application - Cardinals Towing LLC( In Credit Package )" at bounding box center [426, 396] width 216 height 37
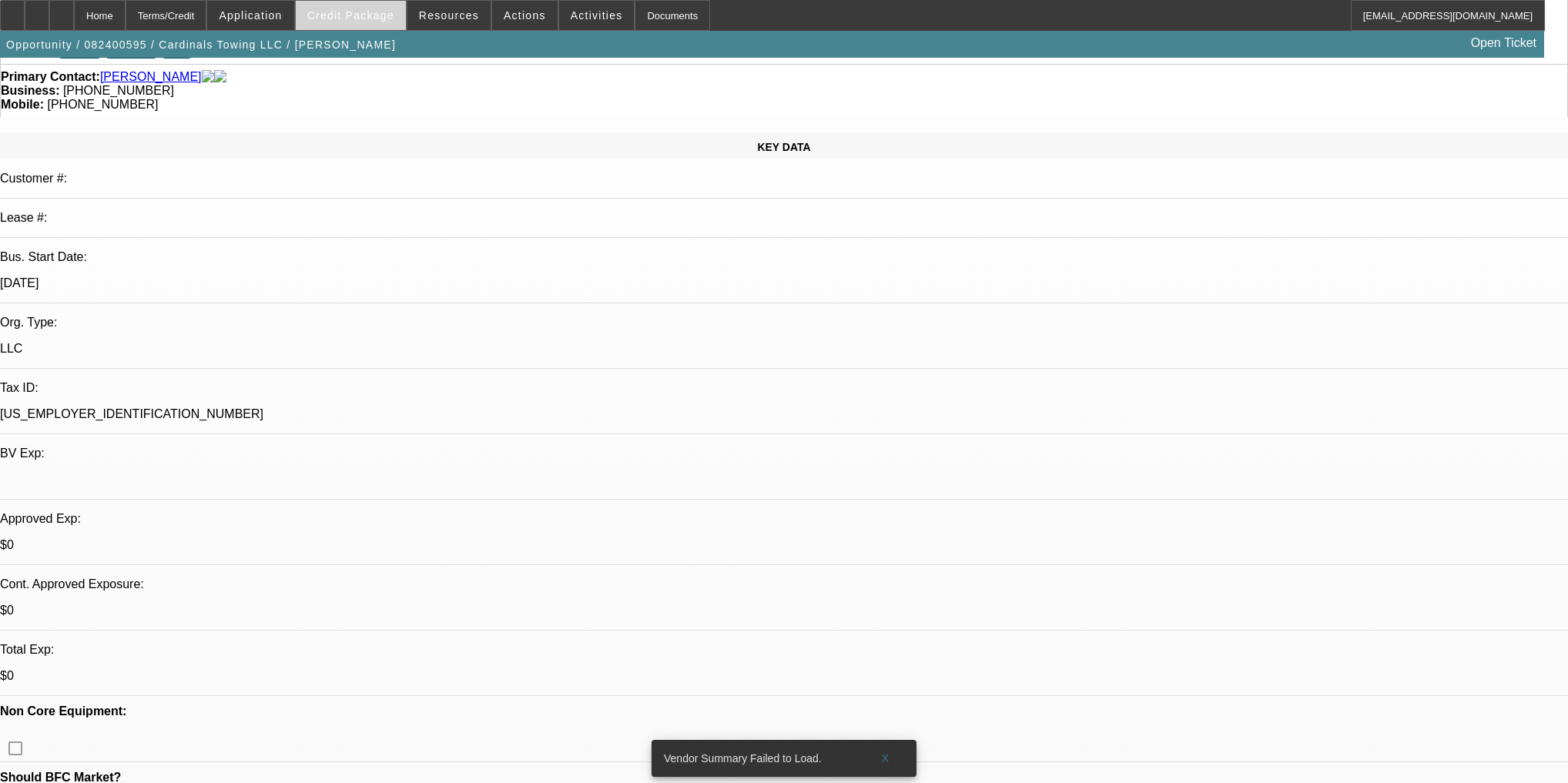
click at [382, 20] on span "Credit Package" at bounding box center [351, 15] width 87 height 12
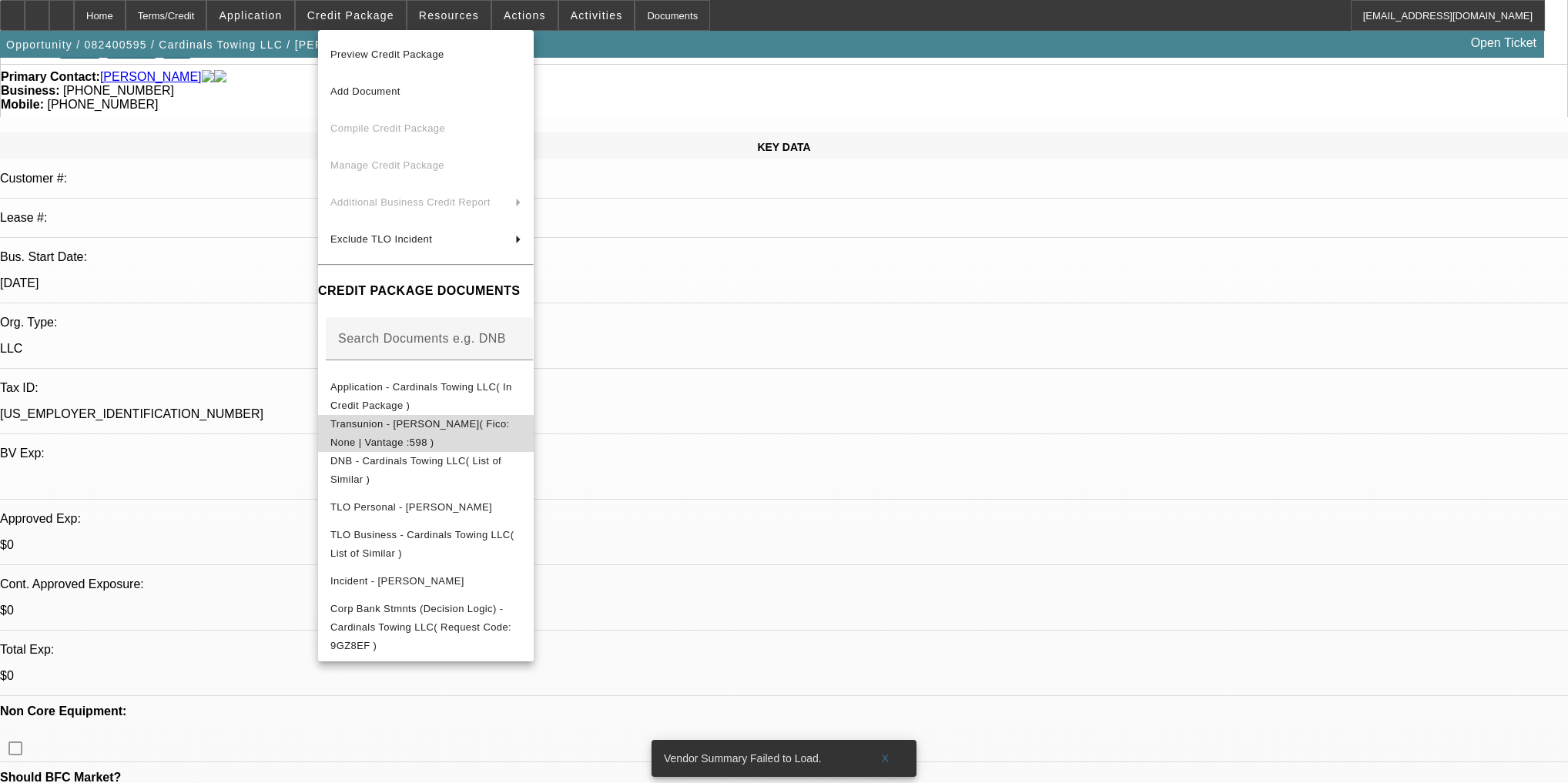
click at [486, 427] on span "Transunion - Dickerson, Denzel( Fico: None | Vantage :598 )" at bounding box center [420, 433] width 180 height 30
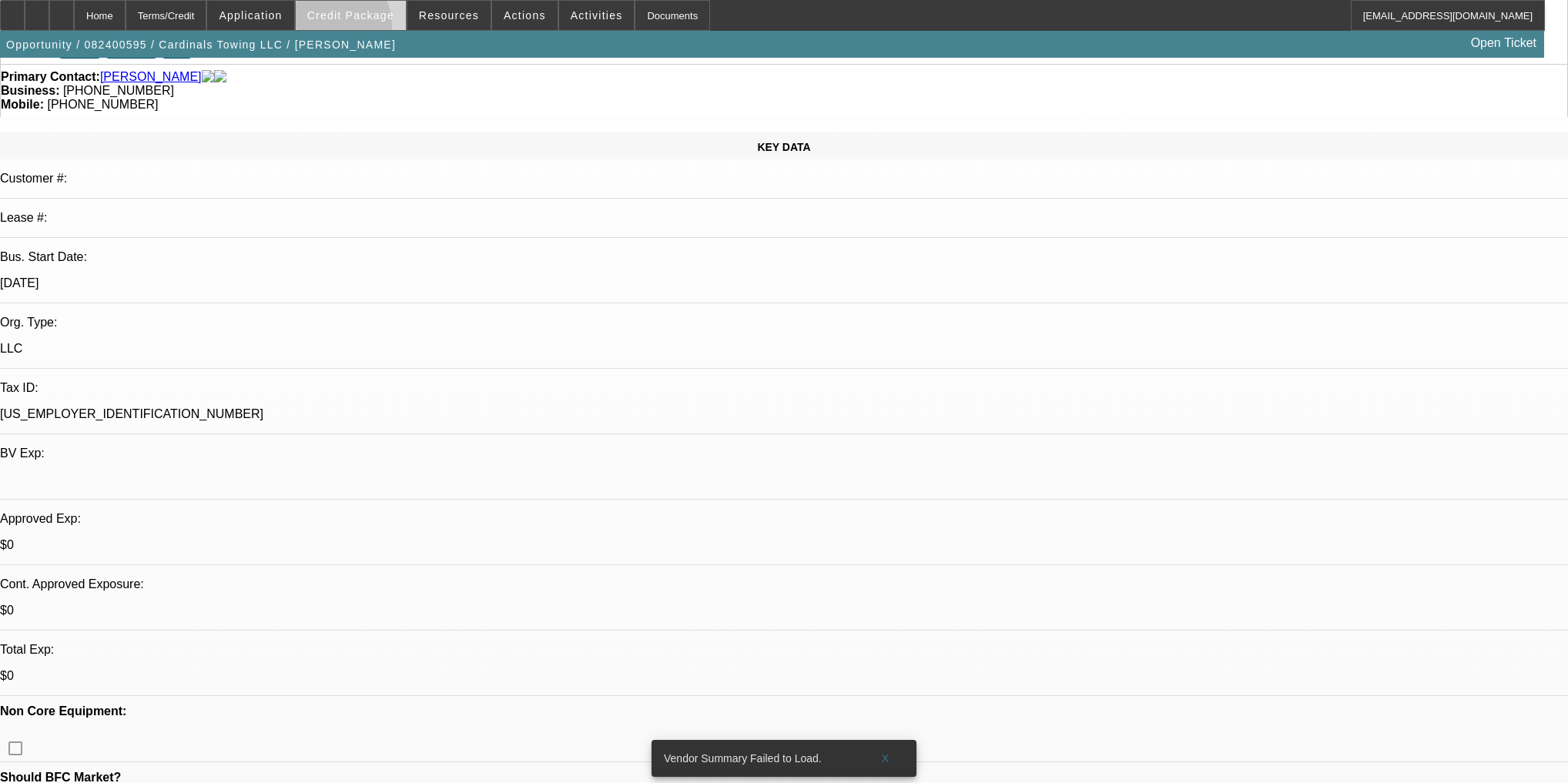
click at [360, 27] on span at bounding box center [351, 15] width 110 height 37
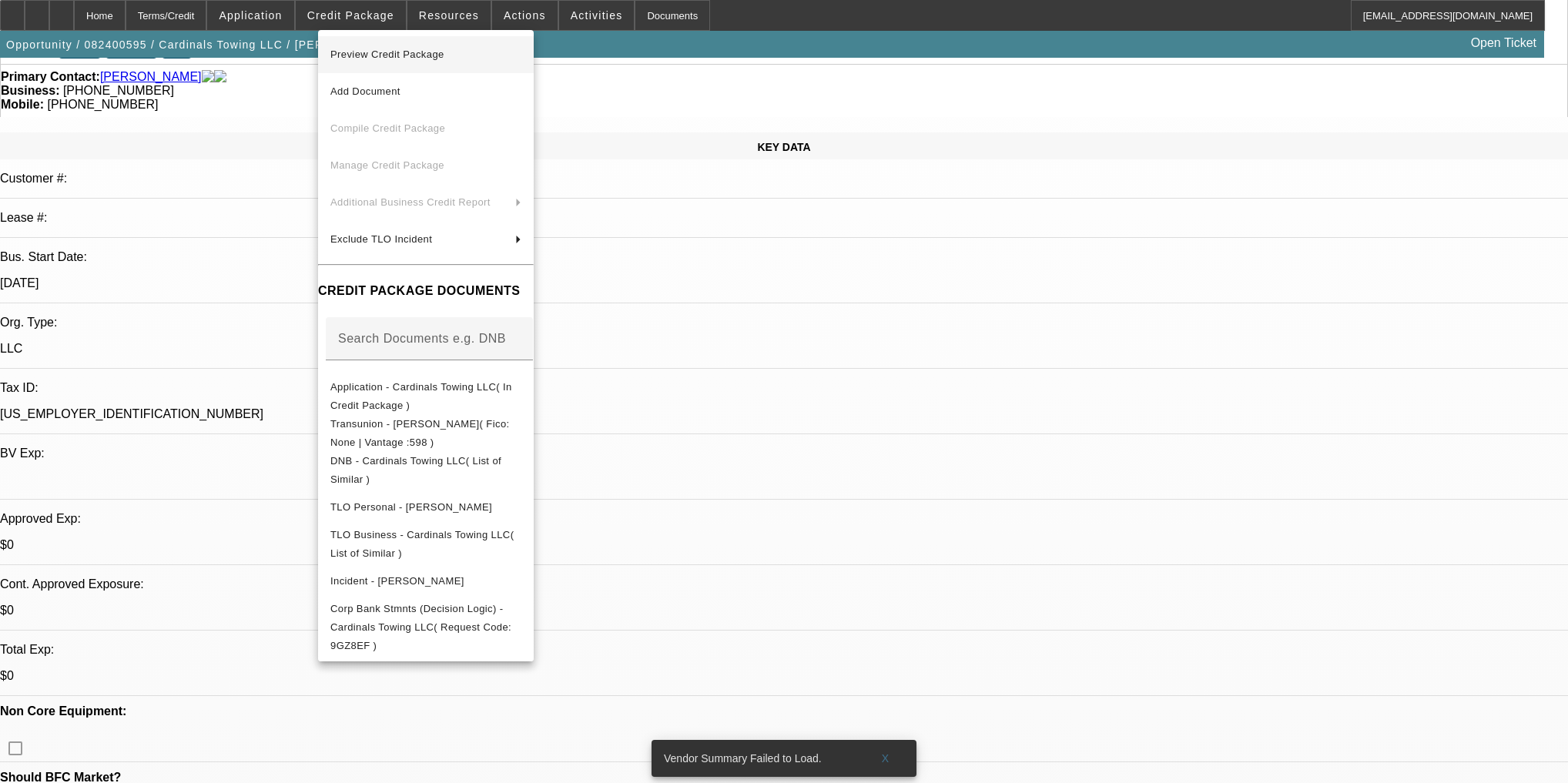
click at [382, 56] on span "Preview Credit Package" at bounding box center [387, 54] width 114 height 11
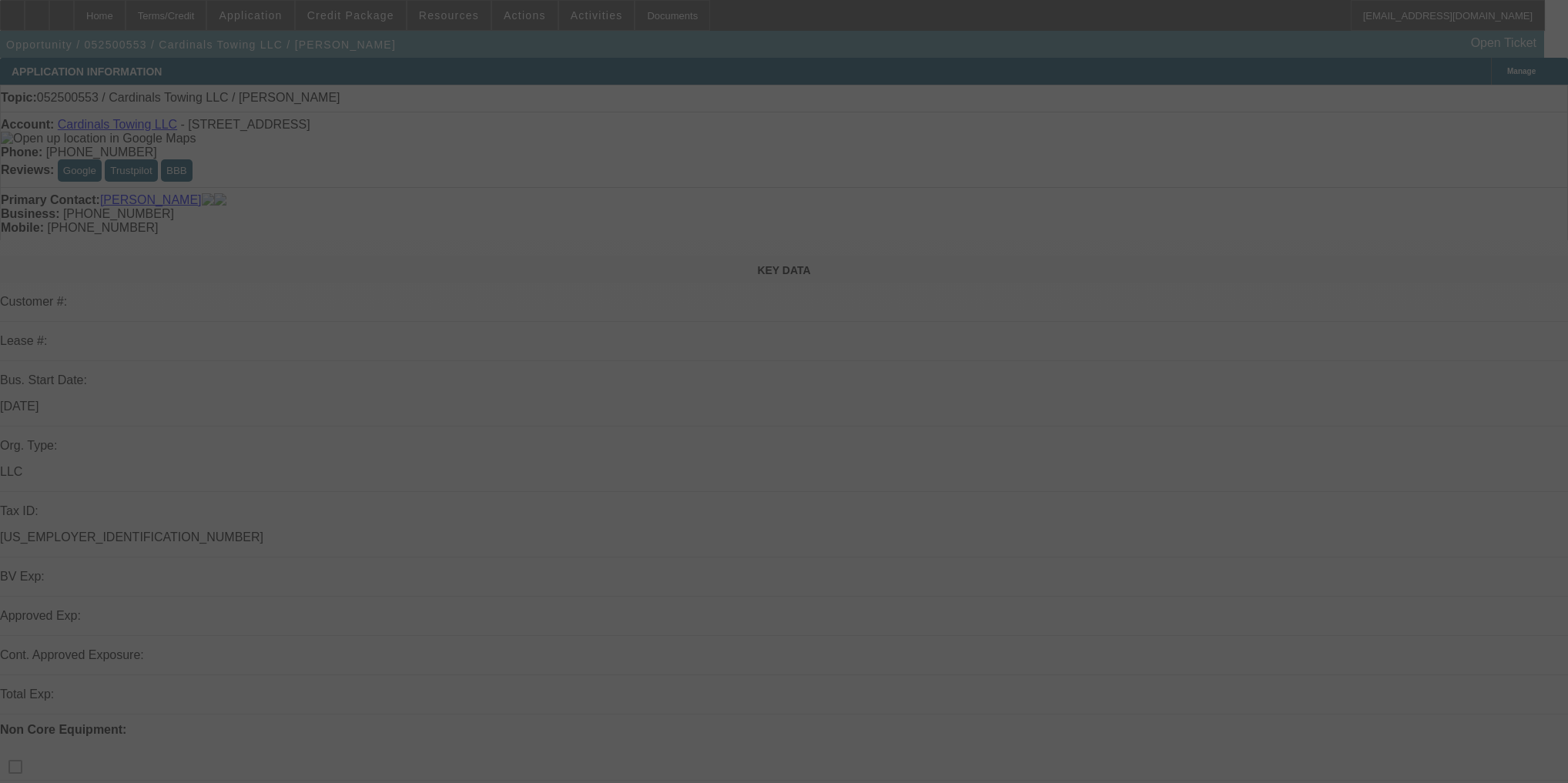
select select "0"
select select "2"
select select "0.1"
select select "4"
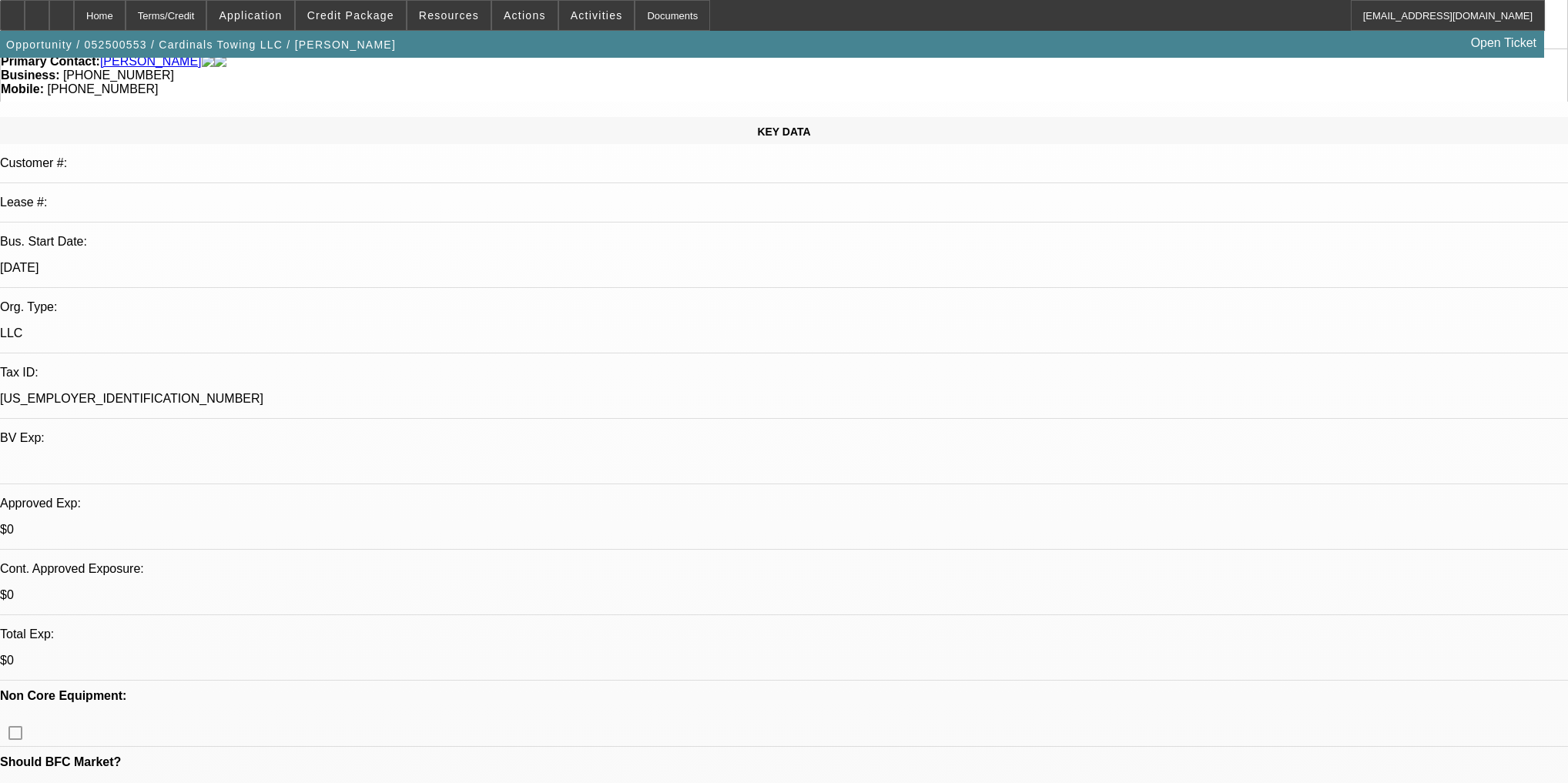
scroll to position [431, 0]
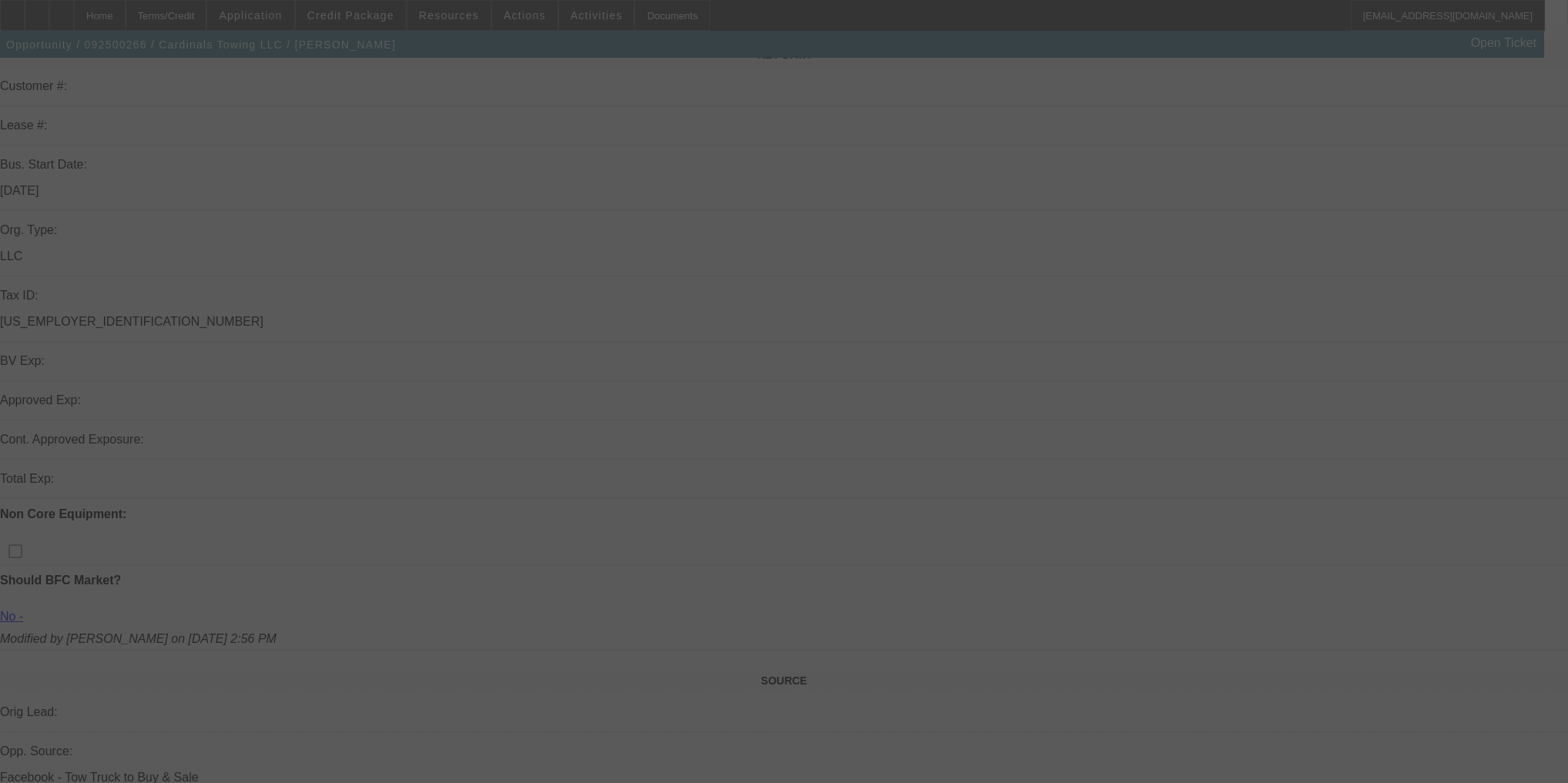
scroll to position [246, 0]
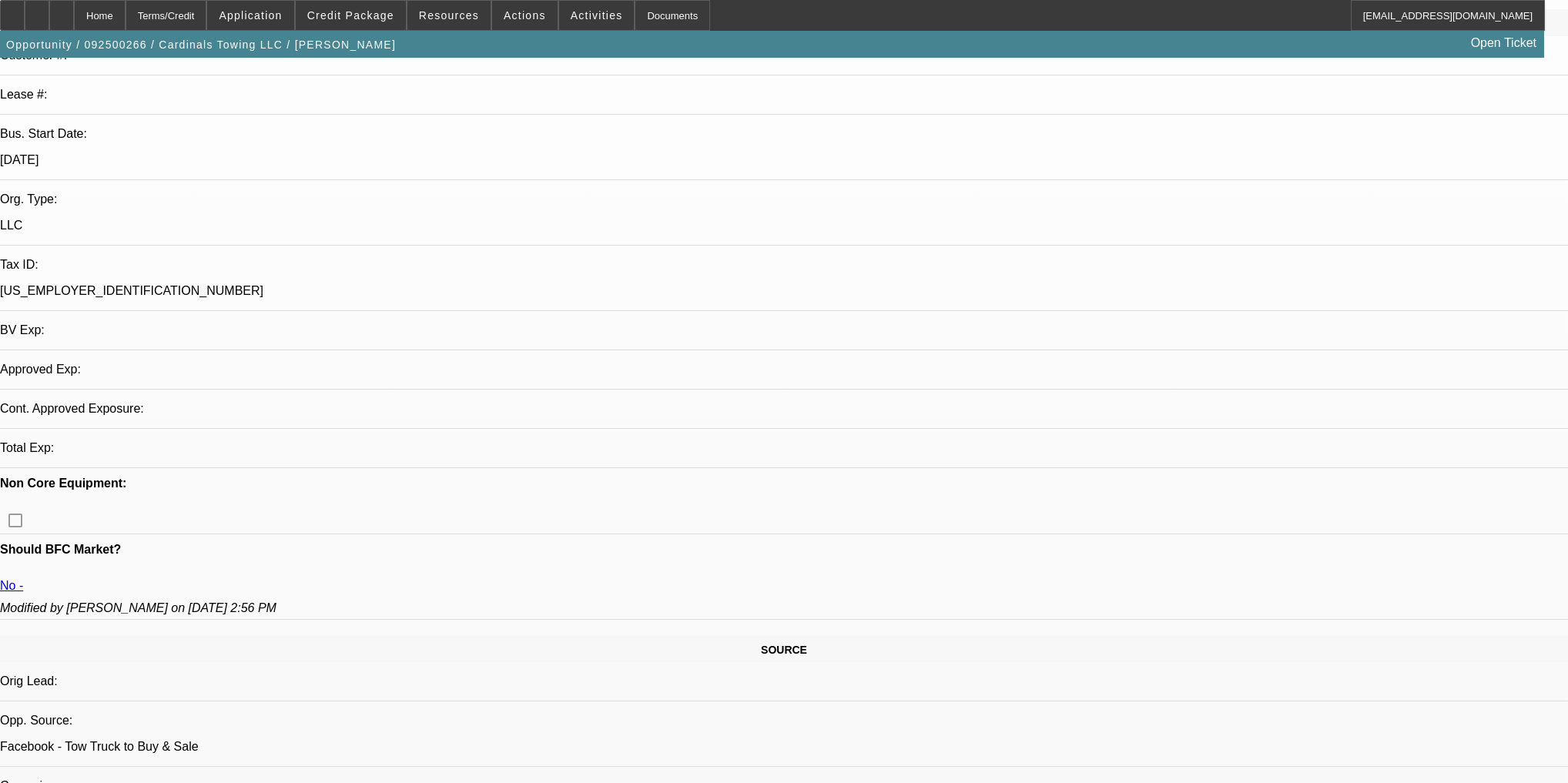
select select "0"
select select "2"
select select "0.1"
select select "4"
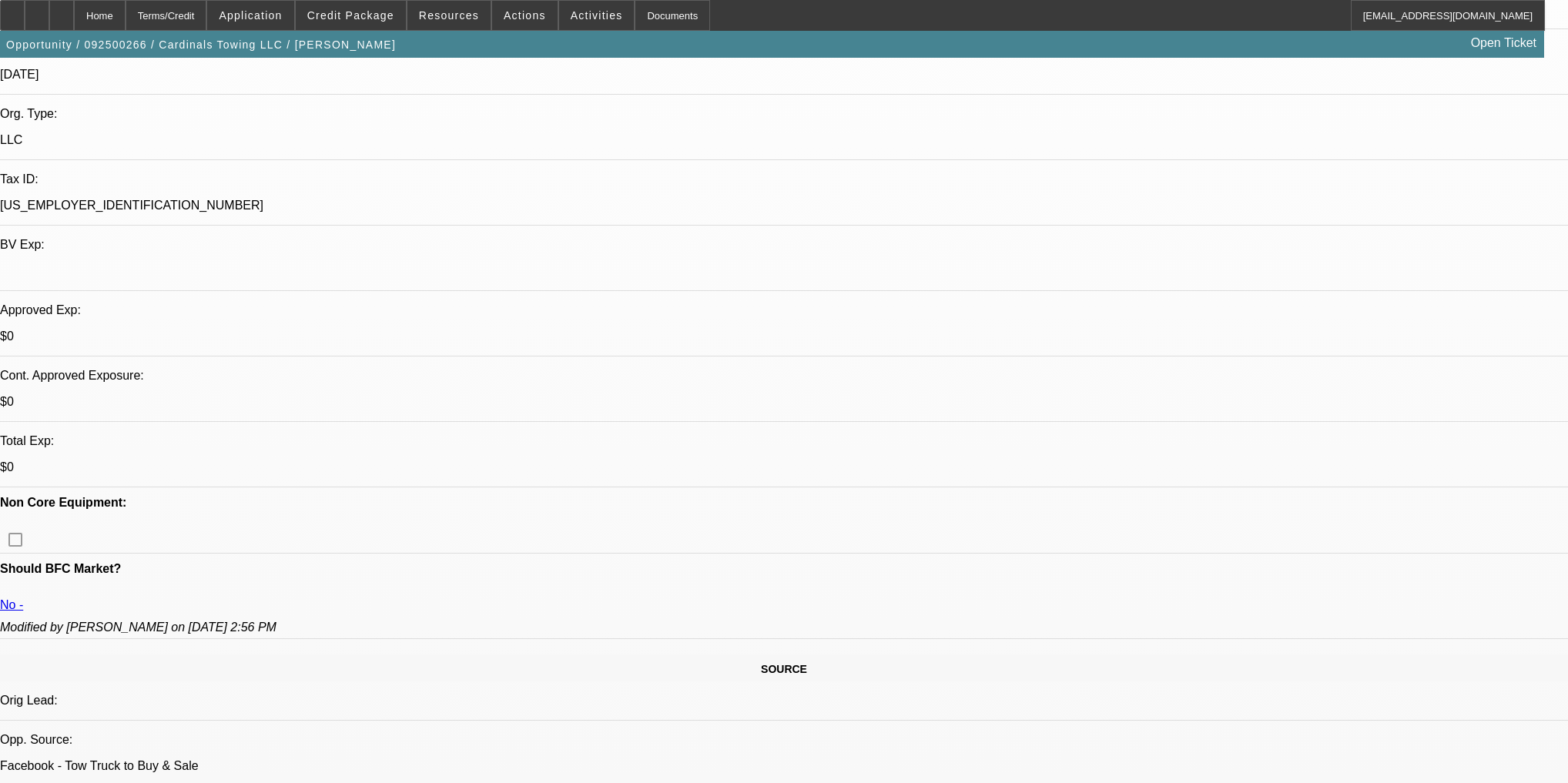
scroll to position [370, 0]
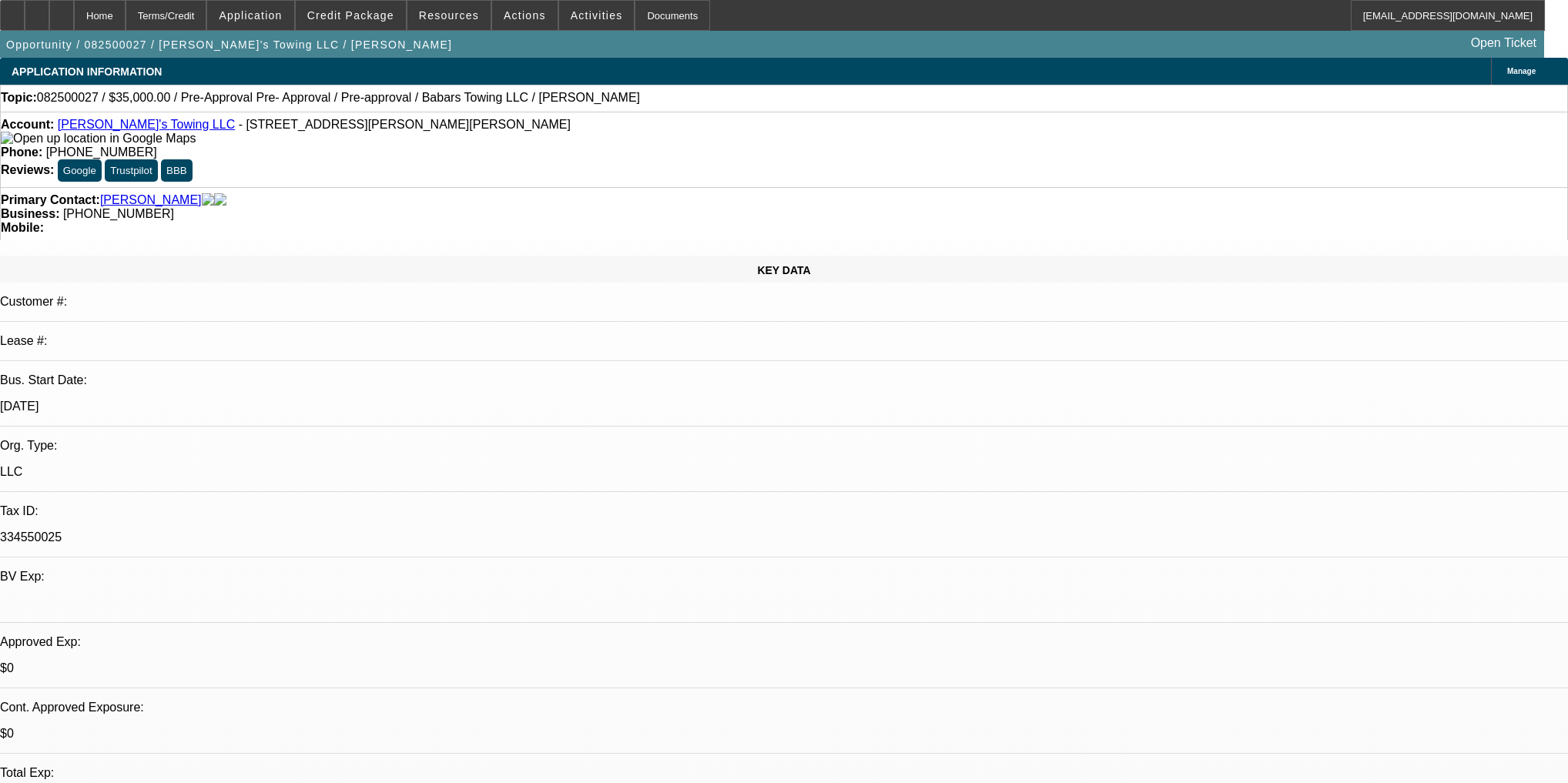
select select "0"
select select "2"
select select "0"
select select "6"
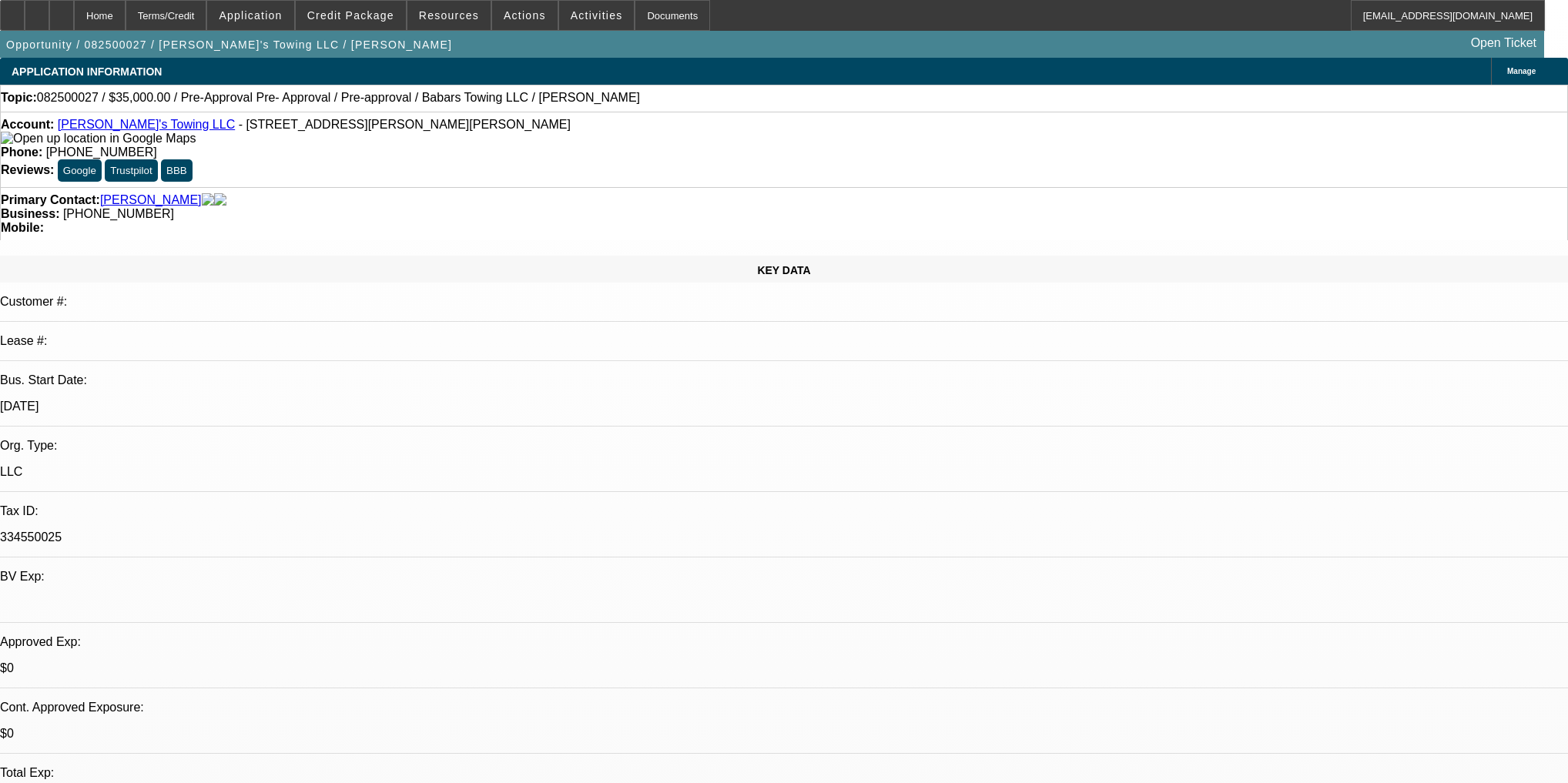
select select "0"
select select "2"
select select "0"
select select "6"
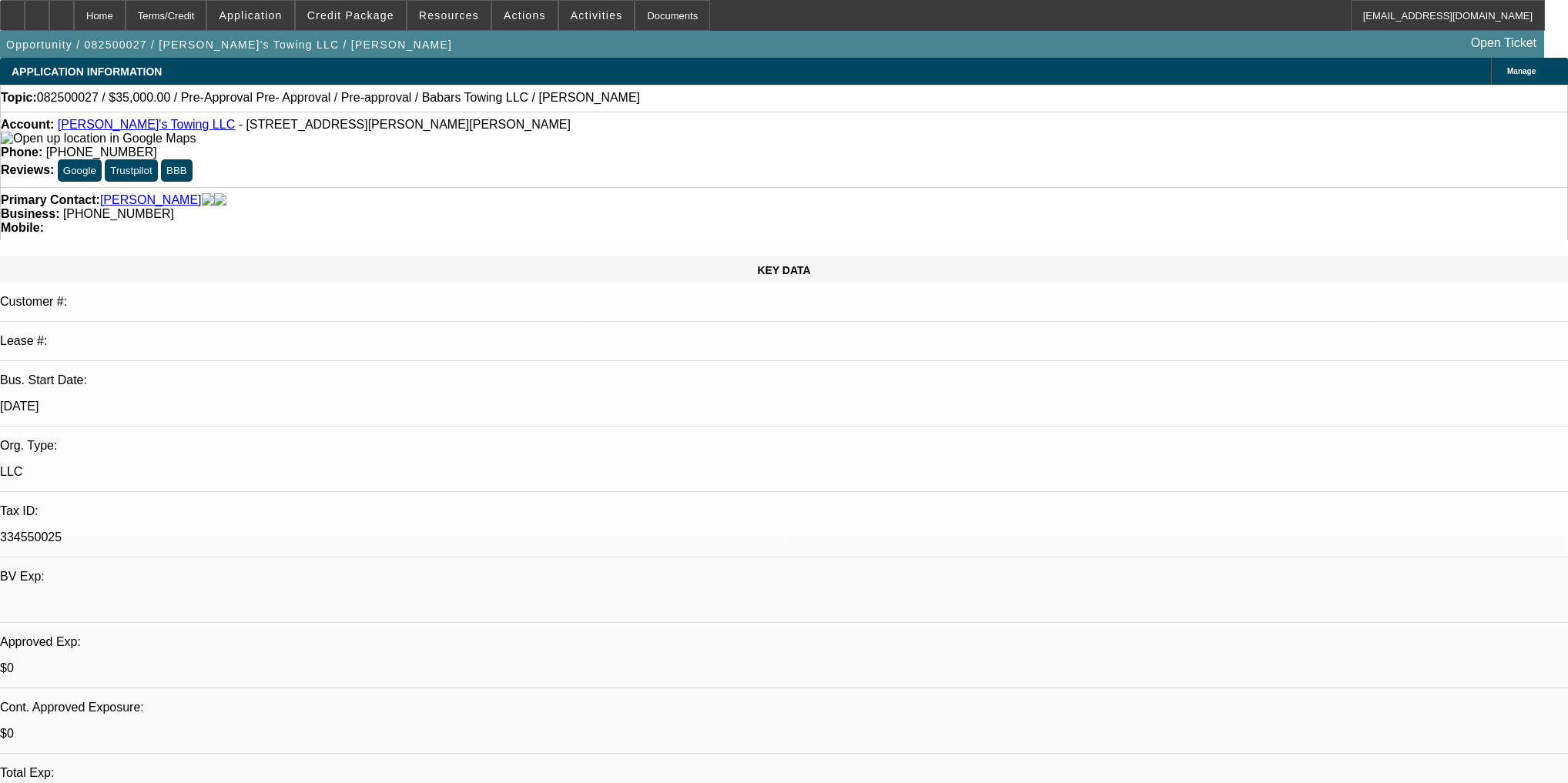
select select "0"
select select "2"
select select "0"
select select "6"
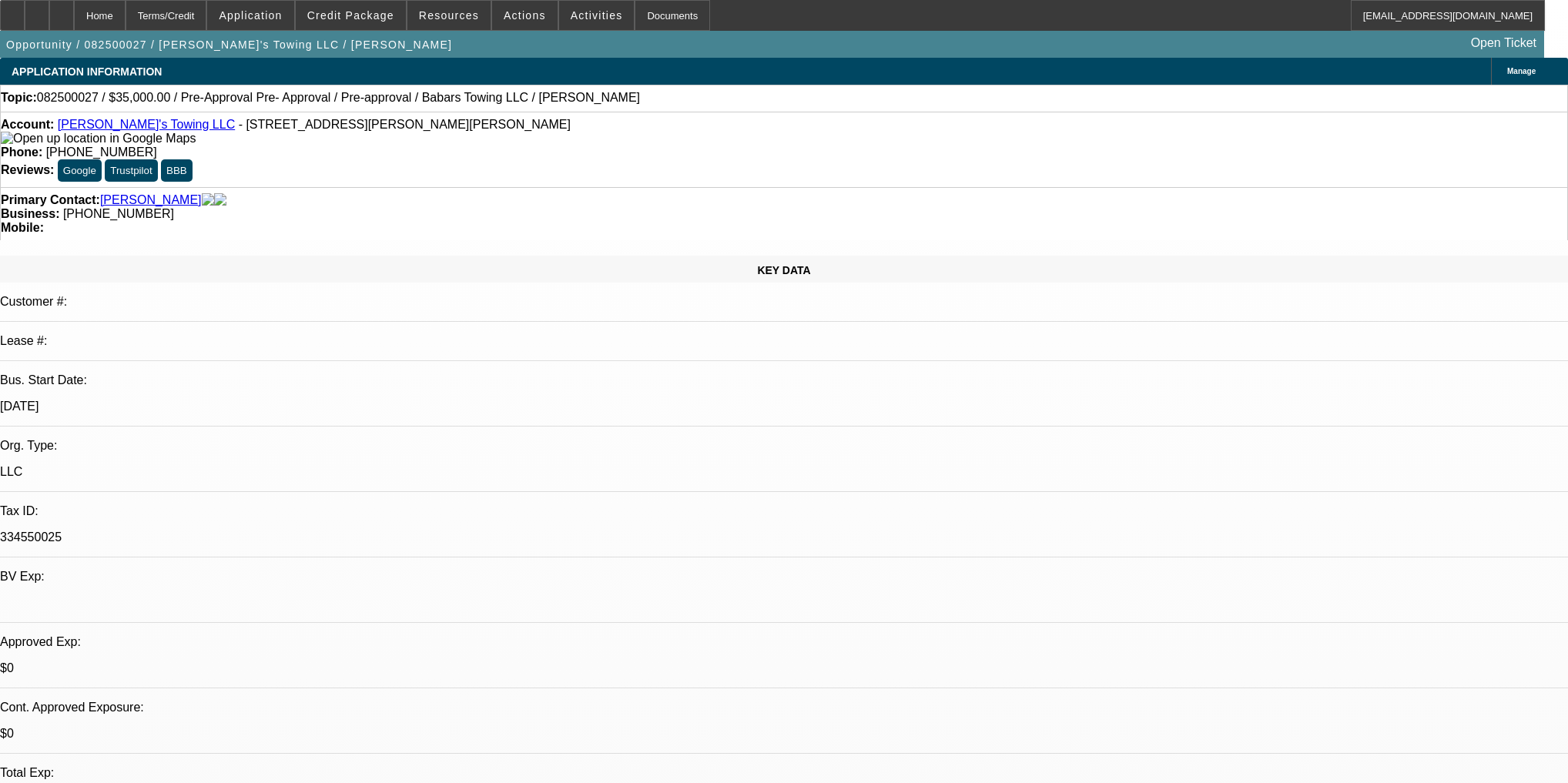
select select "0.15"
select select "2"
select select "0"
select select "6"
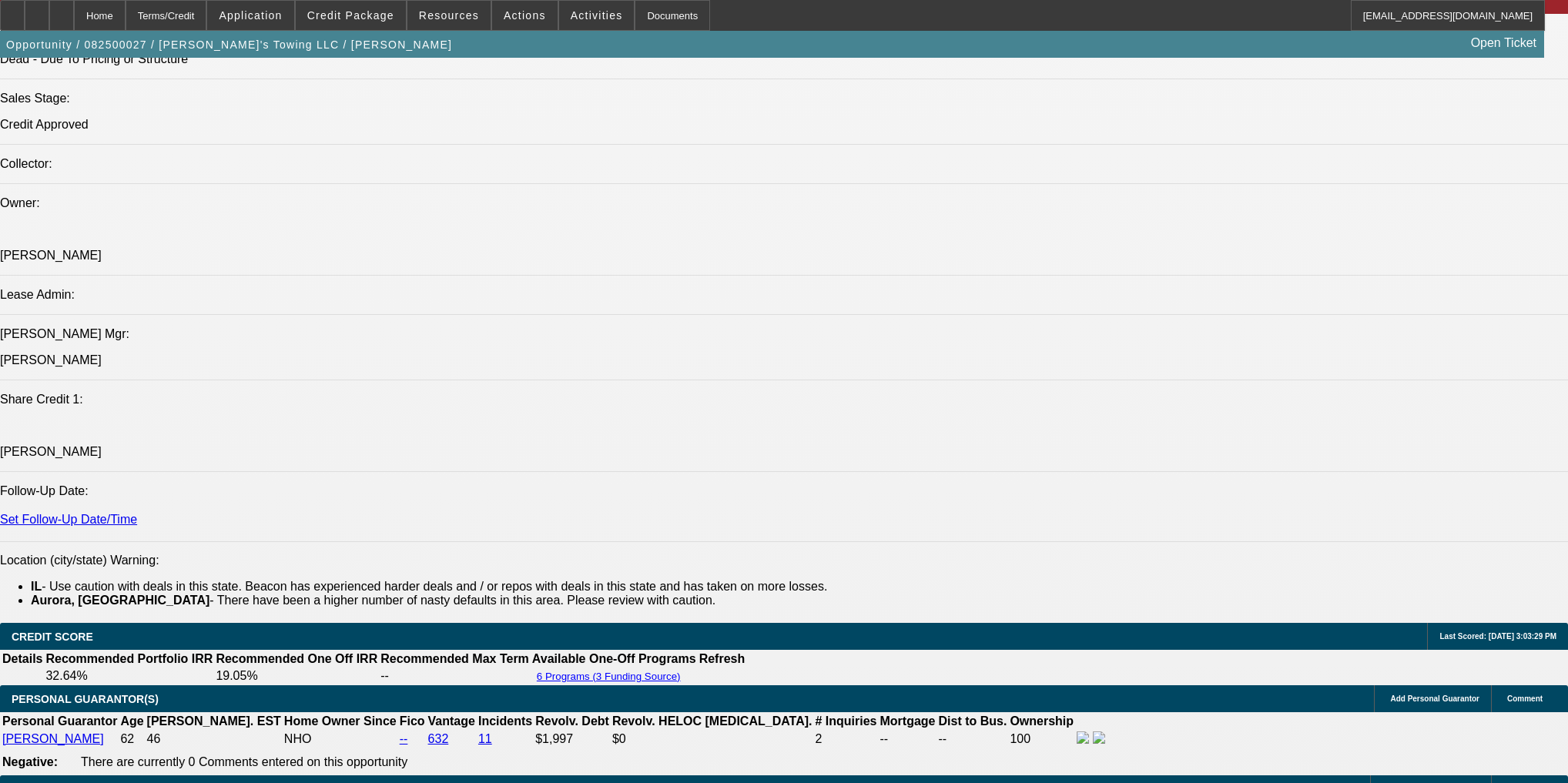
scroll to position [613, 0]
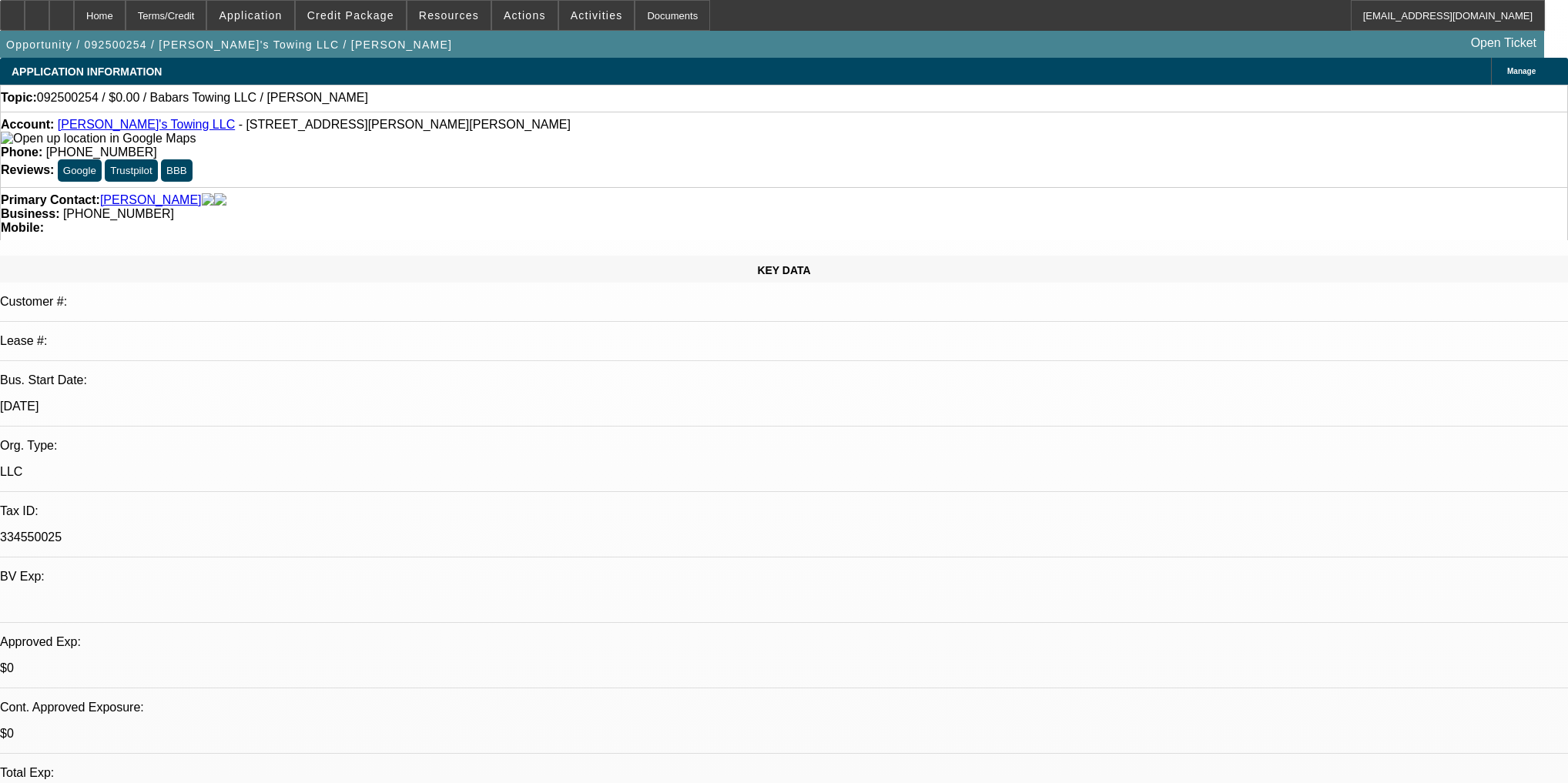
select select "0"
select select "2"
select select "0.1"
select select "4"
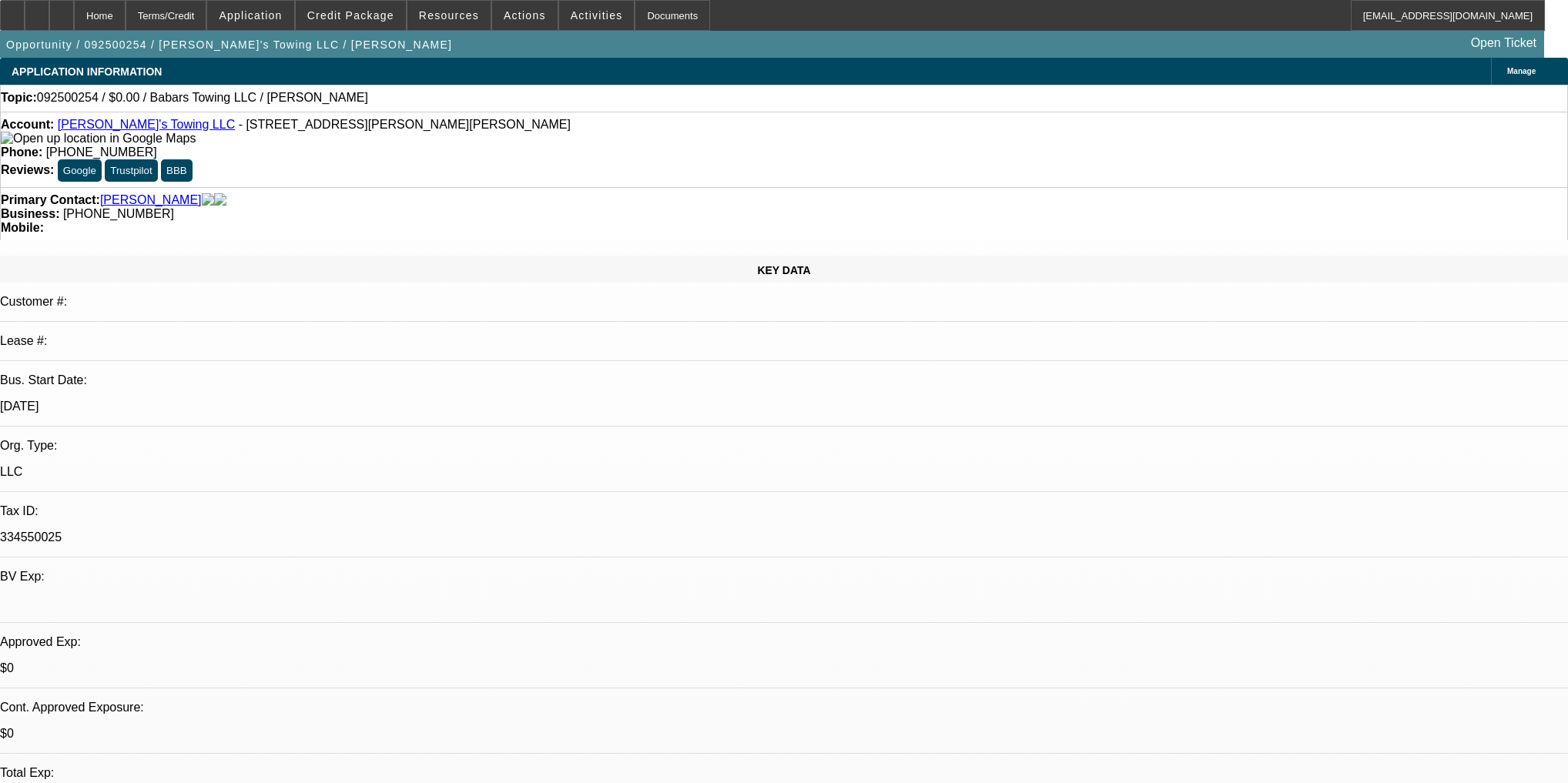
scroll to position [536, 0]
select select "0"
select select "2"
select select "0"
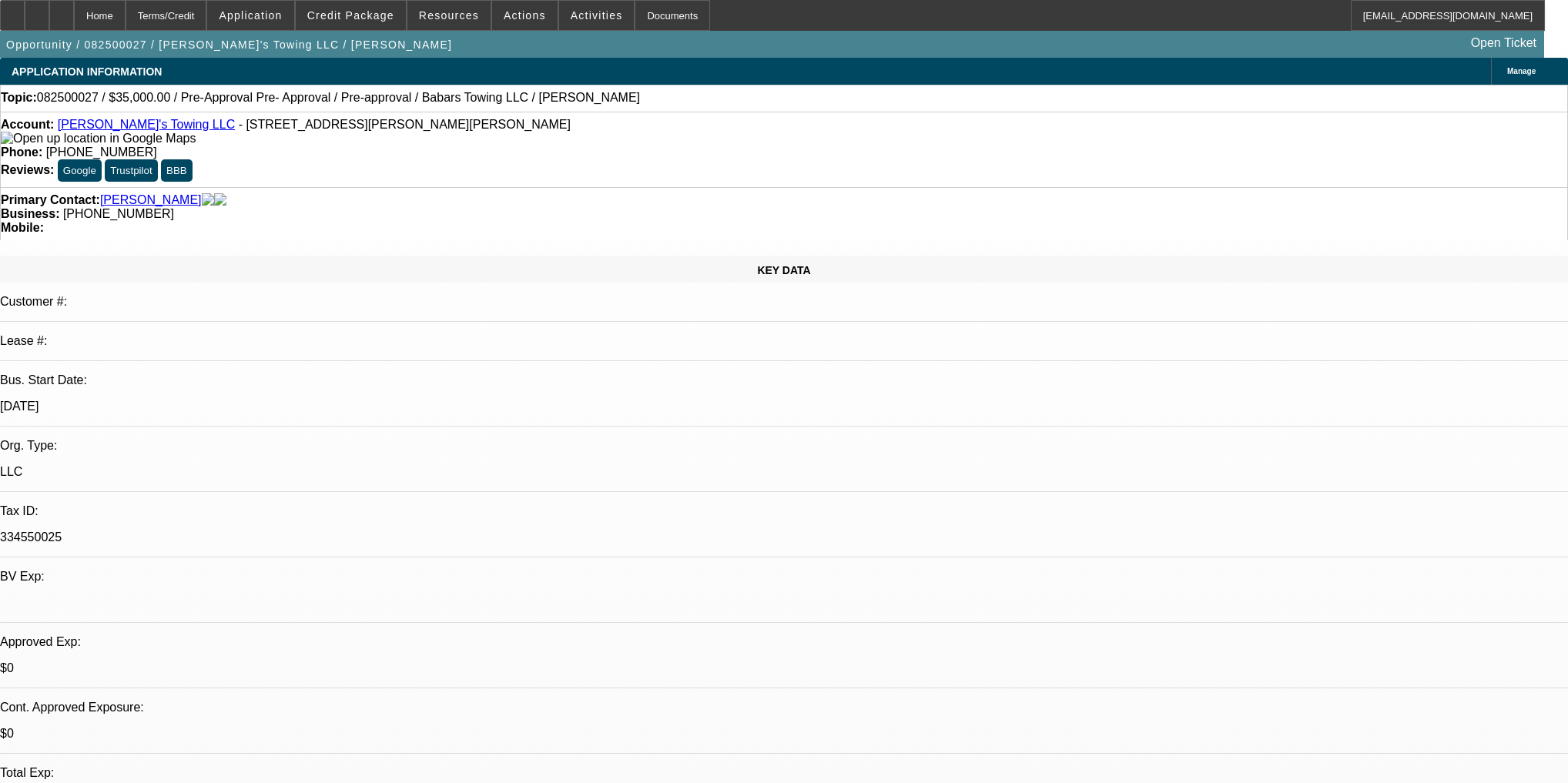
select select "6"
select select "0"
select select "2"
select select "0"
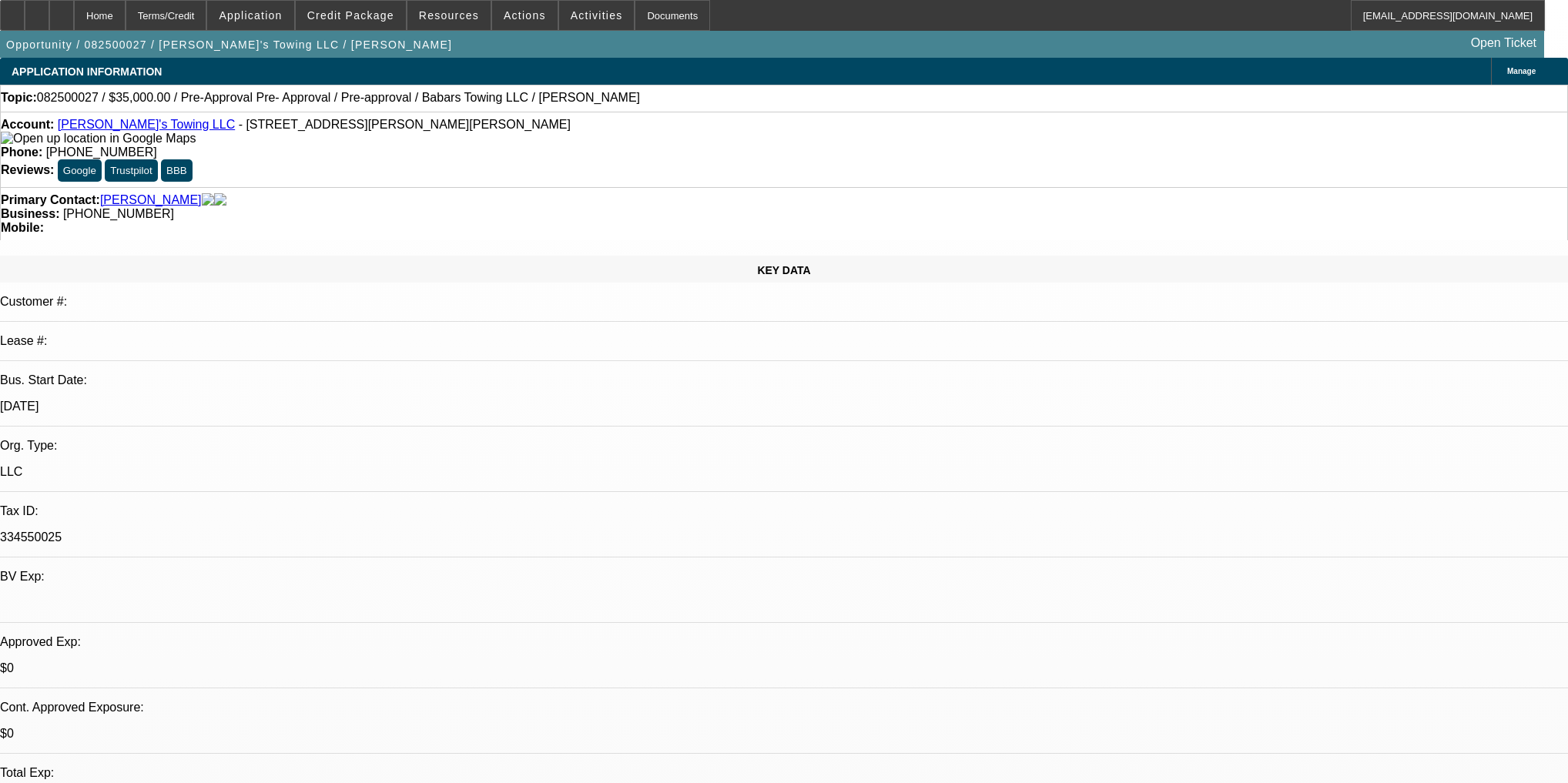
select select "6"
select select "0"
select select "2"
select select "0"
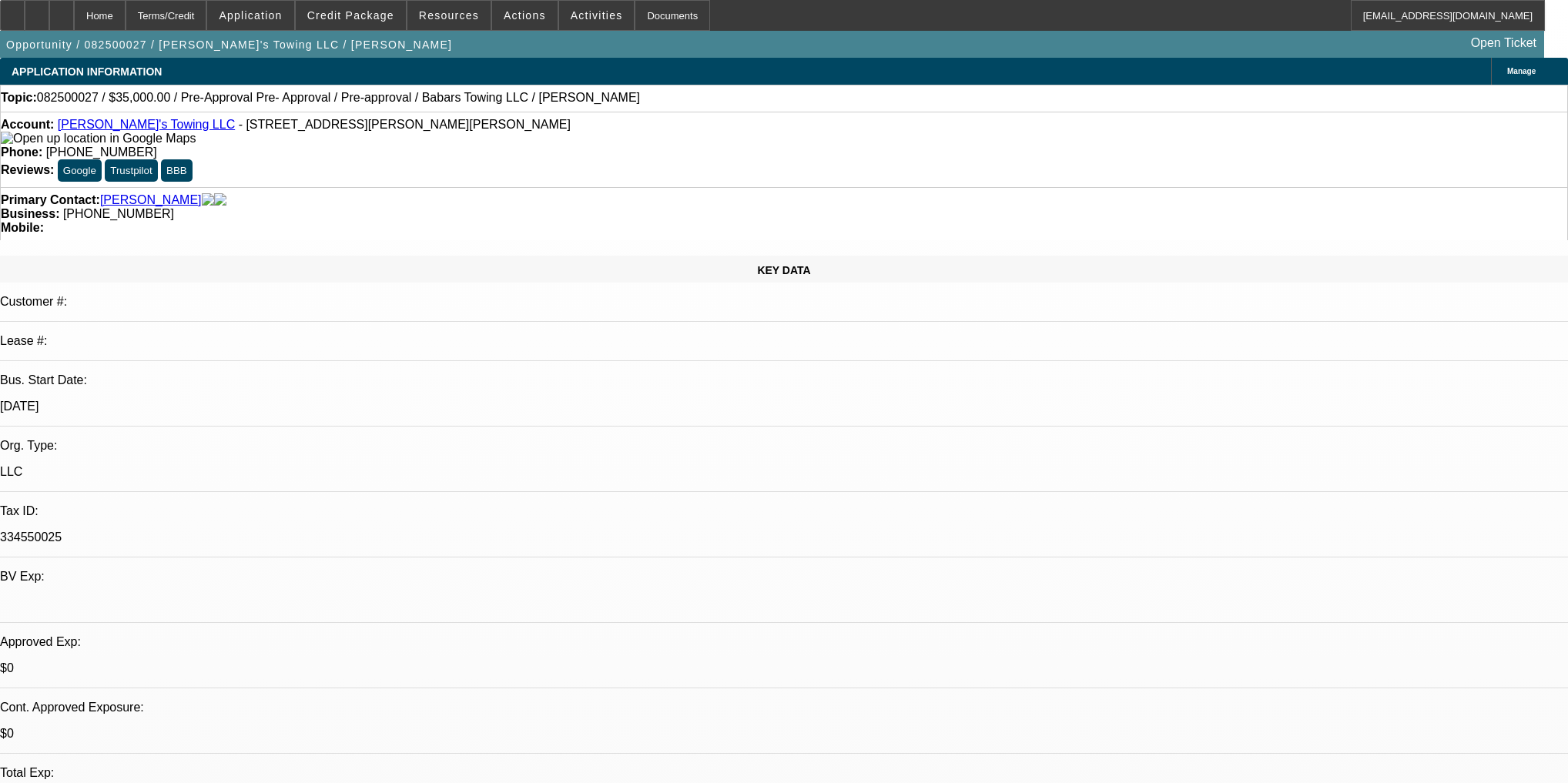
select select "6"
select select "0.15"
select select "2"
select select "0"
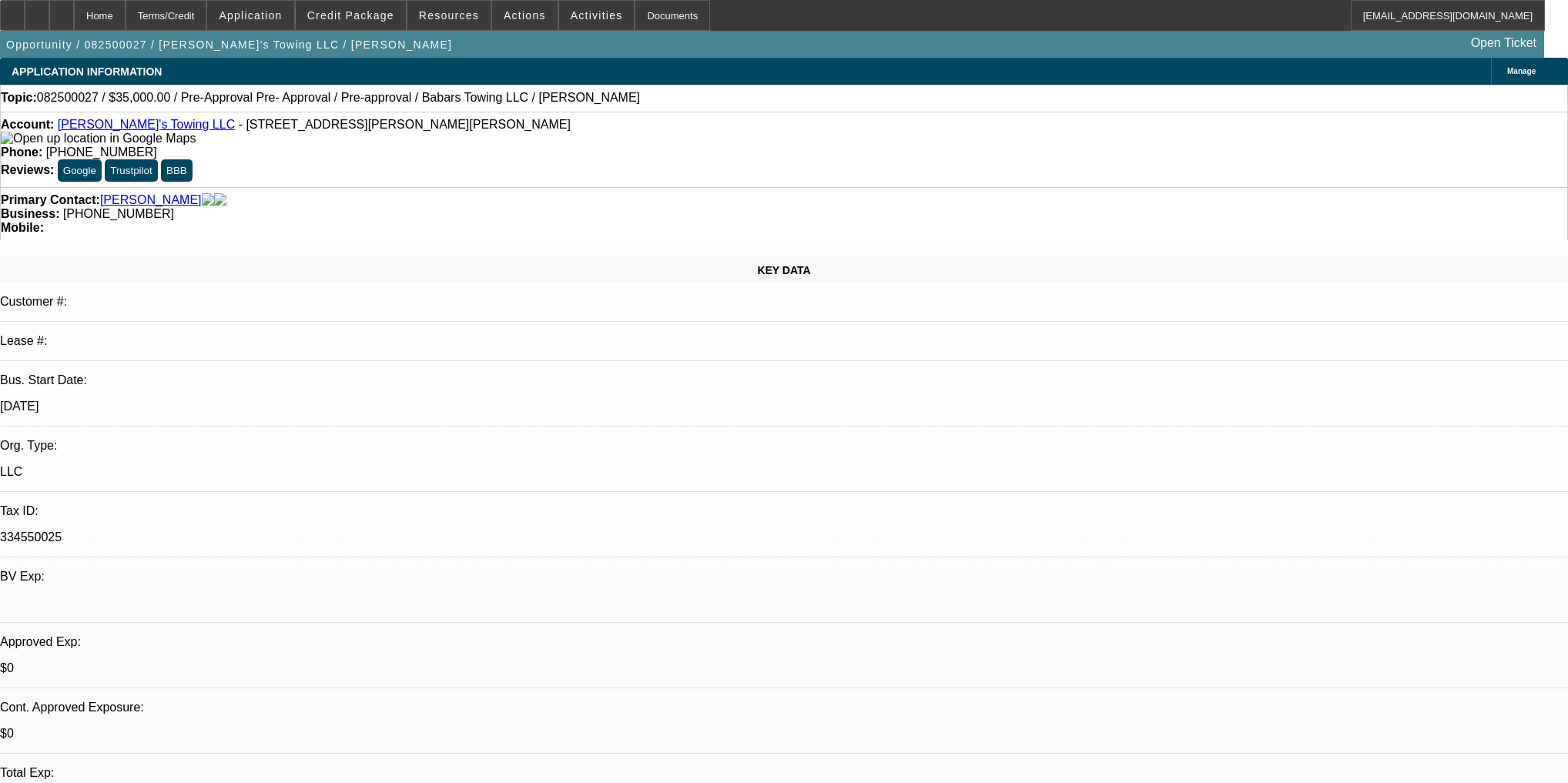
select select "6"
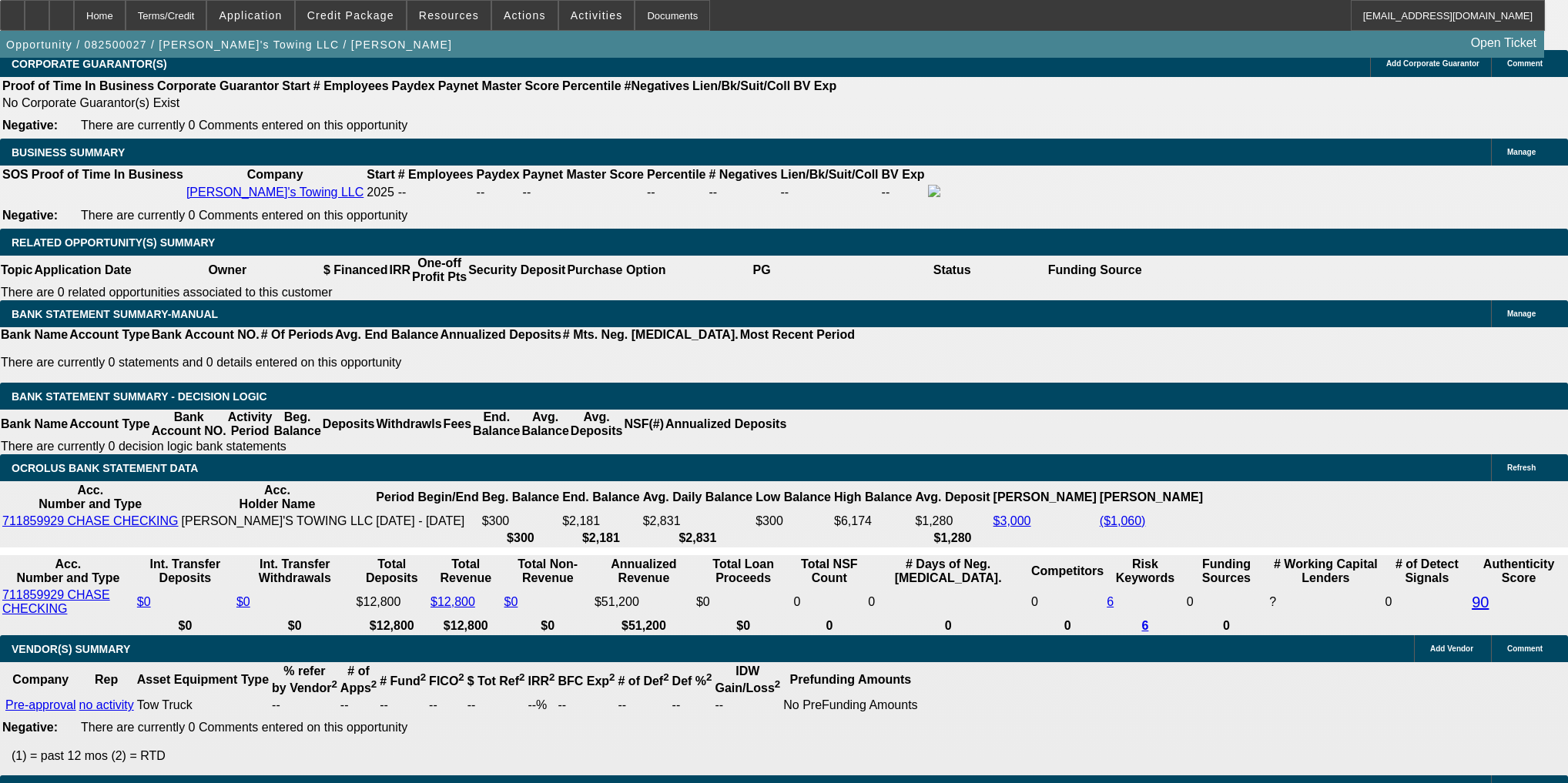
scroll to position [308, 0]
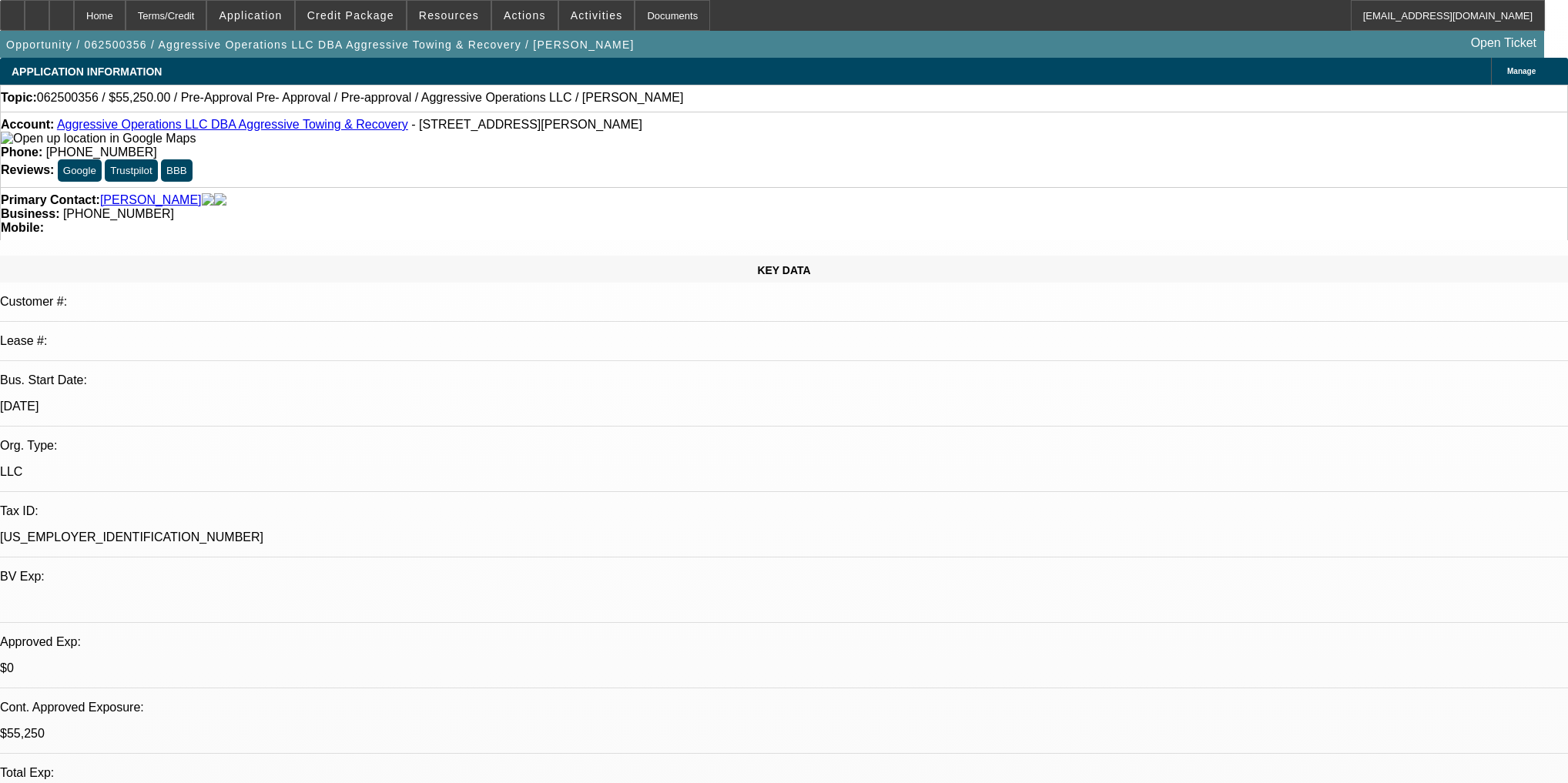
select select "0.15"
select select "2"
select select "0"
select select "6"
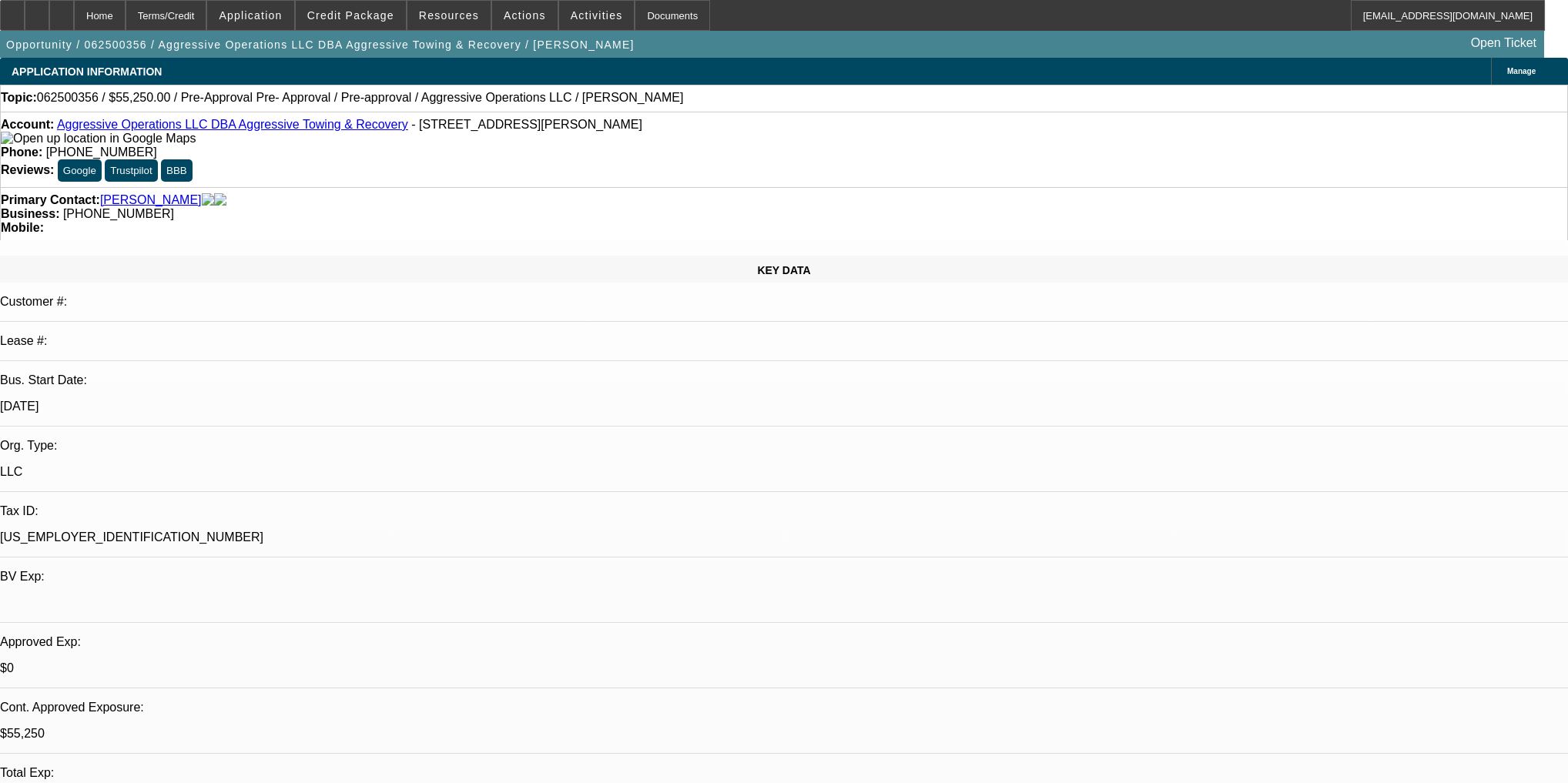
select select "0.15"
select select "2"
select select "0"
select select "6"
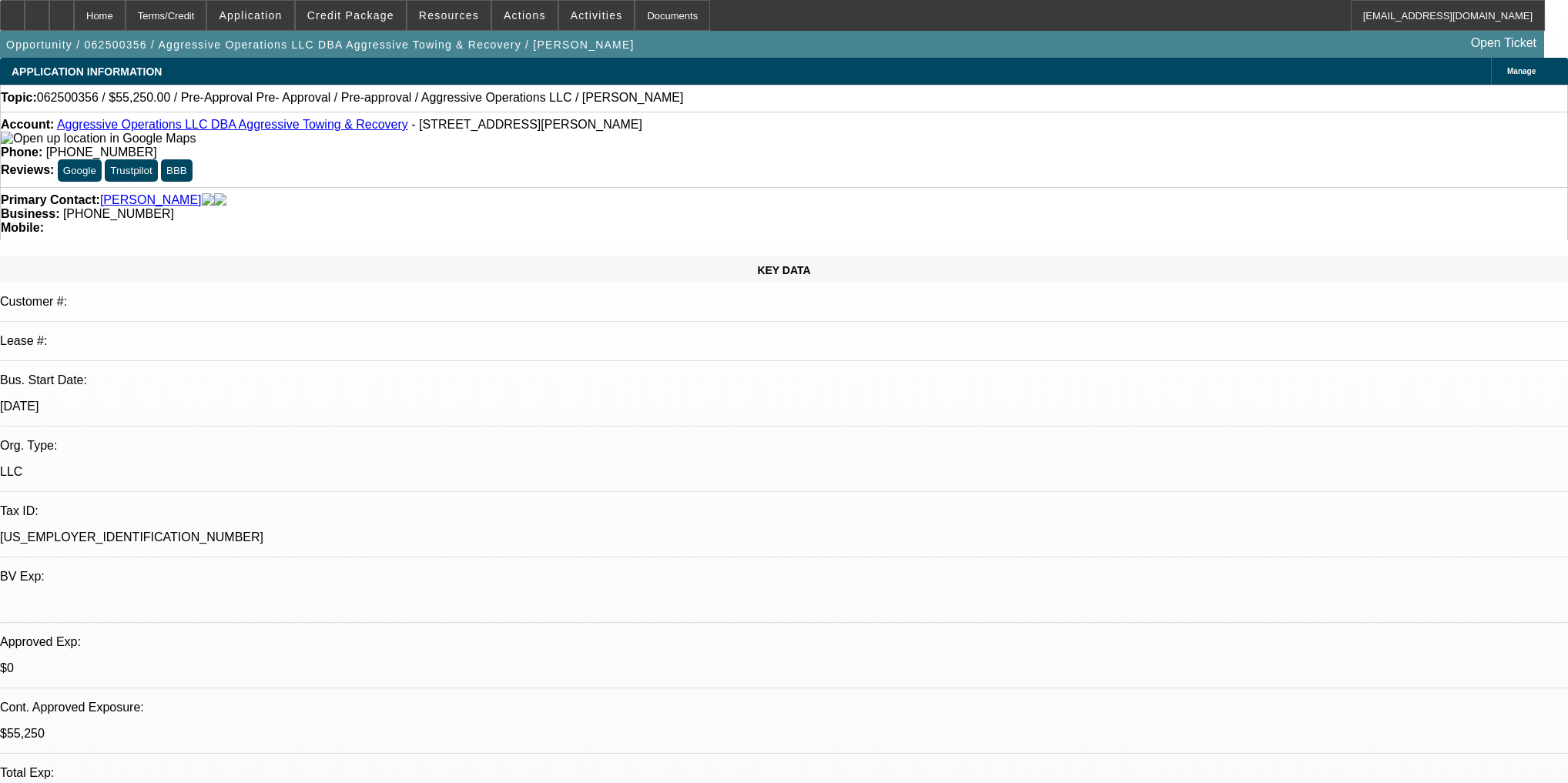
select select "0.15"
select select "2"
select select "0"
select select "6"
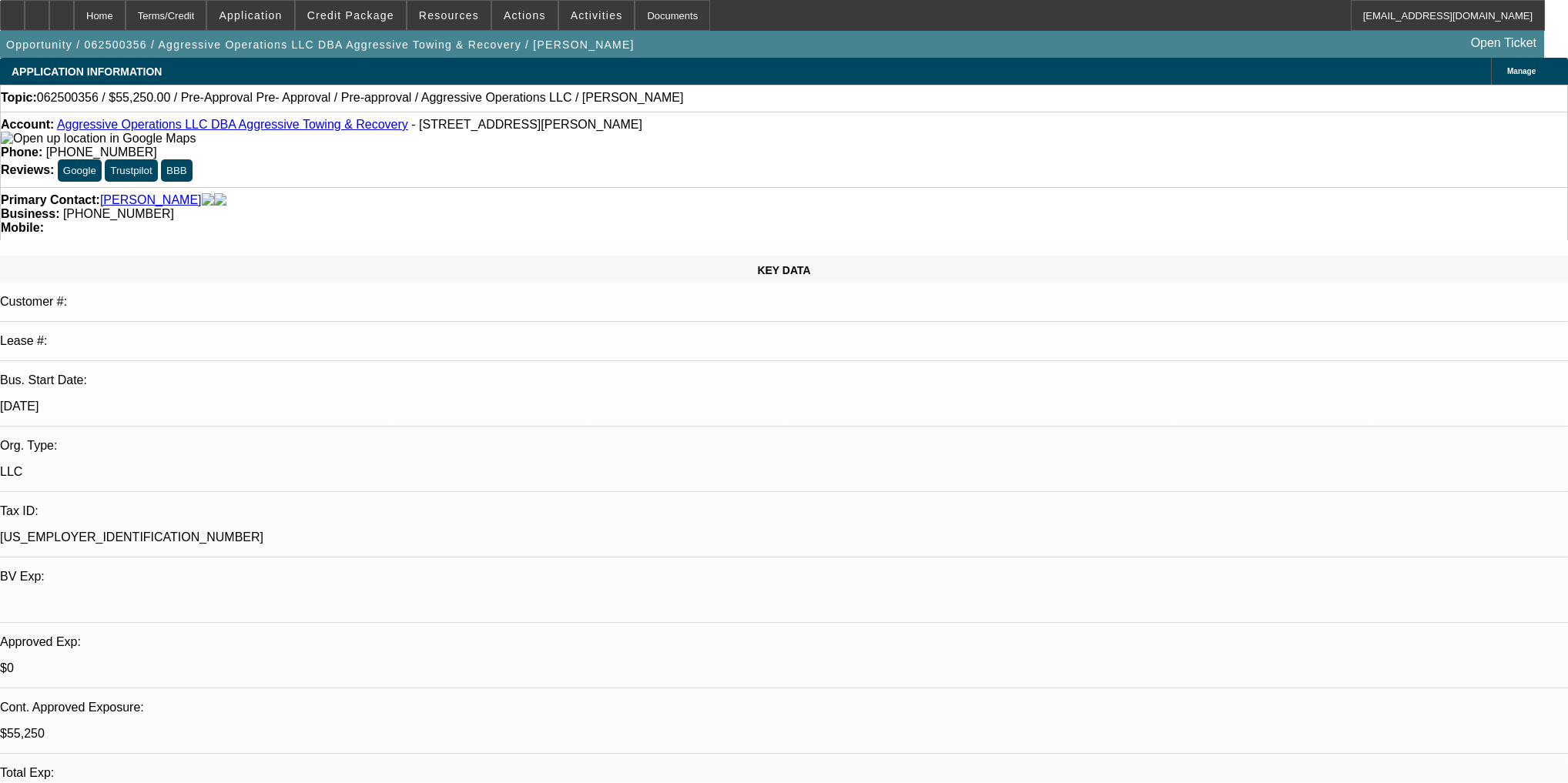
select select "0.15"
select select "2"
select select "0"
select select "6"
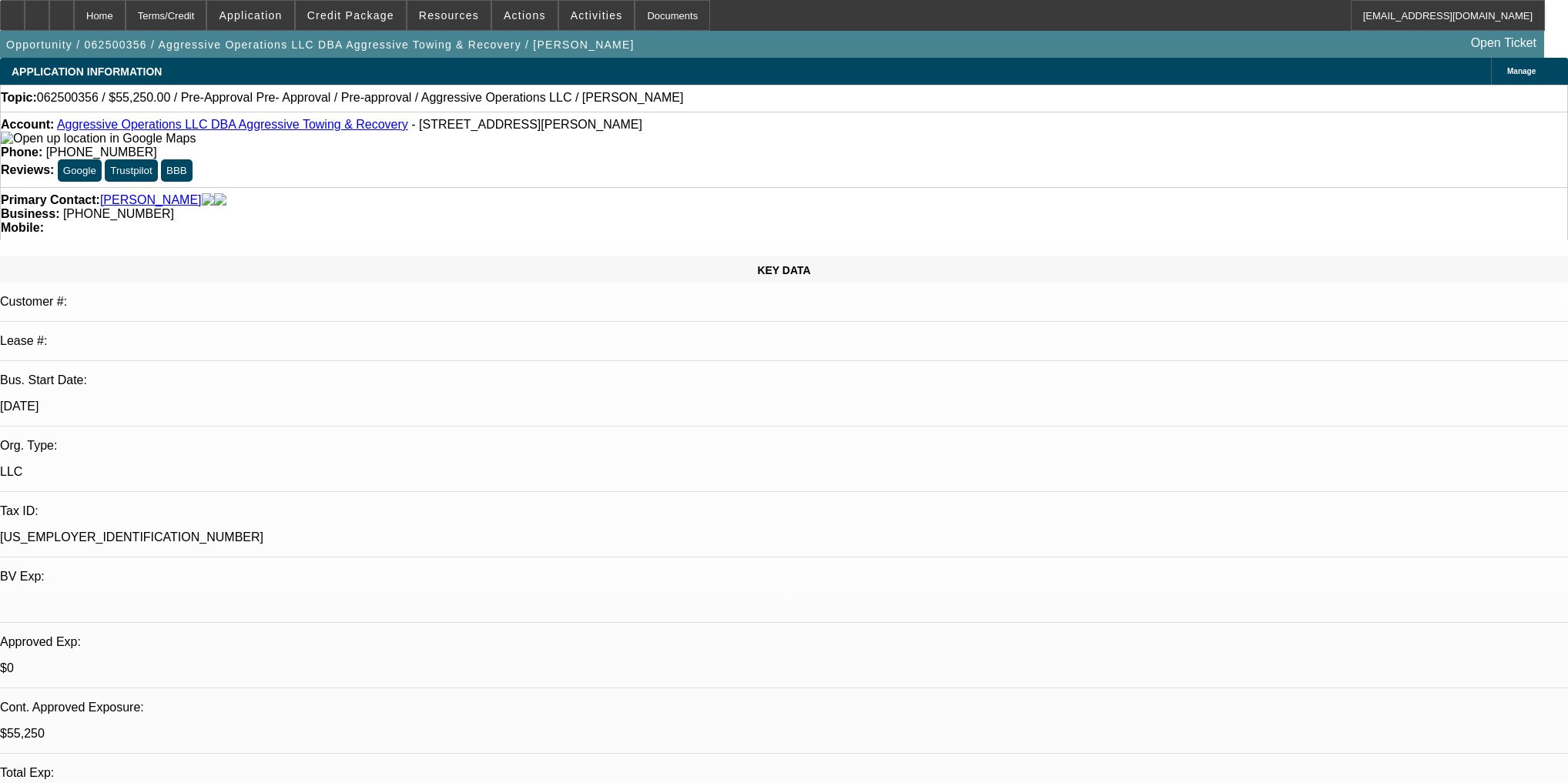
scroll to position [578, 0]
